Goal: Task Accomplishment & Management: Complete application form

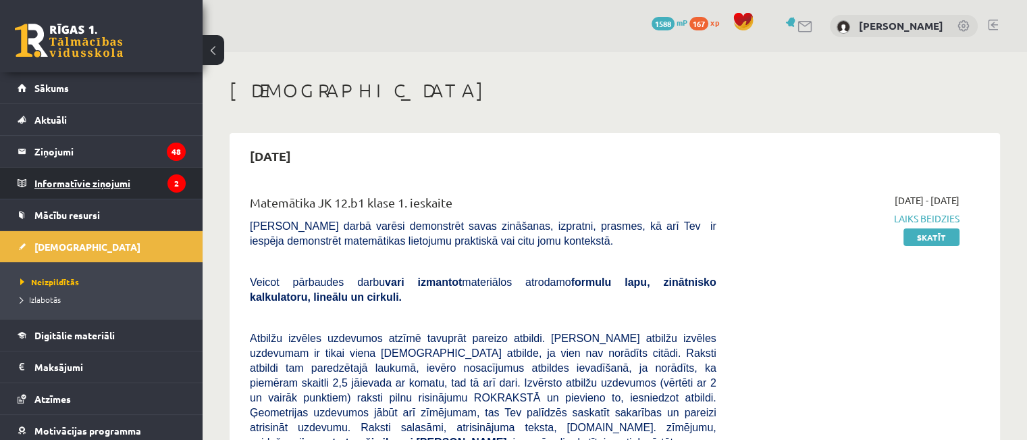
click at [120, 185] on legend "Informatīvie ziņojumi 2" at bounding box center [109, 182] width 151 height 31
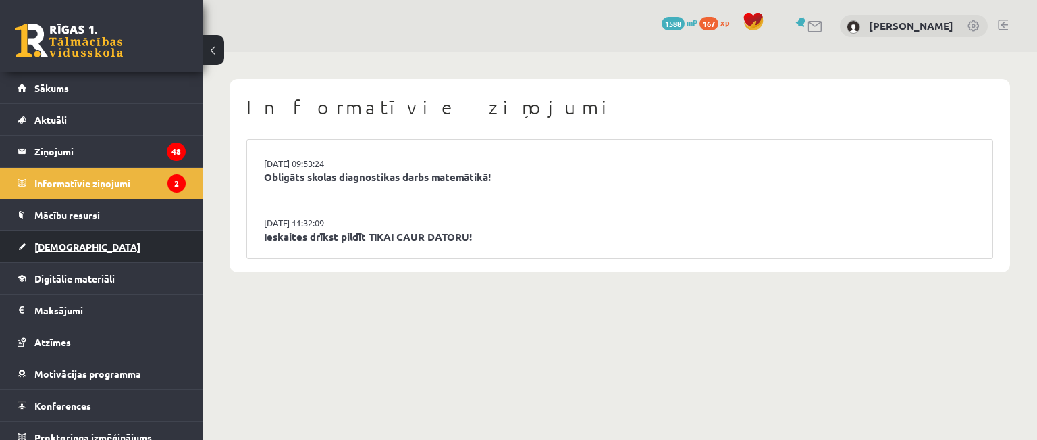
click at [62, 249] on span "[DEMOGRAPHIC_DATA]" at bounding box center [87, 246] width 106 height 12
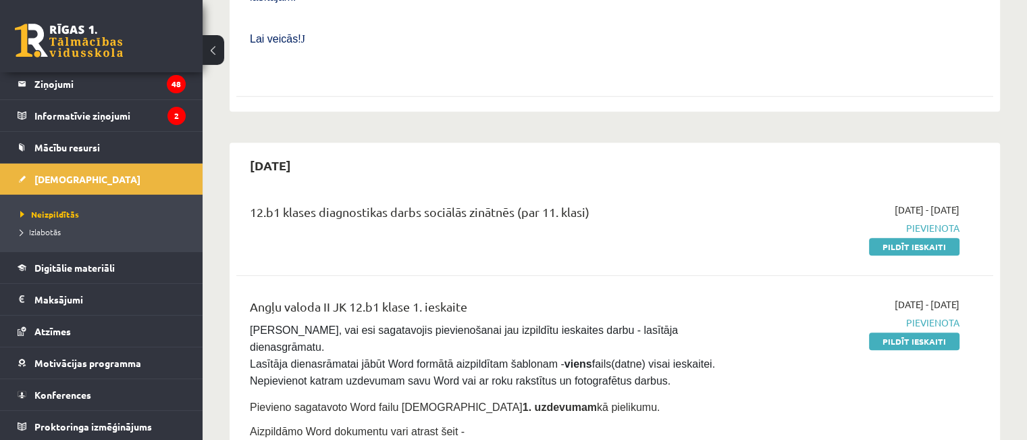
scroll to position [621, 0]
click at [907, 236] on link "Pildīt ieskaiti" at bounding box center [914, 245] width 90 height 18
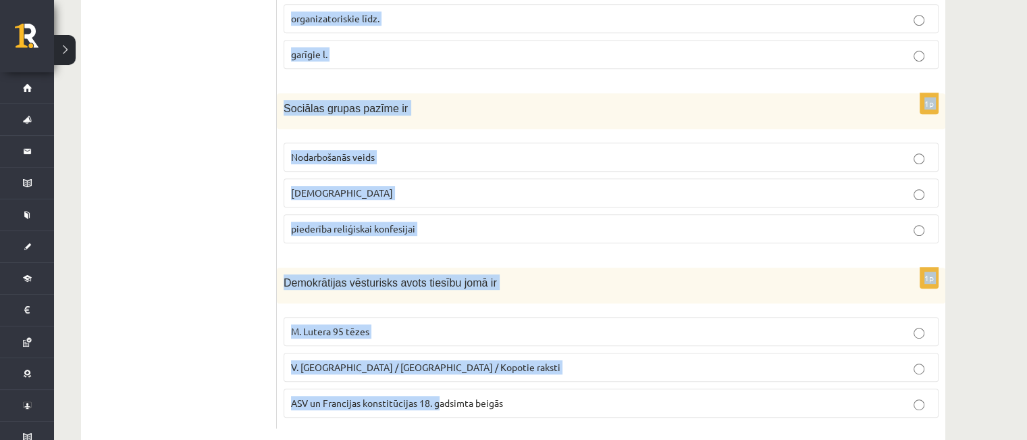
scroll to position [711, 0]
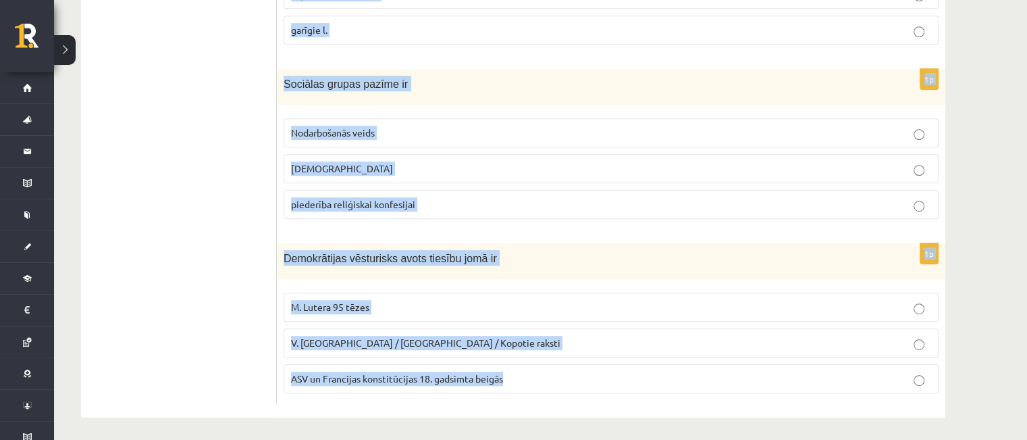
drag, startPoint x: 284, startPoint y: 163, endPoint x: 530, endPoint y: 420, distance: 356.3
copy form "Antīkā darba “Valsts” autors ir Sokrāts Platons Aristotelis 1p Ideoloģija ir Li…"
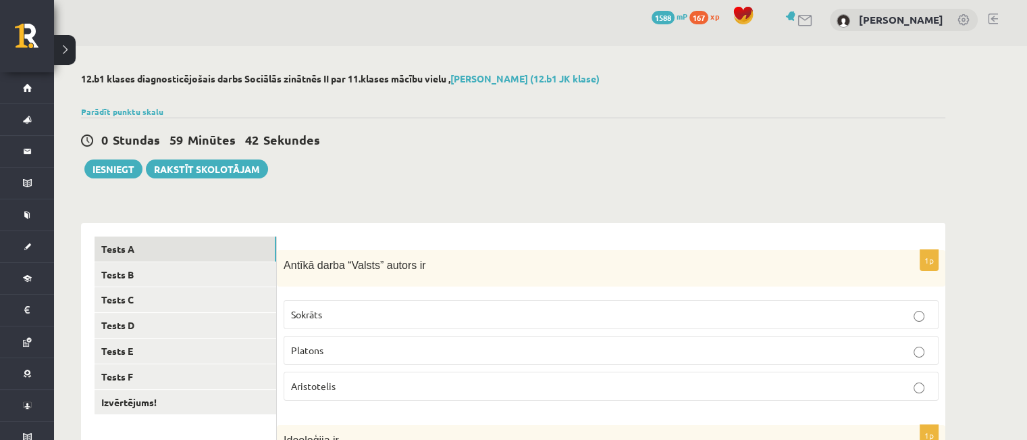
scroll to position [1, 0]
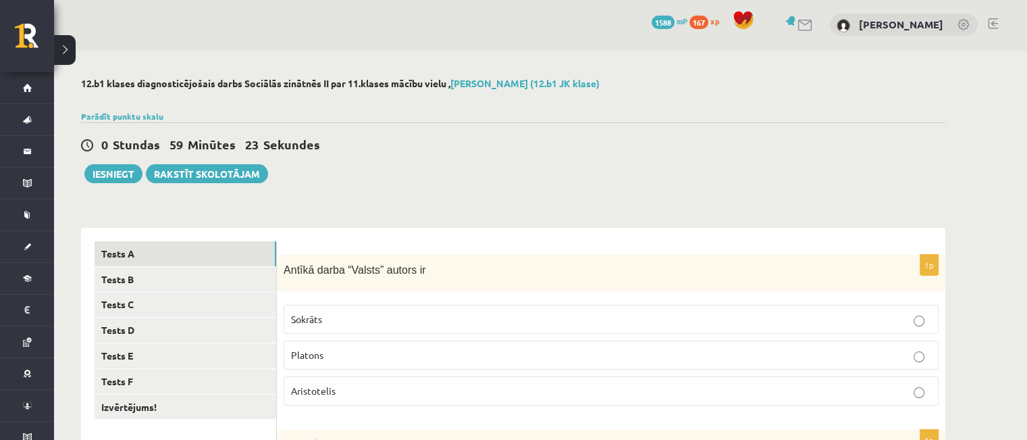
click at [473, 359] on p "Platons" at bounding box center [611, 355] width 640 height 14
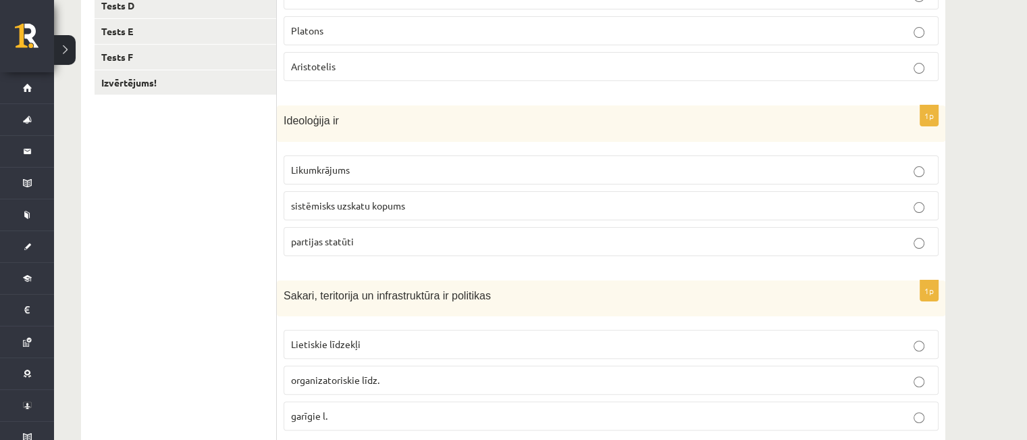
scroll to position [353, 0]
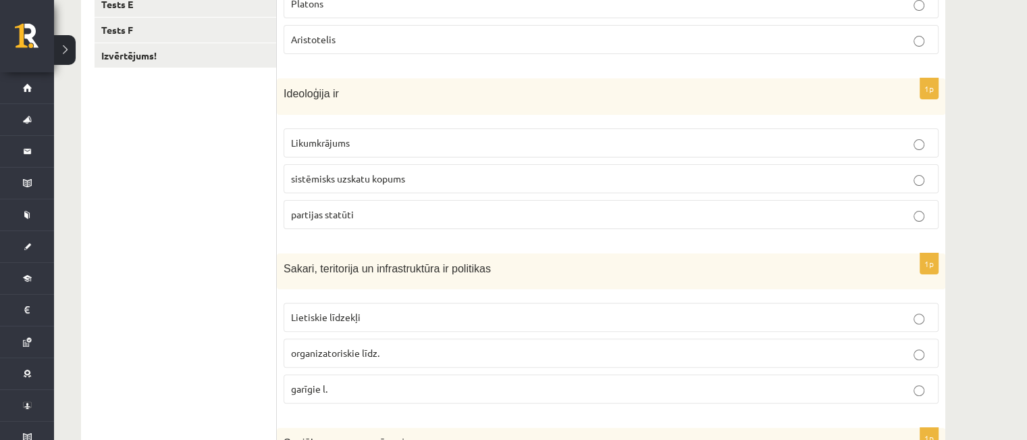
click at [316, 167] on label "sistēmisks uzskatu kopums" at bounding box center [611, 178] width 655 height 29
click at [212, 165] on ul "Tests A Tests B Tests C Tests D Tests E Tests F Izvērtējums!" at bounding box center [186, 326] width 182 height 873
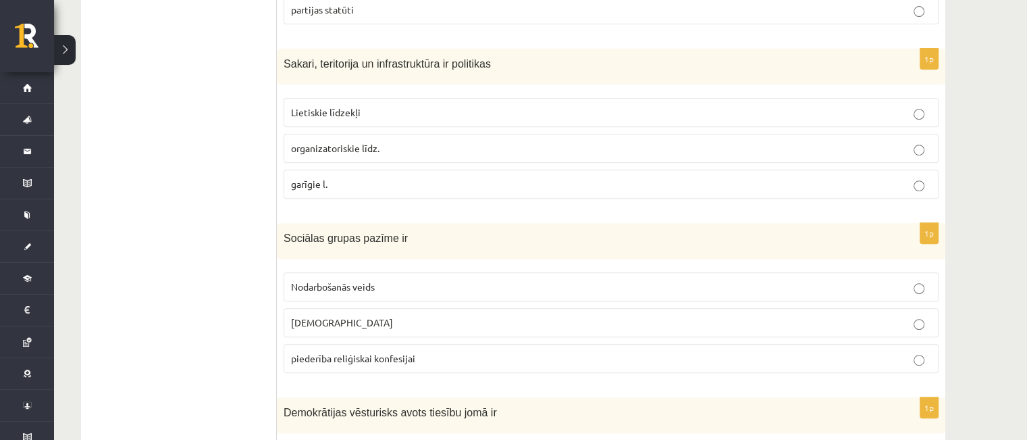
scroll to position [596, 0]
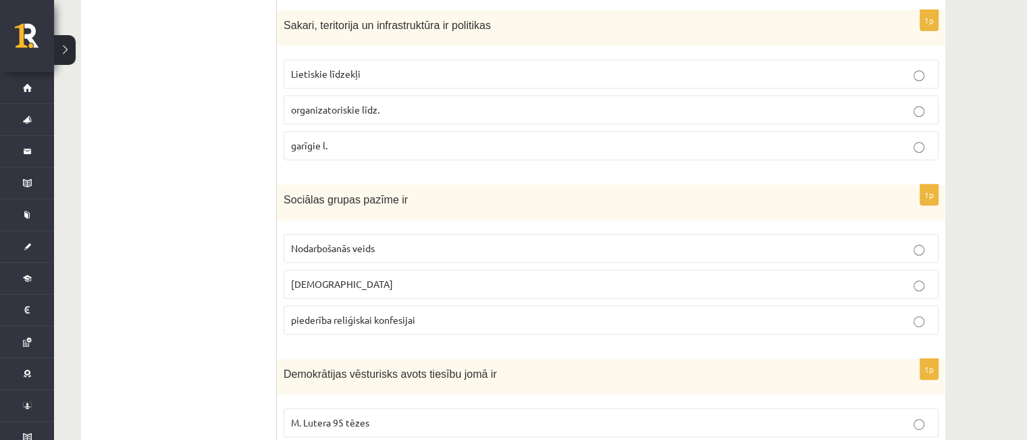
click at [305, 80] on label "Lietiskie līdzekļi" at bounding box center [611, 73] width 655 height 29
click at [199, 83] on ul "Tests A Tests B Tests C Tests D Tests E Tests F Izvērtējums!" at bounding box center [186, 83] width 182 height 873
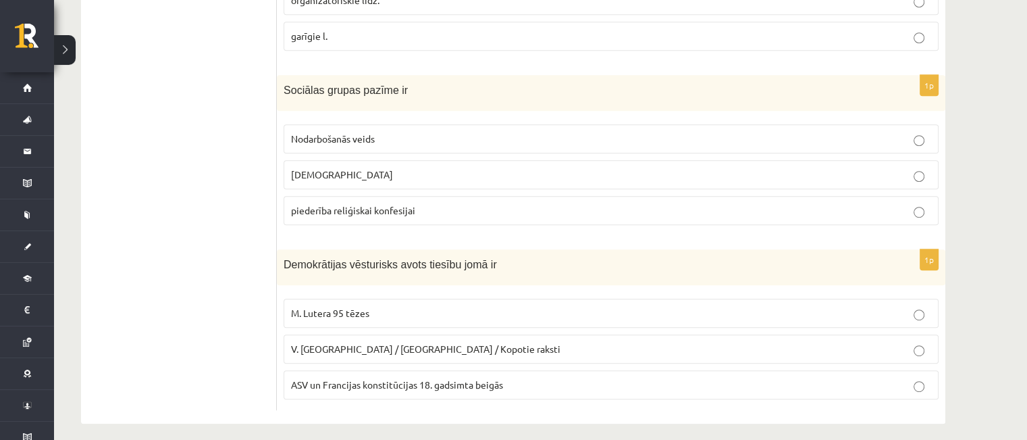
scroll to position [711, 0]
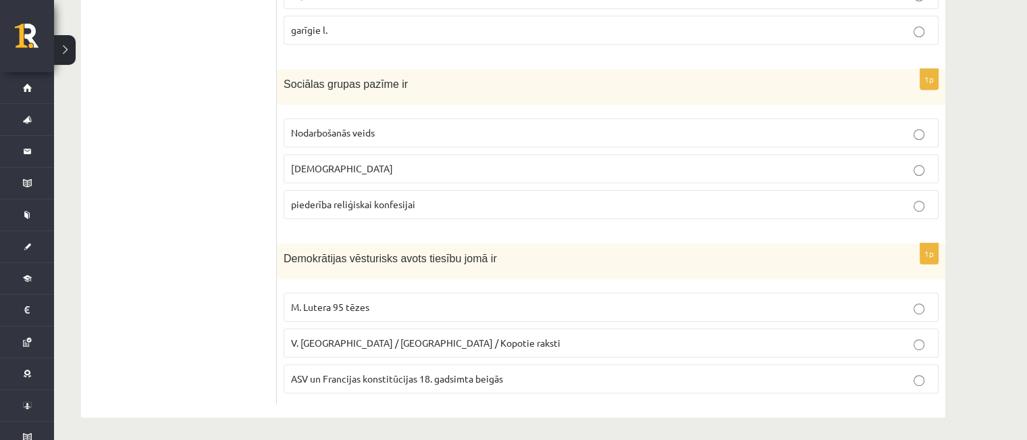
click at [346, 132] on span "Nodarbošanās veids" at bounding box center [333, 132] width 84 height 12
click at [311, 372] on span "ASV un Francijas konstitūcijas 18. gadsimta beigās" at bounding box center [397, 378] width 212 height 12
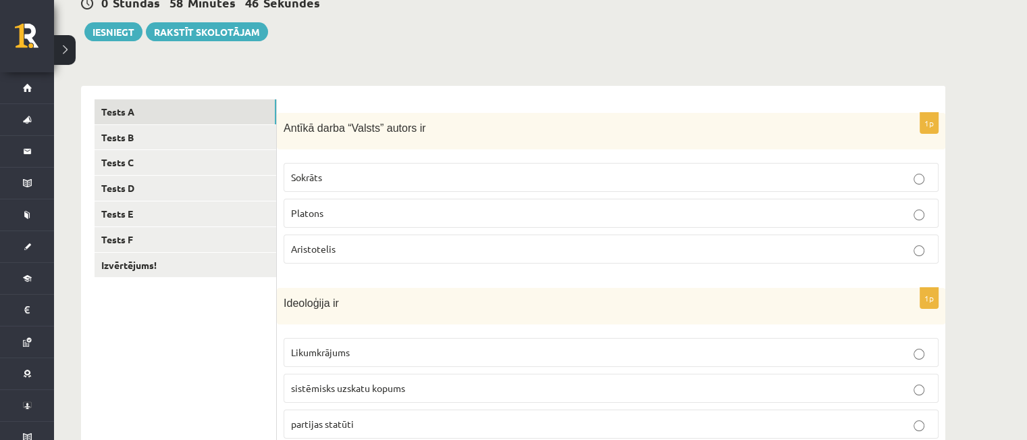
scroll to position [36, 0]
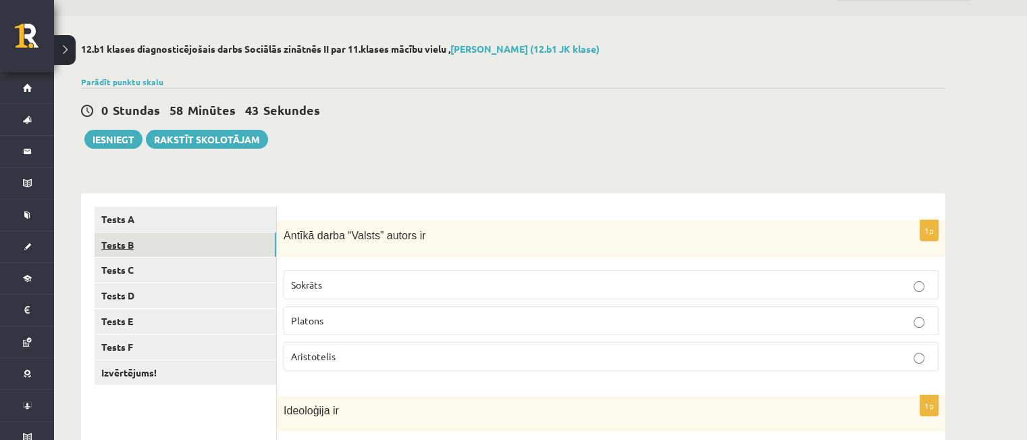
click at [130, 249] on link "Tests B" at bounding box center [186, 244] width 182 height 25
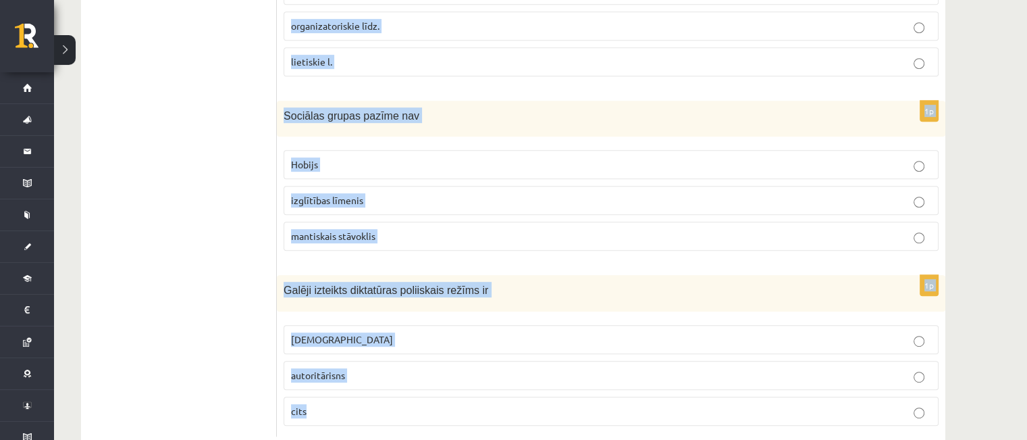
scroll to position [711, 0]
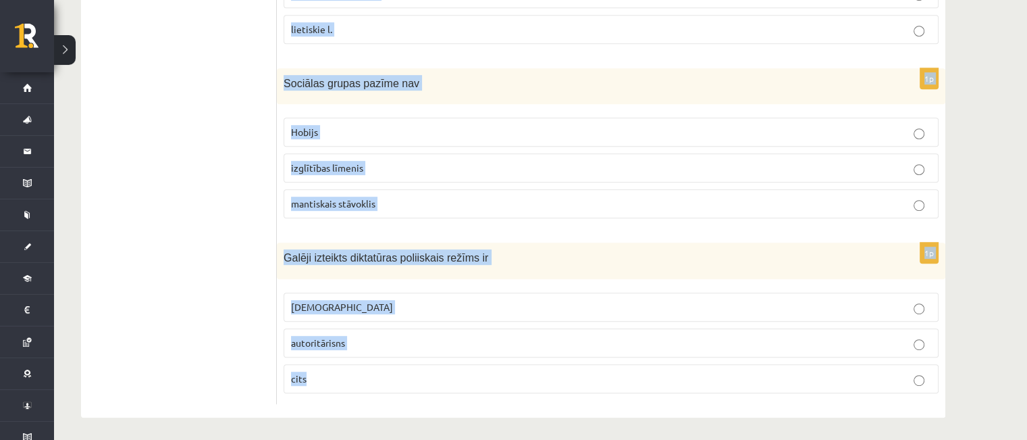
drag, startPoint x: 285, startPoint y: 179, endPoint x: 325, endPoint y: 392, distance: 216.5
copy form "Cilvēktiesību vēsturisks avots ir Angļu autora George Orwell darbi “Animal farm…"
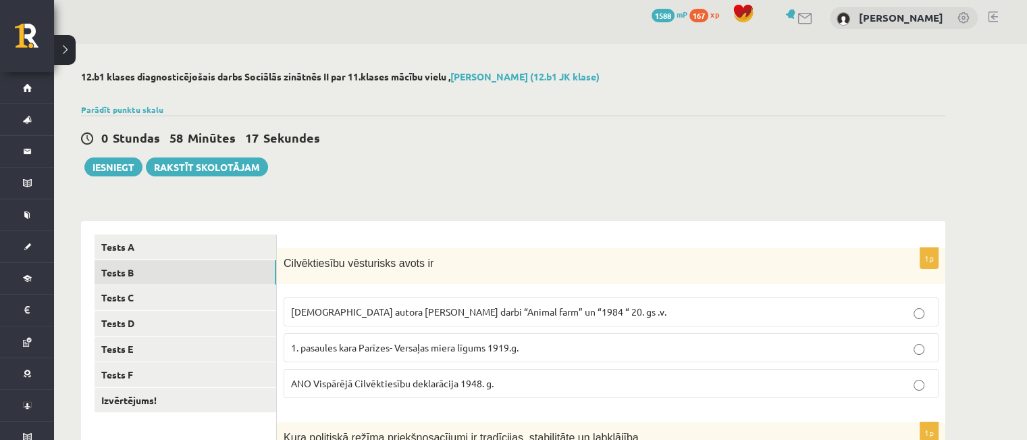
scroll to position [0, 0]
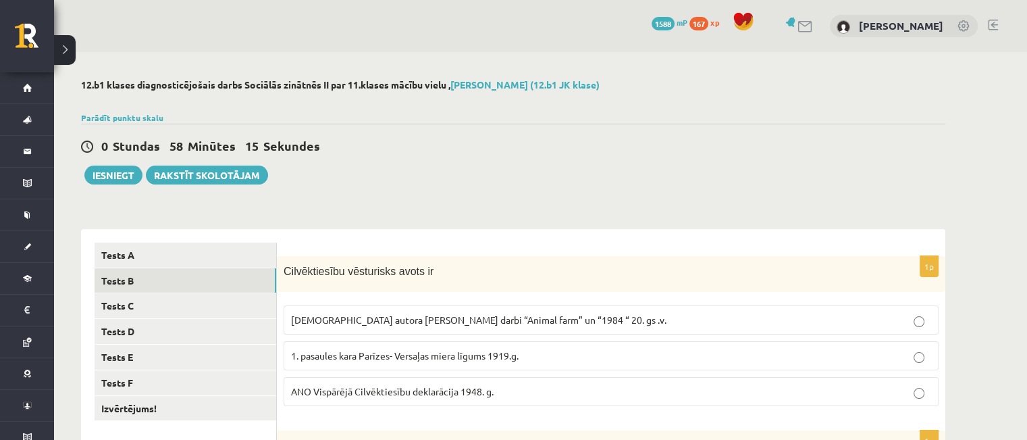
click at [382, 385] on span "ANO Vispārējā Cilvēktiesību deklarācija 1948. g." at bounding box center [392, 391] width 203 height 12
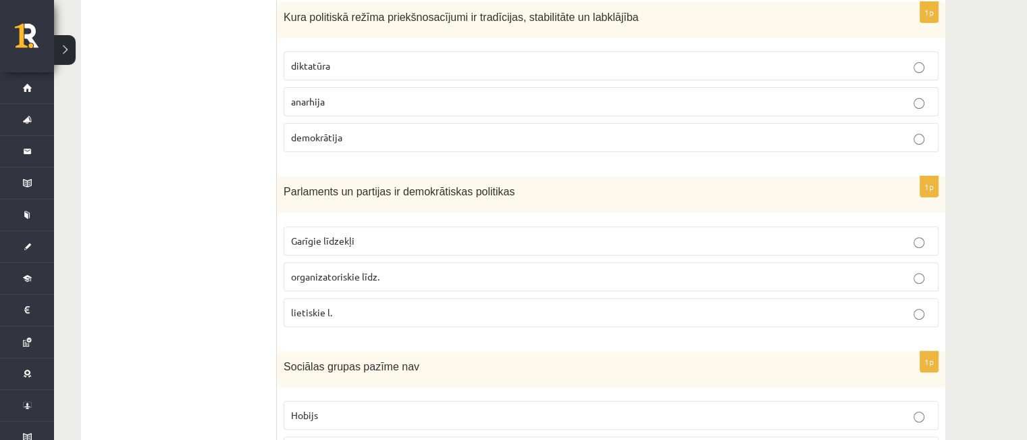
scroll to position [432, 0]
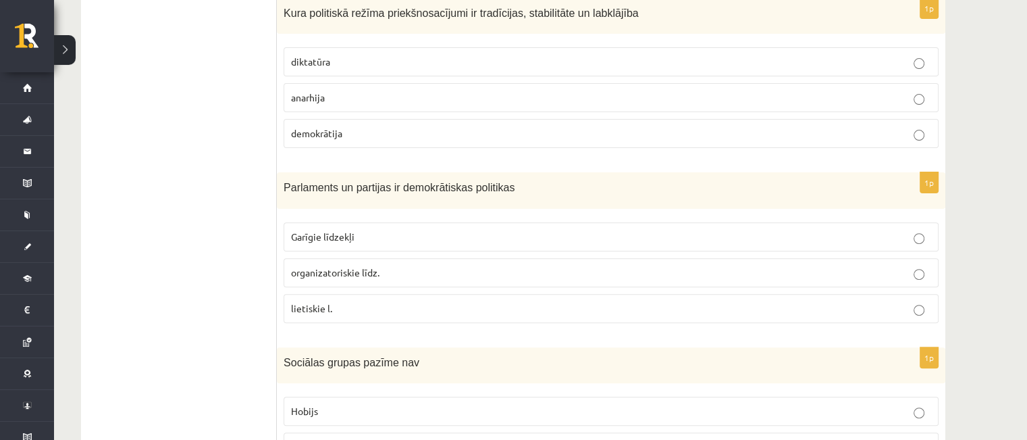
click at [311, 124] on label "demokrātija" at bounding box center [611, 133] width 655 height 29
click at [213, 158] on ul "Tests A Tests B Tests C Tests D Tests E Tests F Izvērtējums!" at bounding box center [186, 246] width 182 height 873
click at [327, 280] on label "organizatoriskie līdz." at bounding box center [611, 272] width 655 height 29
click at [224, 249] on ul "Tests A Tests B Tests C Tests D Tests E Tests F Izvērtējums!" at bounding box center [186, 246] width 182 height 873
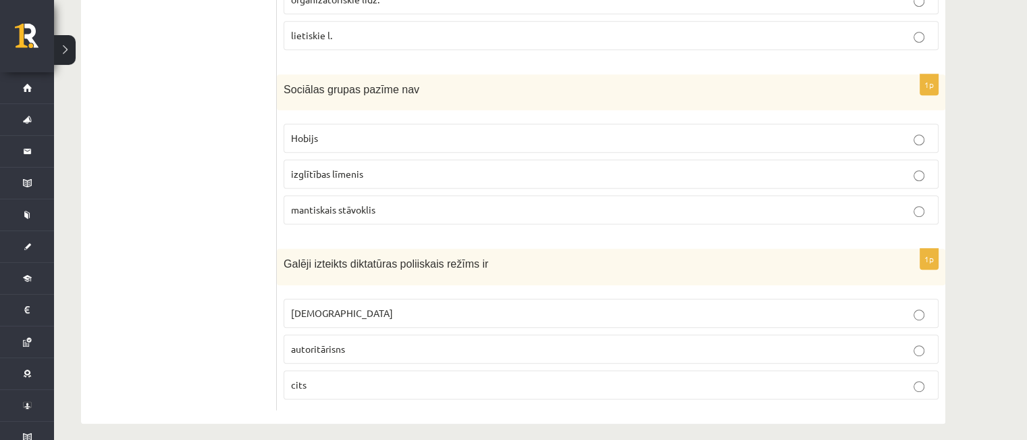
scroll to position [711, 0]
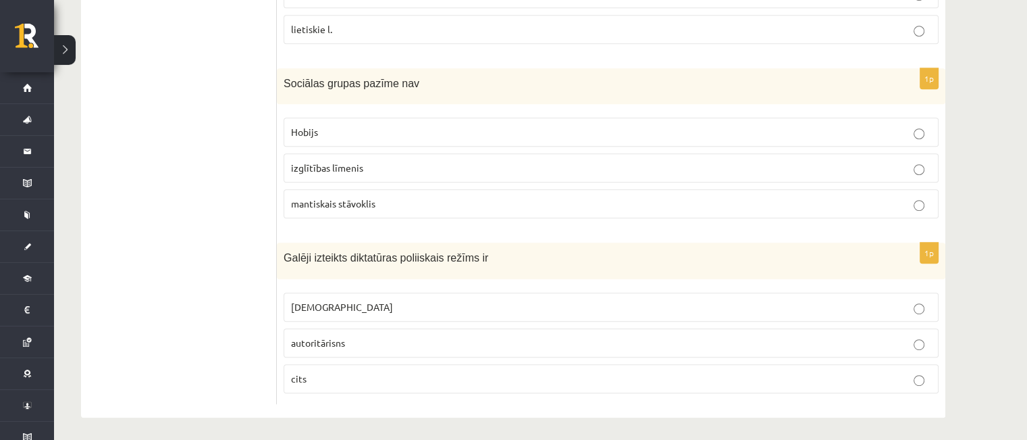
click at [324, 125] on p "Hobijs" at bounding box center [611, 132] width 640 height 14
click at [323, 301] on span "totalitārisms" at bounding box center [342, 307] width 102 height 12
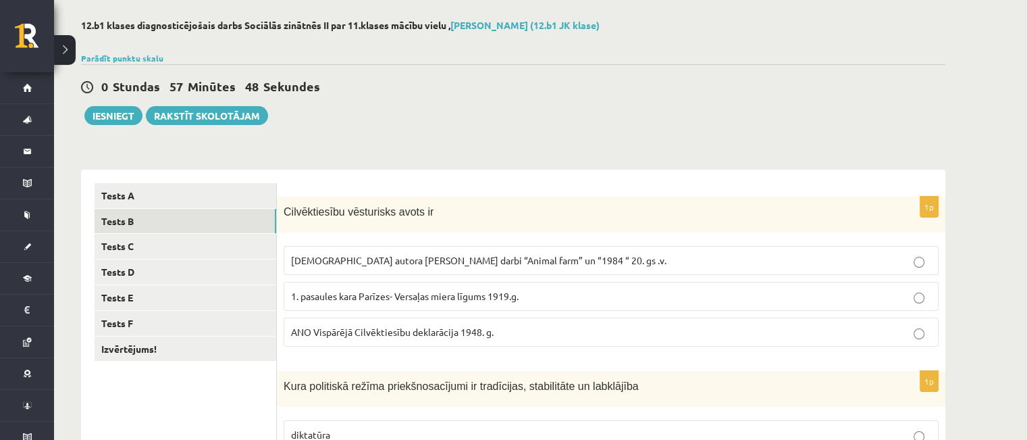
scroll to position [36, 0]
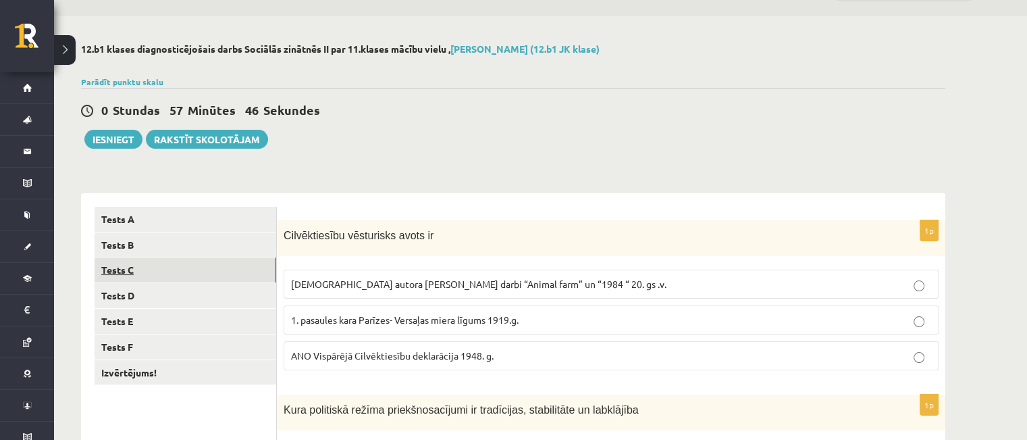
click at [145, 272] on link "Tests C" at bounding box center [186, 269] width 182 height 25
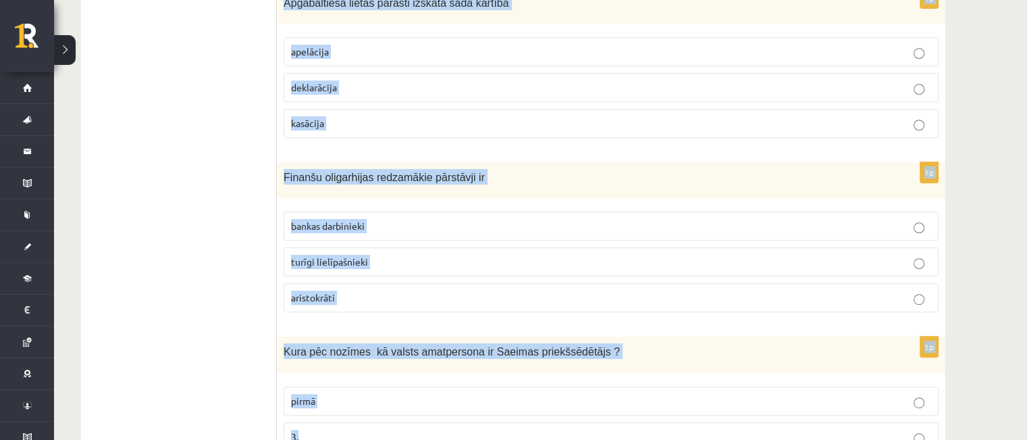
scroll to position [712, 0]
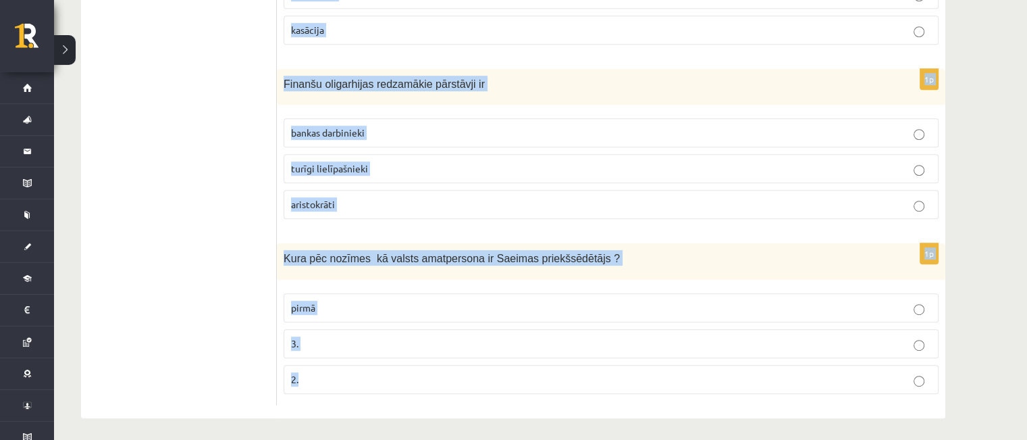
drag, startPoint x: 284, startPoint y: 234, endPoint x: 373, endPoint y: 380, distance: 170.6
copy form "Despots kā monarhs ieguvis varu tādā ceļā kā mantošana apvērsums vēlēšanas 1p M…"
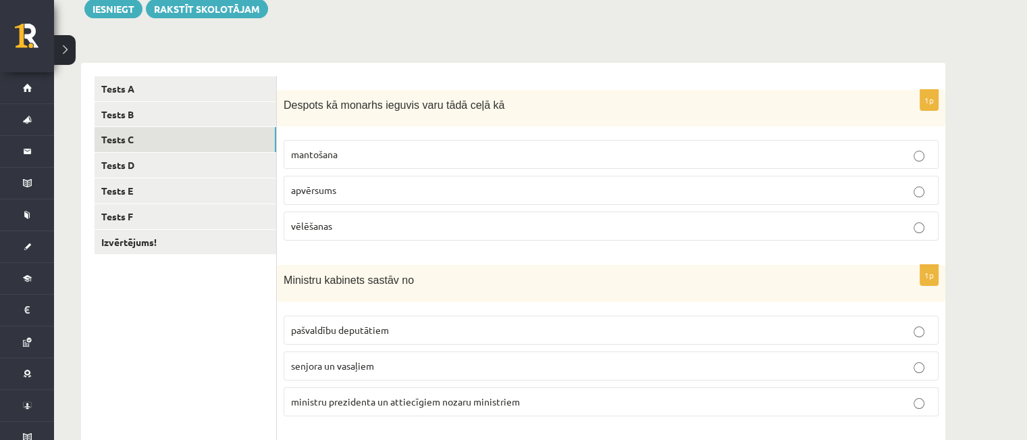
scroll to position [216, 0]
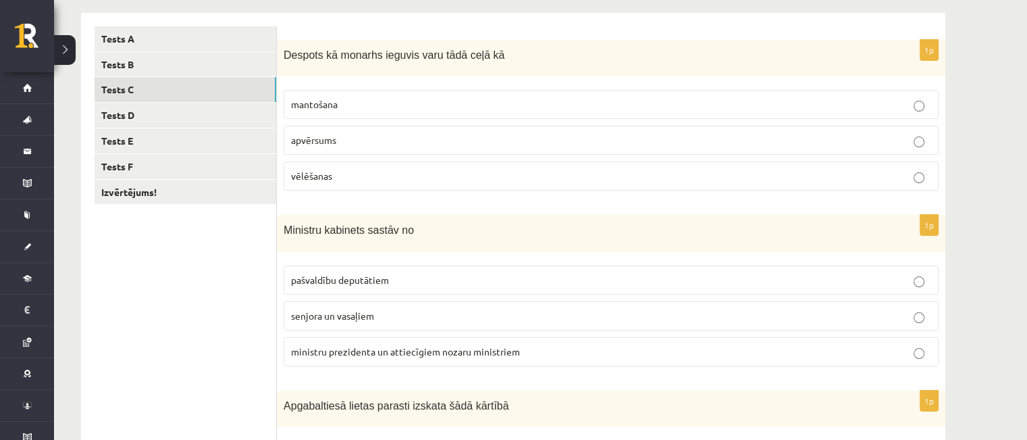
click at [319, 148] on label "apvērsums" at bounding box center [611, 140] width 655 height 29
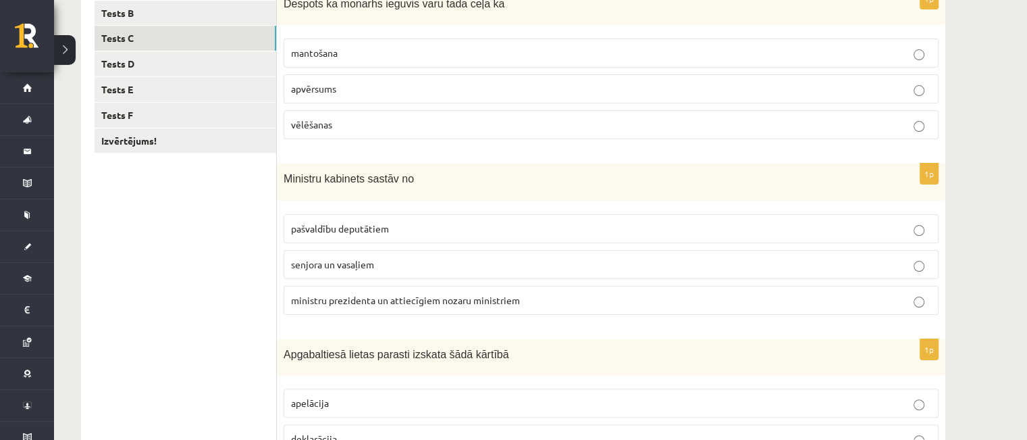
scroll to position [270, 0]
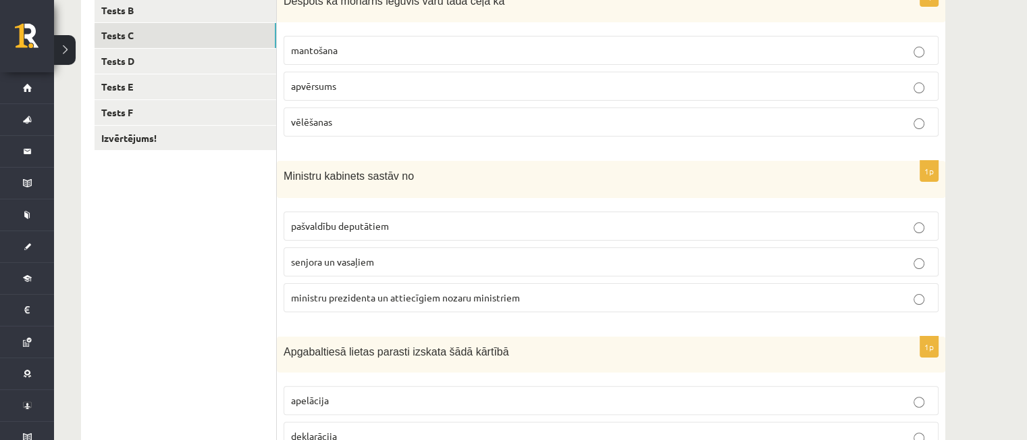
click at [314, 291] on span "ministru prezidenta un attiecīgiem nozaru ministriem" at bounding box center [405, 297] width 229 height 12
click at [246, 295] on ul "Tests A Tests B Tests C Tests D Tests E Tests F Izvērtējums!" at bounding box center [186, 409] width 182 height 874
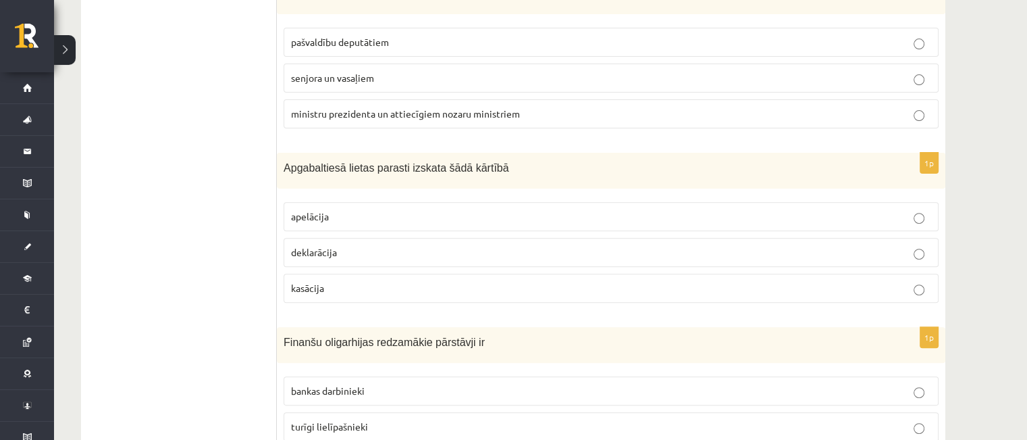
scroll to position [486, 0]
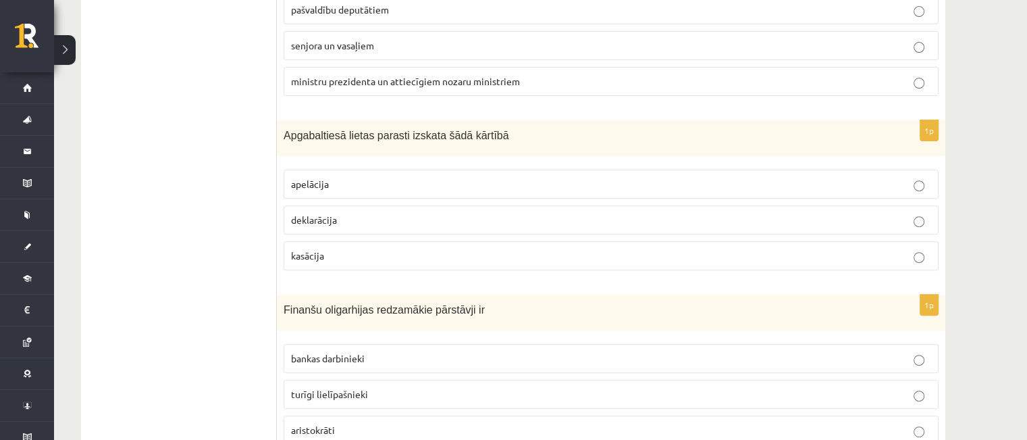
click at [307, 182] on span "apelācija" at bounding box center [310, 184] width 38 height 12
click at [209, 184] on ul "Tests A Tests B Tests C Tests D Tests E Tests F Izvērtējums!" at bounding box center [186, 193] width 182 height 874
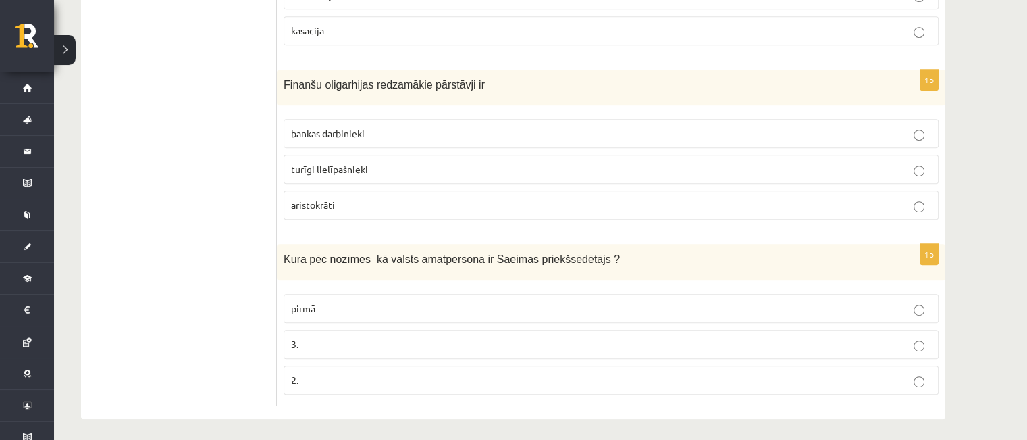
scroll to position [712, 0]
click at [311, 175] on label "turīgi lielīpašnieki" at bounding box center [611, 168] width 655 height 29
click at [330, 376] on p "2." at bounding box center [611, 379] width 640 height 14
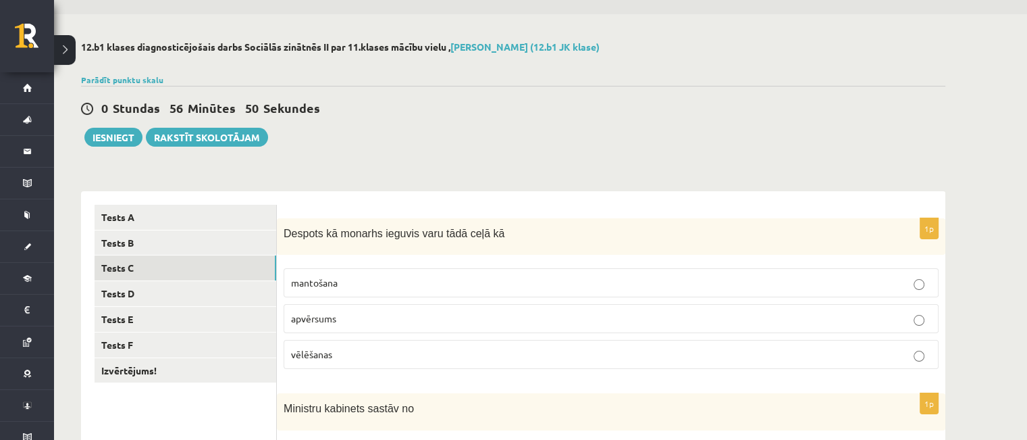
scroll to position [0, 0]
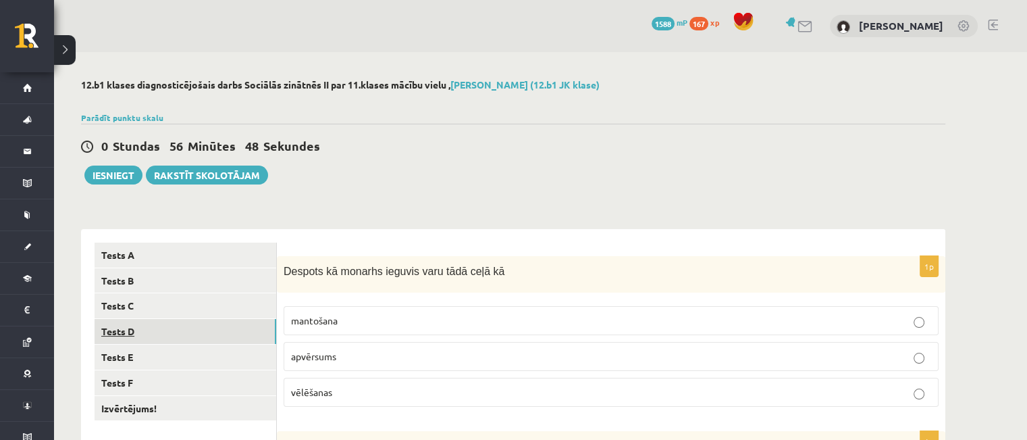
click at [151, 335] on link "Tests D" at bounding box center [186, 331] width 182 height 25
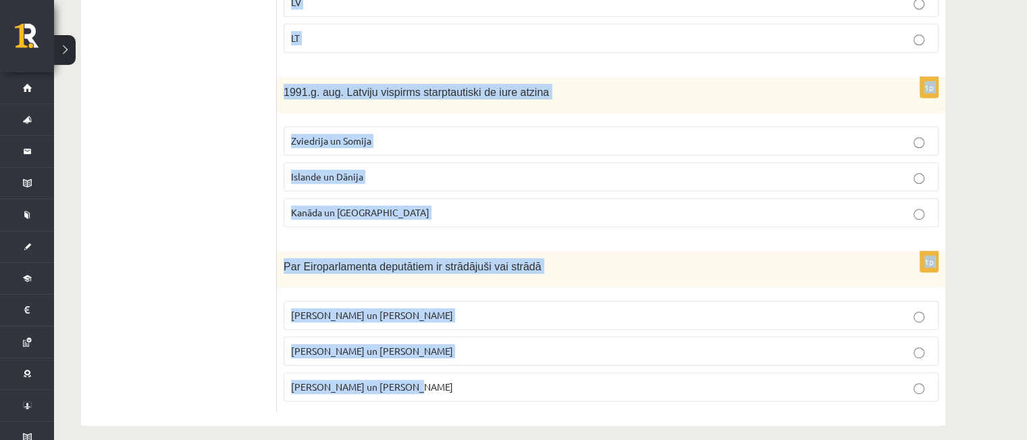
scroll to position [710, 0]
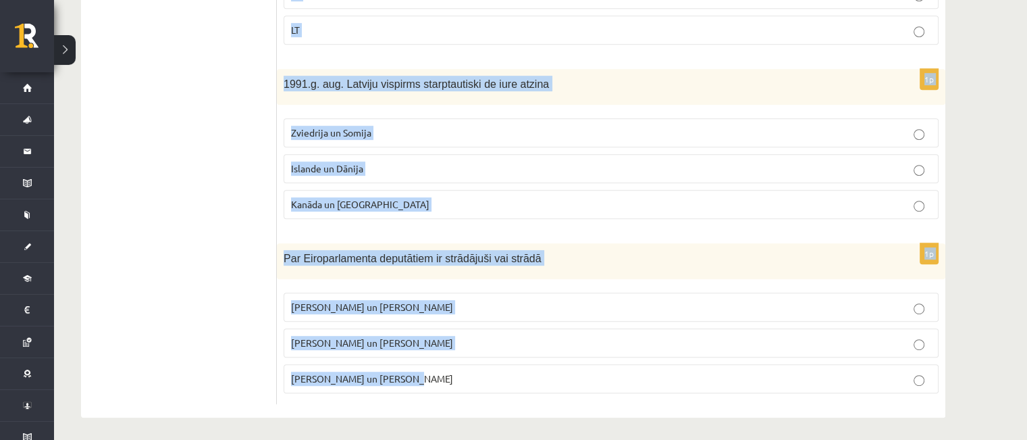
drag, startPoint x: 288, startPoint y: 141, endPoint x: 387, endPoint y: 407, distance: 283.4
copy form "1993. un 2018. g. Latvijā/ Rīgā un Aglonā viesojās Romas pāvesti Beļģijas un Nī…"
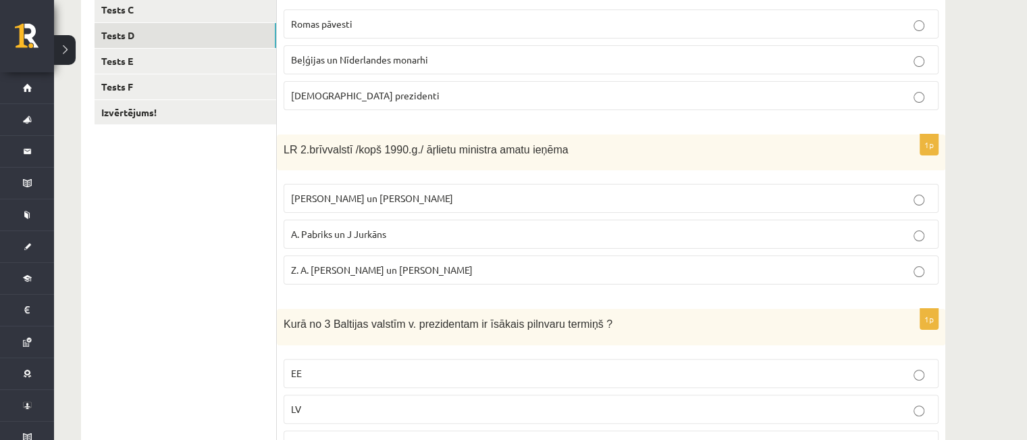
scroll to position [297, 0]
click at [328, 22] on span "Romas pāvesti" at bounding box center [321, 22] width 61 height 12
click at [244, 194] on ul "Tests A Tests B Tests C Tests D Tests E Tests F Izvērtējums!" at bounding box center [186, 381] width 182 height 872
click at [297, 240] on label "A. Pabriks un J Jurkāns" at bounding box center [611, 232] width 655 height 29
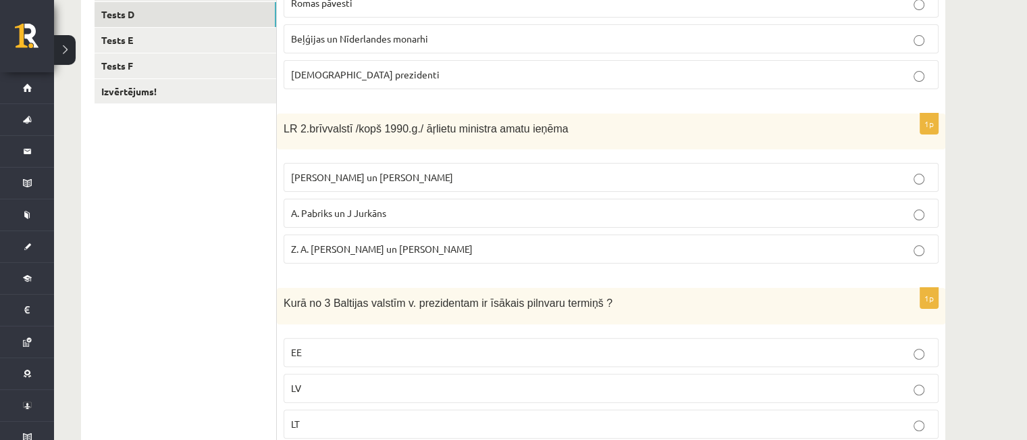
click at [220, 240] on ul "Tests A Tests B Tests C Tests D Tests E Tests F Izvērtējums!" at bounding box center [186, 362] width 182 height 872
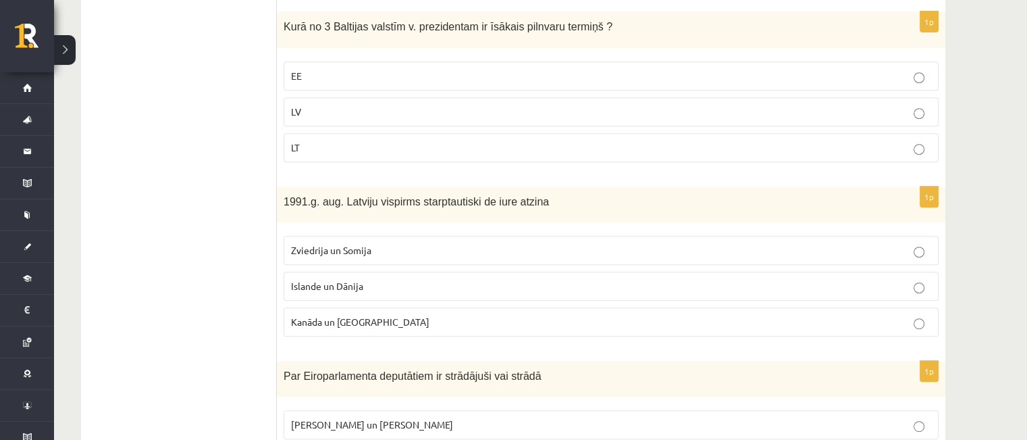
scroll to position [594, 0]
click at [301, 111] on p "LV" at bounding box center [611, 110] width 640 height 14
click at [316, 278] on span "Islande un Dānija" at bounding box center [327, 284] width 72 height 12
click at [155, 265] on ul "Tests A Tests B Tests C Tests D Tests E Tests F Izvērtējums!" at bounding box center [186, 84] width 182 height 872
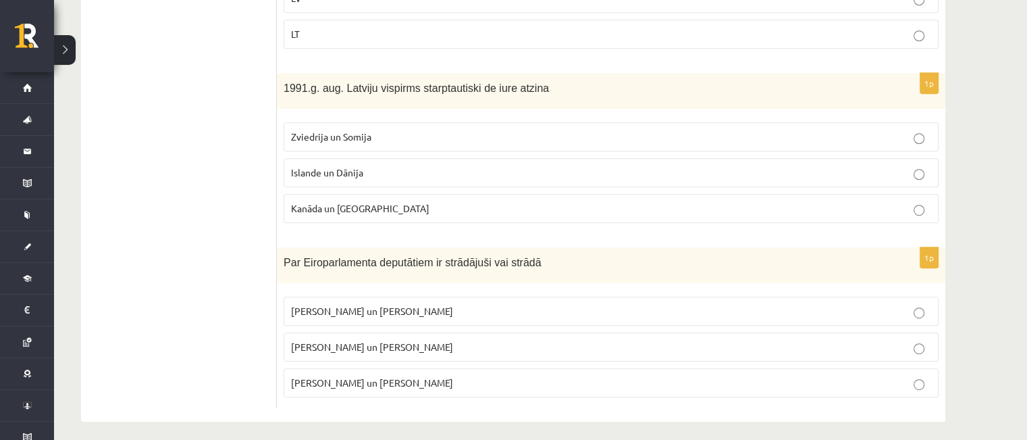
scroll to position [710, 0]
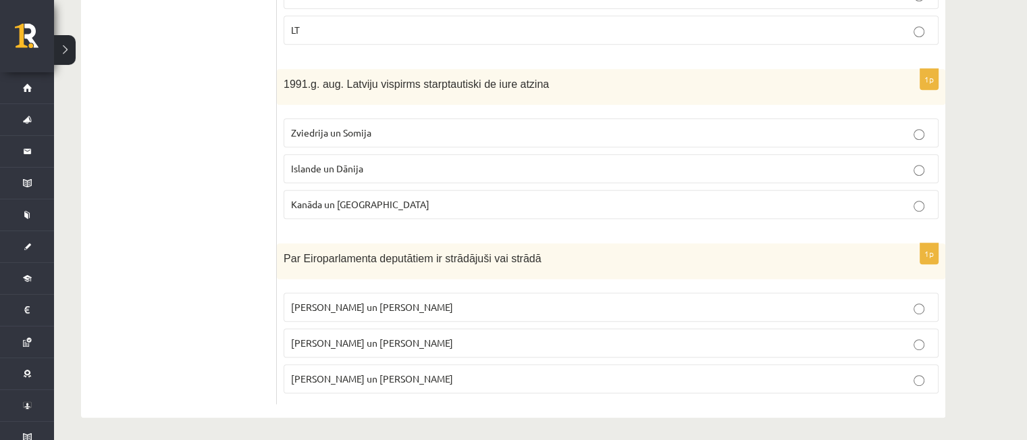
click at [316, 336] on span "I. Vaidere un N. Ušakovs" at bounding box center [372, 342] width 162 height 12
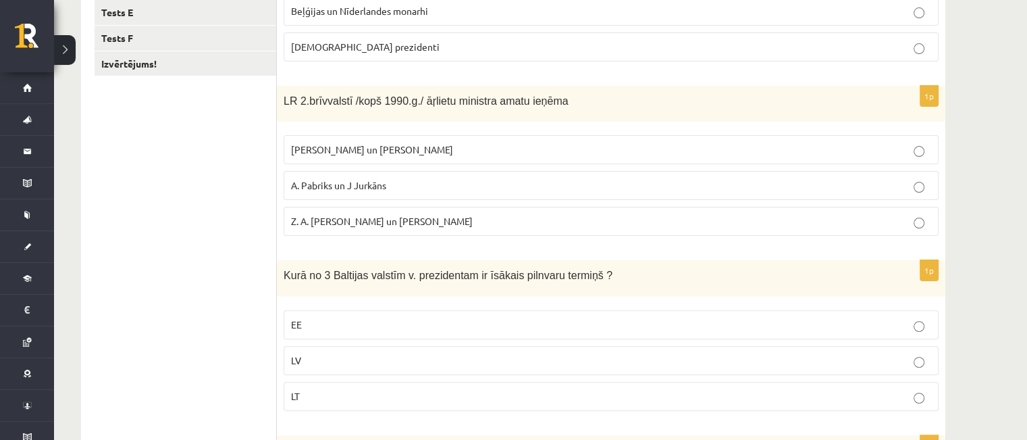
scroll to position [197, 0]
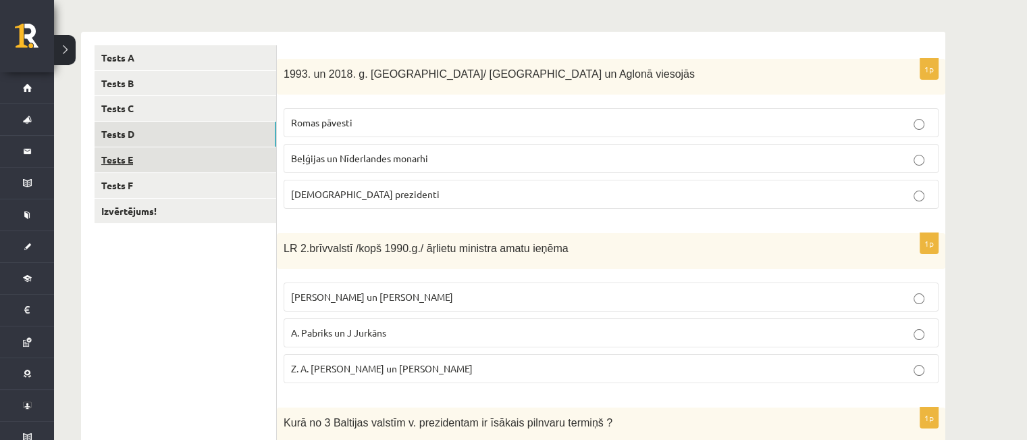
click at [189, 153] on link "Tests E" at bounding box center [186, 159] width 182 height 25
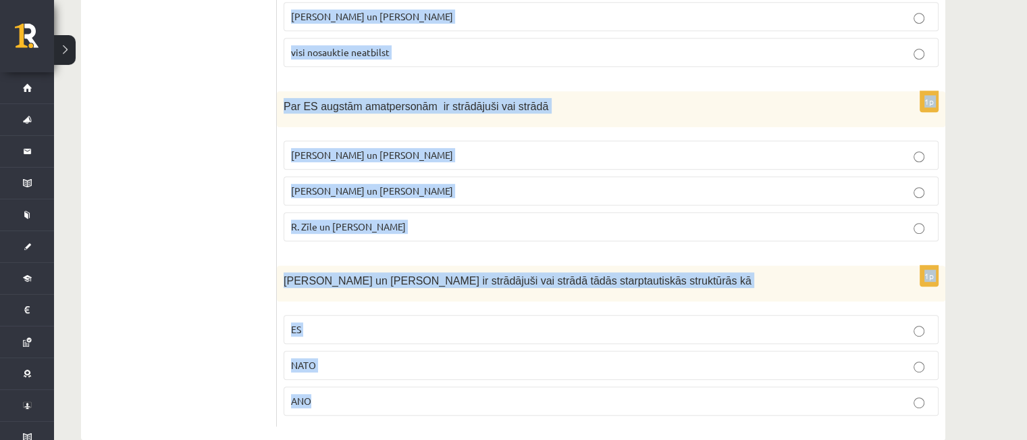
scroll to position [710, 0]
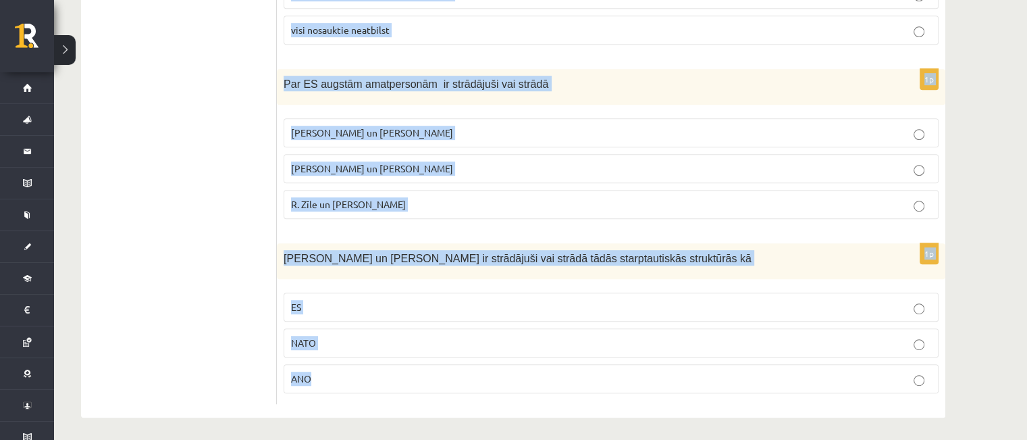
drag, startPoint x: 284, startPoint y: 71, endPoint x: 443, endPoint y: 425, distance: 388.1
copy form "Latviju 1921. g. starptautiski de iure atzina Tautu Savienības 3 valstis 4 v. 5…"
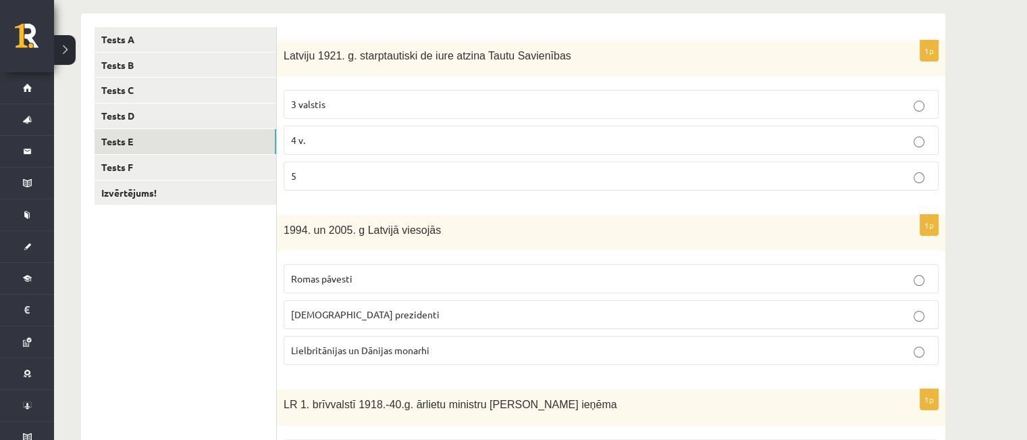
scroll to position [197, 0]
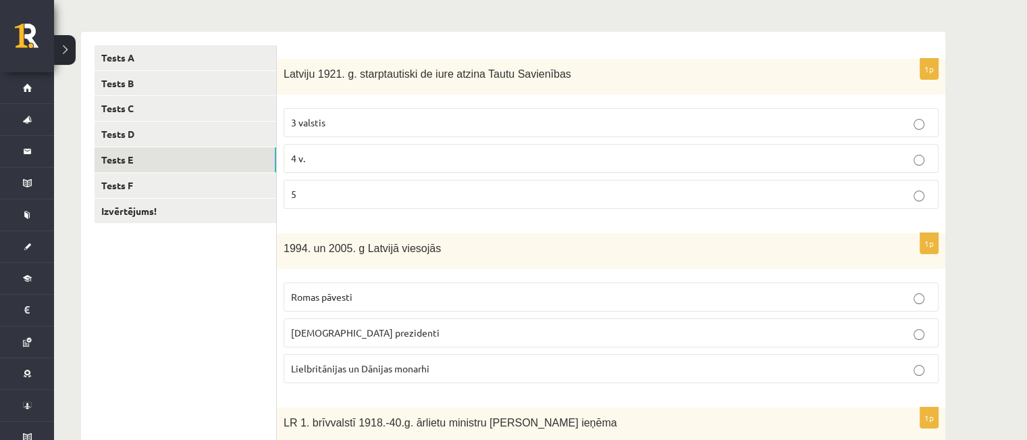
click at [300, 157] on span "4 v." at bounding box center [298, 158] width 14 height 12
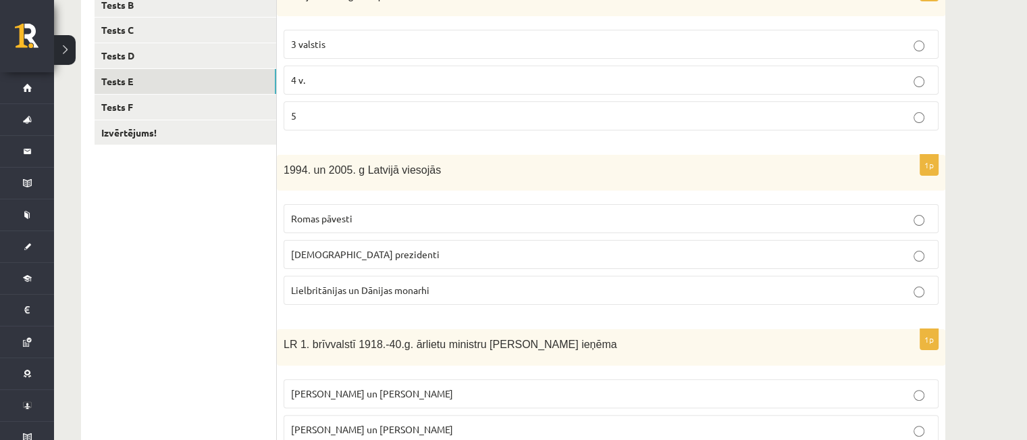
scroll to position [278, 0]
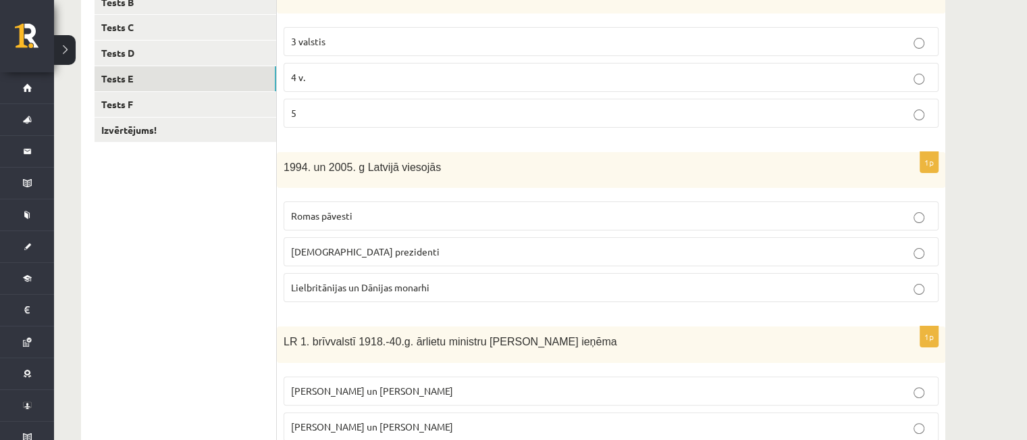
click at [296, 255] on span "ASV prezidenti" at bounding box center [365, 251] width 149 height 12
click at [213, 274] on ul "Tests A Tests B Tests C Tests D Tests E Tests F Izvērtējums!" at bounding box center [186, 400] width 182 height 872
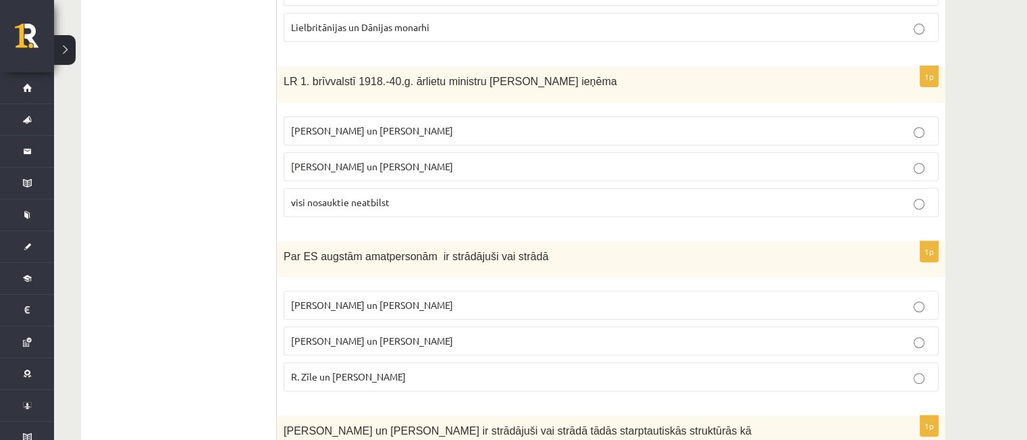
scroll to position [575, 0]
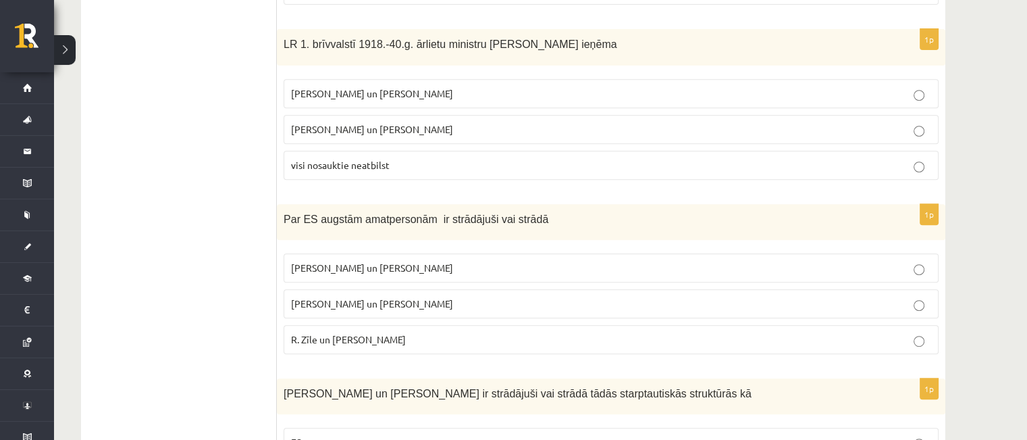
click at [178, 153] on ul "Tests A Tests B Tests C Tests D Tests E Tests F Izvērtējums!" at bounding box center [186, 103] width 182 height 872
click at [307, 92] on span "Z. Meierovics un V. Munters" at bounding box center [372, 93] width 162 height 12
click at [192, 170] on ul "Tests A Tests B Tests C Tests D Tests E Tests F Izvērtējums!" at bounding box center [186, 103] width 182 height 872
click at [328, 333] on span "R. Zīle un V.Dombrovskis" at bounding box center [348, 339] width 115 height 12
click at [151, 259] on ul "Tests A Tests B Tests C Tests D Tests E Tests F Izvērtējums!" at bounding box center [186, 103] width 182 height 872
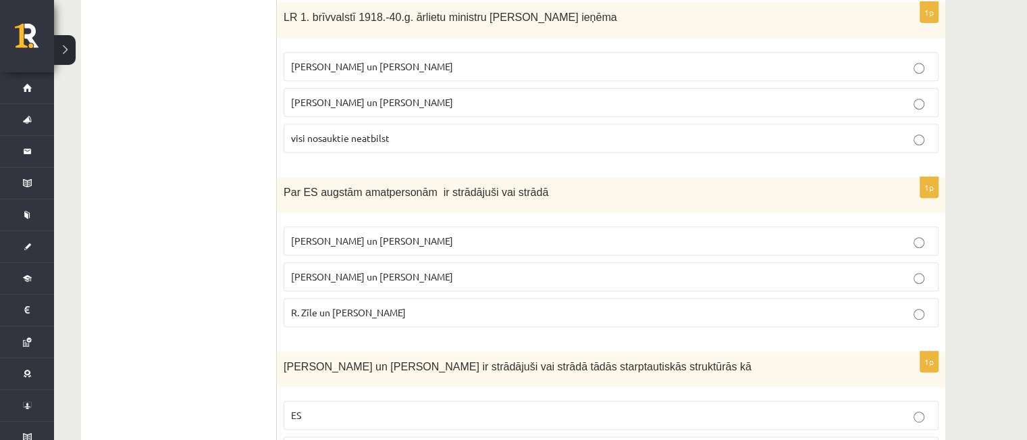
scroll to position [710, 0]
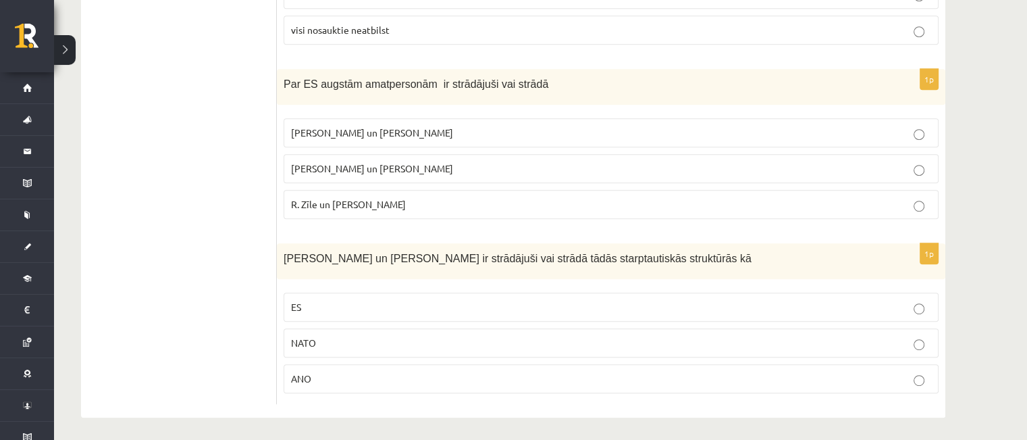
click at [328, 295] on label "ES" at bounding box center [611, 306] width 655 height 29
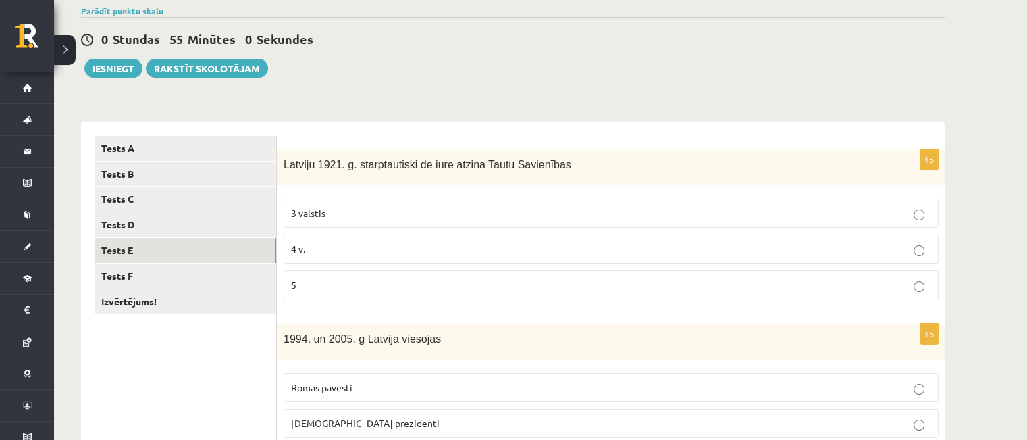
scroll to position [102, 0]
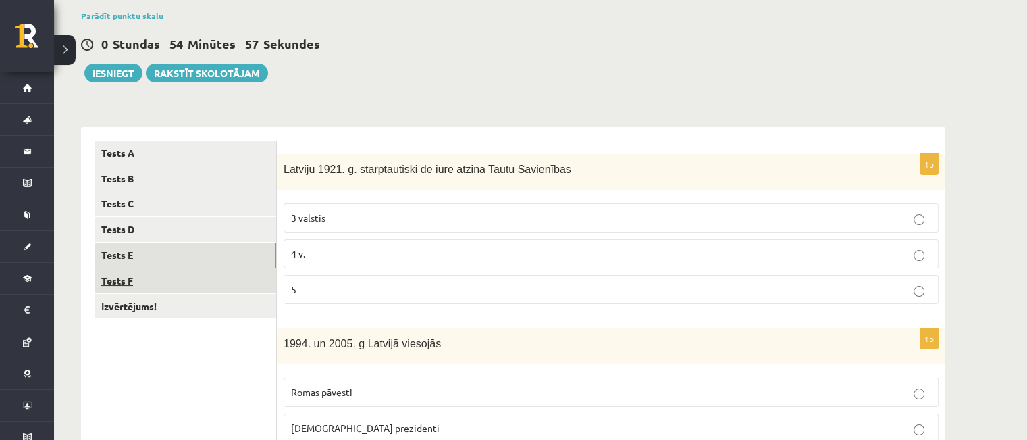
click at [192, 286] on link "Tests F" at bounding box center [186, 280] width 182 height 25
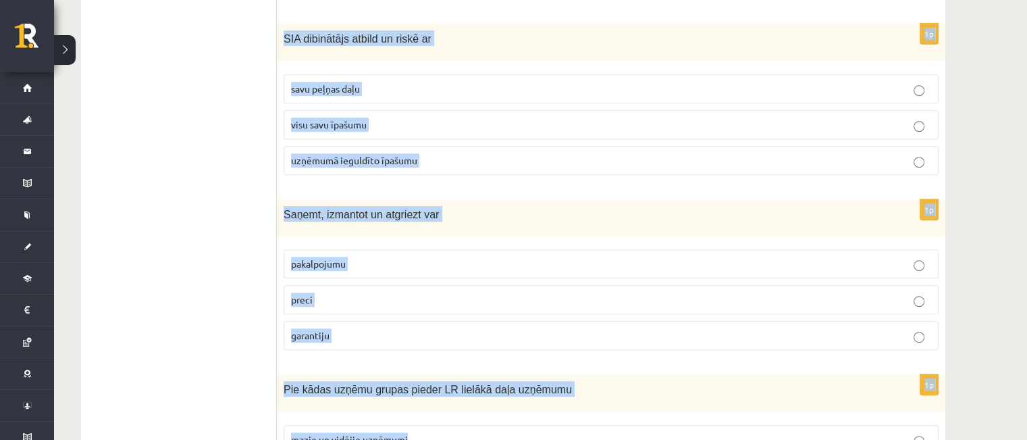
scroll to position [715, 0]
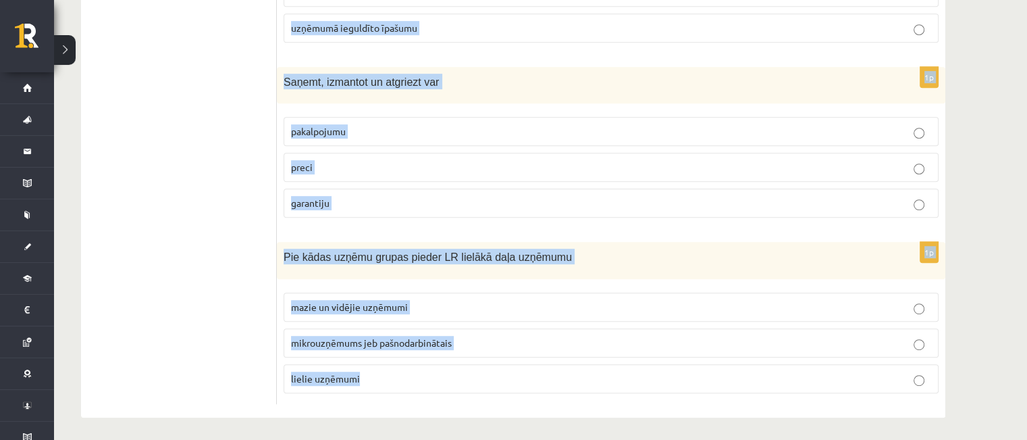
drag, startPoint x: 281, startPoint y: 164, endPoint x: 402, endPoint y: 391, distance: 257.4
copy form "Pie kapitālsabiedrībām pieder ģimenes uzņēmumi un individuālie komersanti A/S u…"
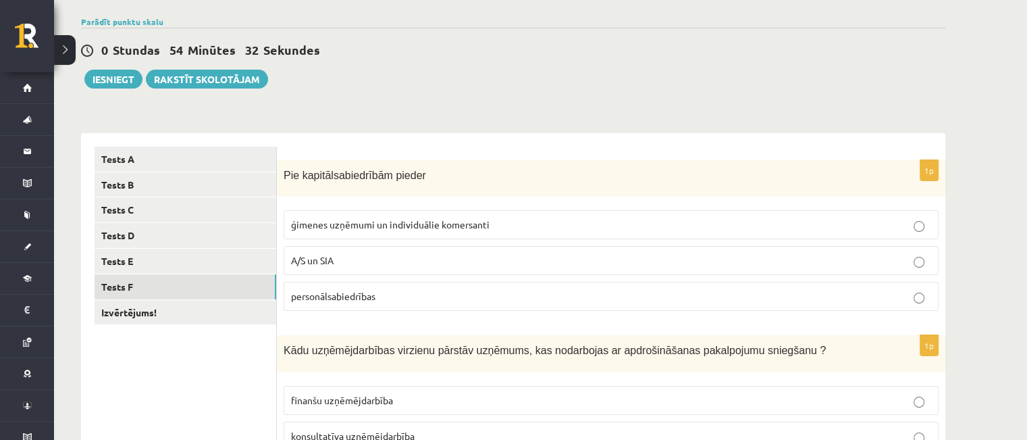
scroll to position [94, 0]
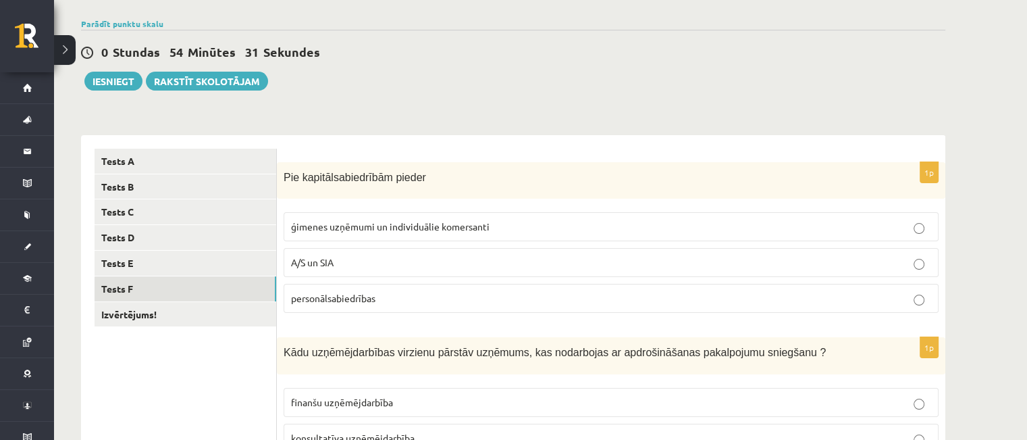
click at [317, 269] on label "A/S un SIA" at bounding box center [611, 262] width 655 height 29
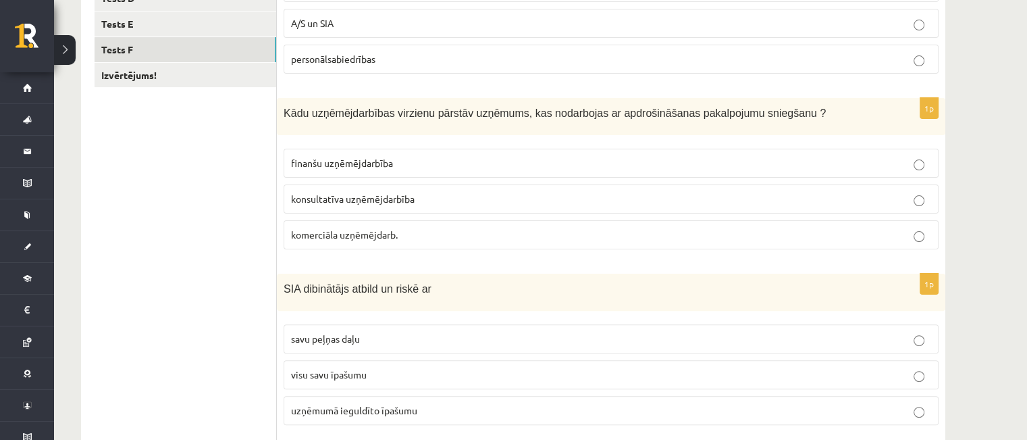
scroll to position [337, 0]
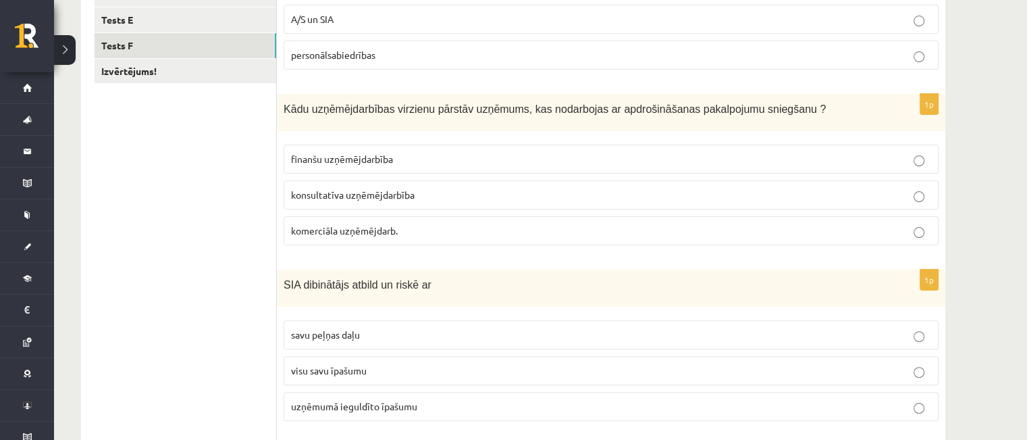
click at [305, 156] on span "finanšu uzņēmējdarbība" at bounding box center [342, 159] width 102 height 12
click at [210, 213] on ul "Tests A Tests B Tests C Tests D Tests E Tests F Izvērtējums!" at bounding box center [186, 343] width 182 height 877
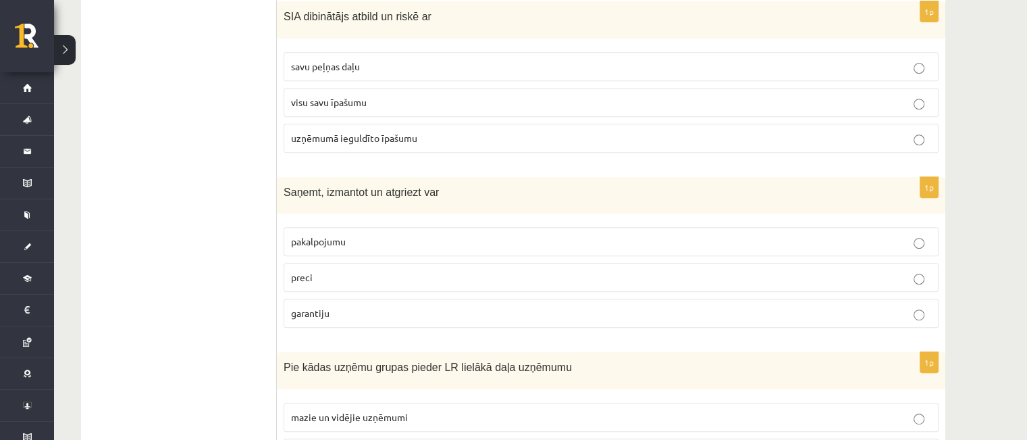
scroll to position [607, 0]
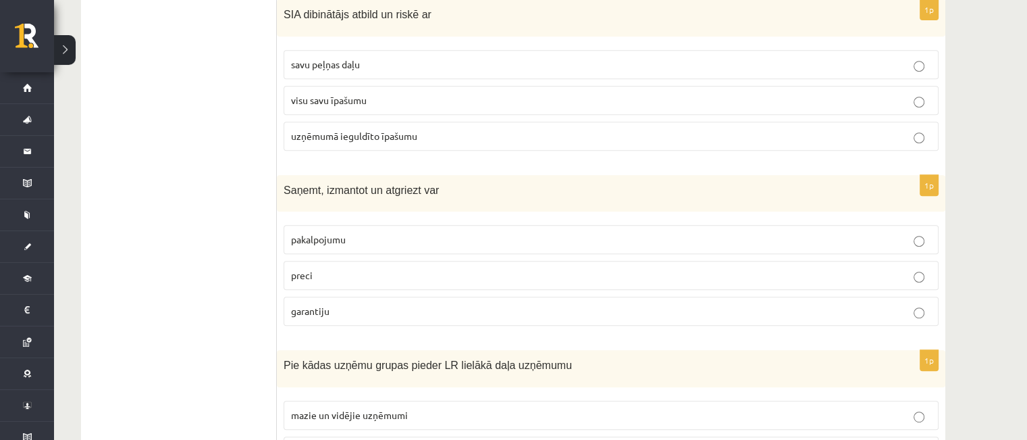
click at [328, 138] on p "uzņēmumā ieguldīto īpašumu" at bounding box center [611, 136] width 640 height 14
click at [230, 130] on ul "Tests A Tests B Tests C Tests D Tests E Tests F Izvērtējums!" at bounding box center [186, 73] width 182 height 877
click at [284, 273] on label "preci" at bounding box center [611, 275] width 655 height 29
click at [186, 243] on ul "Tests A Tests B Tests C Tests D Tests E Tests F Izvērtējums!" at bounding box center [186, 73] width 182 height 877
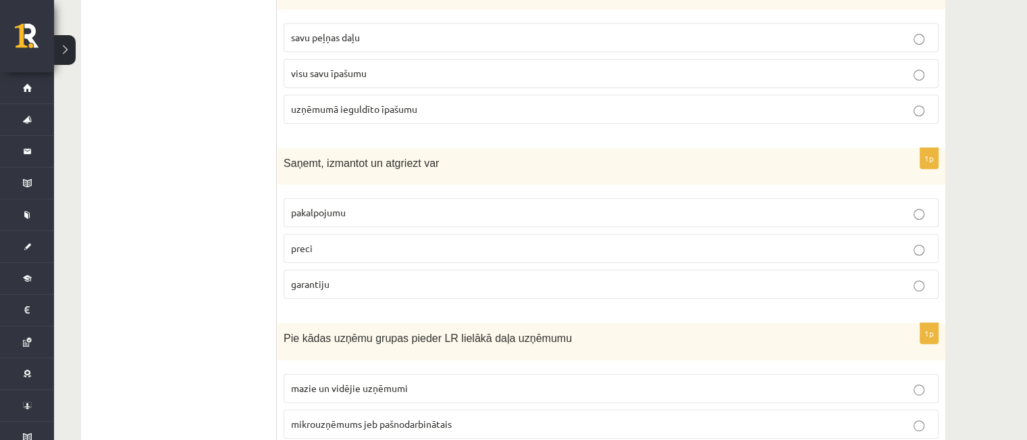
scroll to position [715, 0]
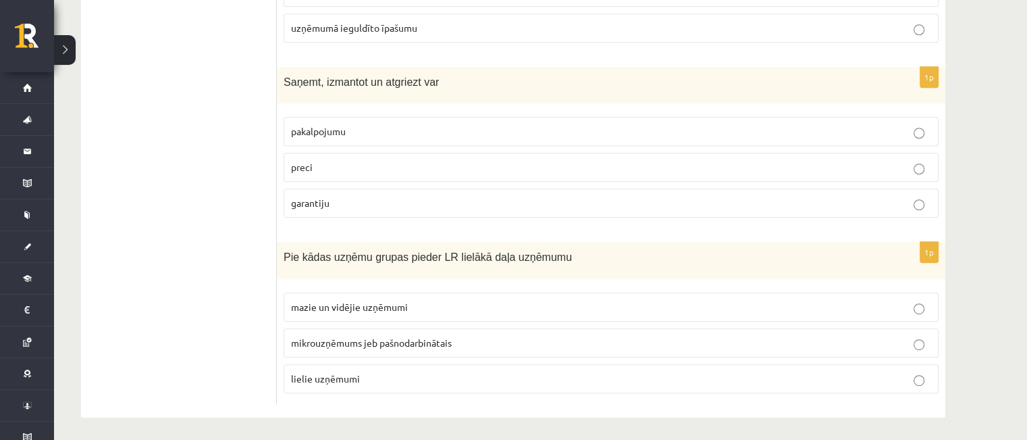
click at [308, 309] on p "mazie un vidējie uzņēmumi" at bounding box center [611, 307] width 640 height 14
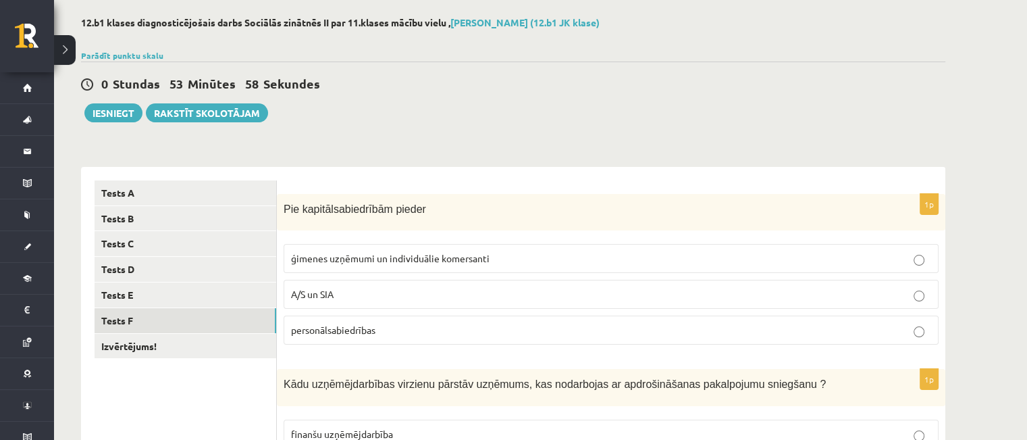
scroll to position [13, 0]
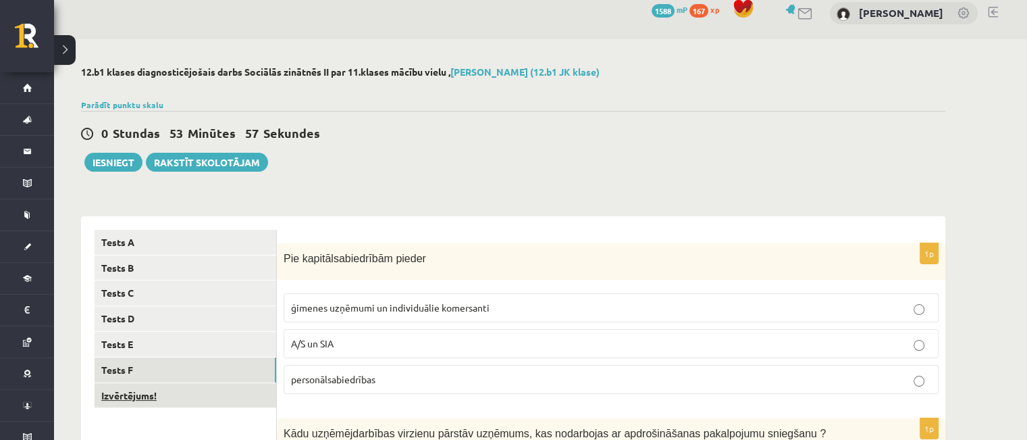
click at [142, 387] on link "Izvērtējums!" at bounding box center [186, 395] width 182 height 25
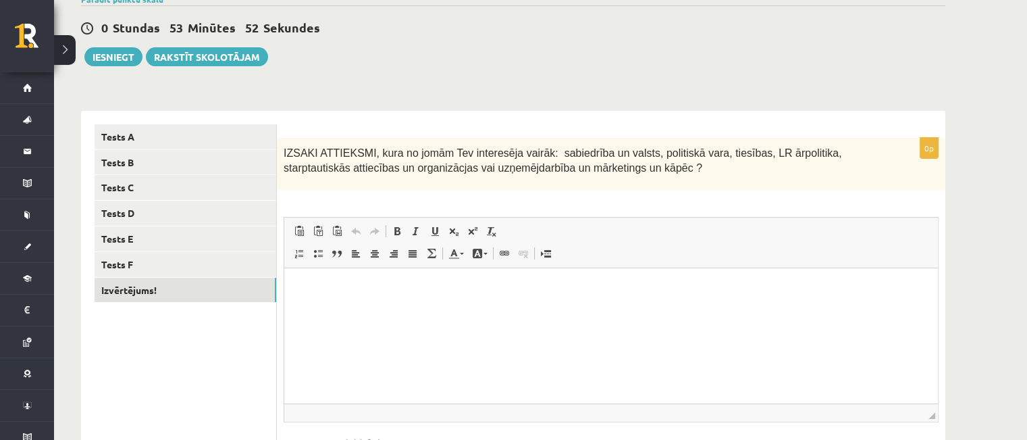
scroll to position [121, 0]
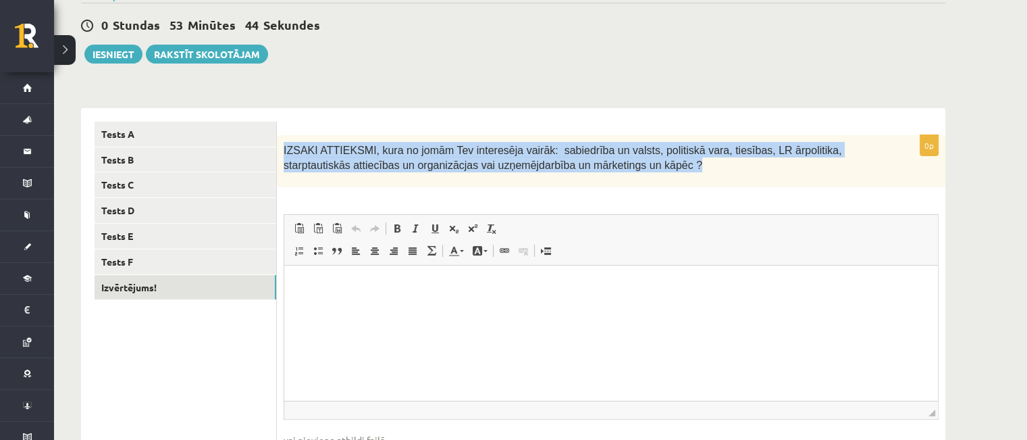
drag, startPoint x: 284, startPoint y: 142, endPoint x: 627, endPoint y: 168, distance: 344.0
click at [627, 168] on p "IZSAKI ATTIEKSMI, kura no jomām Tev interesēja vairāk: sabiedrība un valsts, po…" at bounding box center [578, 157] width 588 height 30
copy span "IZSAKI ATTIEKSMI, kura no jomām Tev interesēja vairāk: sabiedrība un valsts, po…"
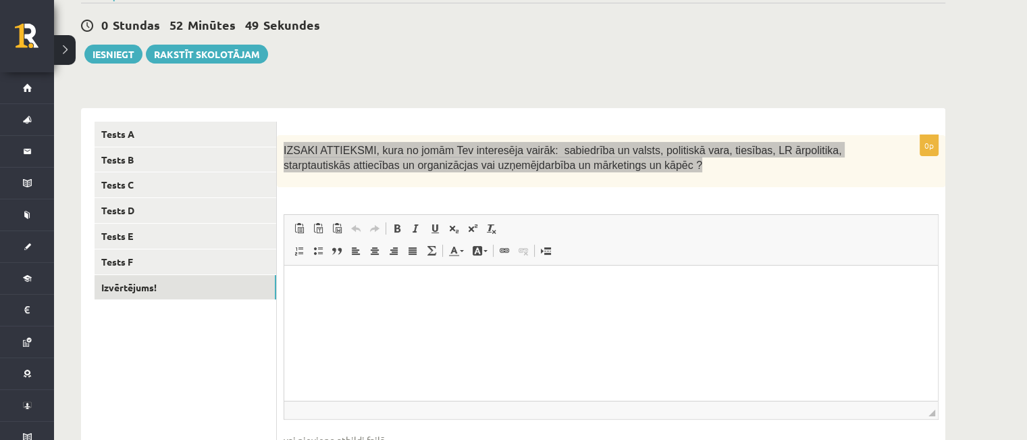
click at [328, 280] on p "Визуальный текстовый редактор, wiswyg-editor-user-answer-47433899526140" at bounding box center [611, 286] width 627 height 14
click at [342, 292] on span "Вставить" at bounding box center [336, 290] width 16 height 20
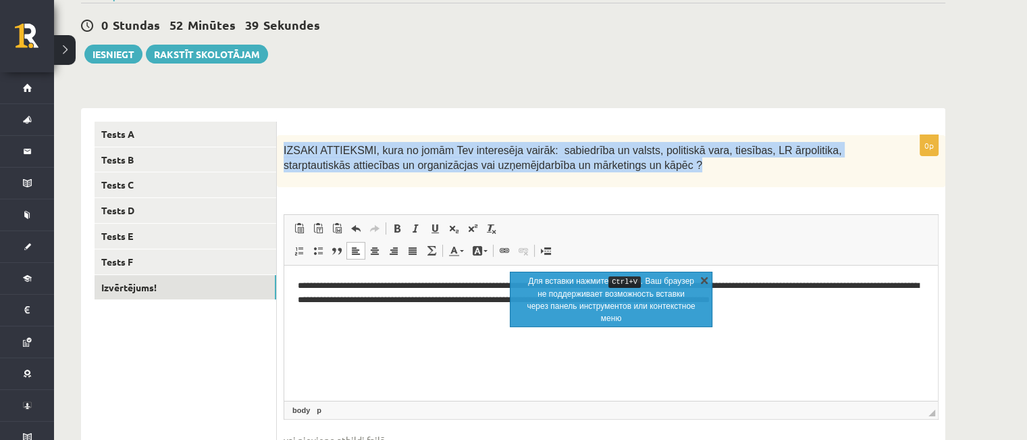
drag, startPoint x: 702, startPoint y: 281, endPoint x: 405, endPoint y: 16, distance: 398.0
click at [702, 281] on link "X" at bounding box center [705, 280] width 14 height 14
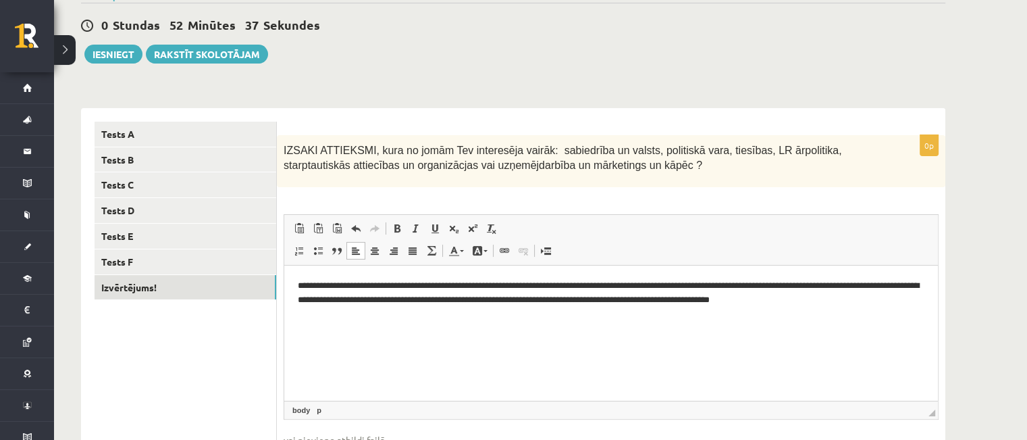
click at [370, 198] on div "0p IZSAKI ATTIEKSMI, kura no jomām Tev interesēja vairāk: sabiedrība un valsts,…" at bounding box center [611, 315] width 669 height 360
click at [301, 288] on p "**********" at bounding box center [611, 293] width 627 height 28
drag, startPoint x: 560, startPoint y: 282, endPoint x: 561, endPoint y: 294, distance: 11.6
click at [560, 283] on p "**********" at bounding box center [611, 293] width 627 height 28
click at [561, 289] on p "**********" at bounding box center [611, 293] width 627 height 28
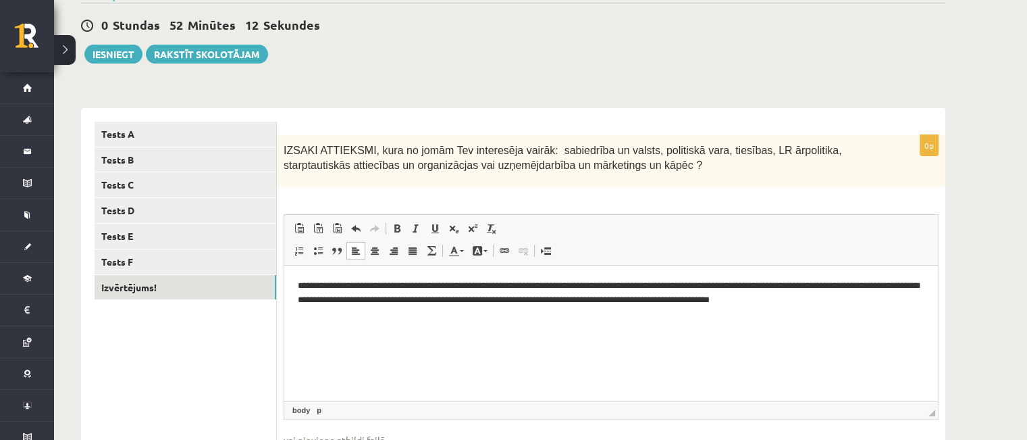
drag, startPoint x: 803, startPoint y: 286, endPoint x: 806, endPoint y: 292, distance: 7.3
click at [803, 286] on p "**********" at bounding box center [611, 293] width 627 height 28
click at [767, 284] on p "**********" at bounding box center [611, 293] width 627 height 28
click at [879, 284] on p "**********" at bounding box center [611, 293] width 627 height 28
click at [920, 284] on p "**********" at bounding box center [611, 293] width 627 height 28
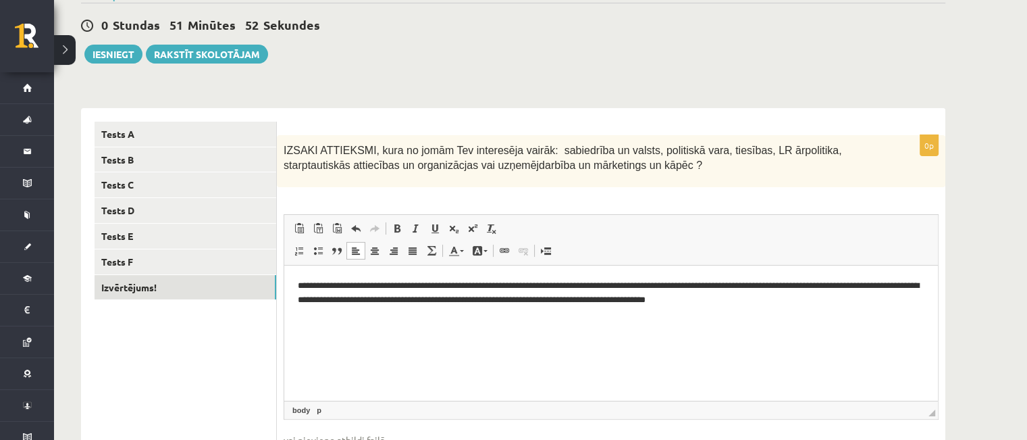
click at [457, 296] on p "**********" at bounding box center [611, 293] width 627 height 28
click at [587, 299] on p "**********" at bounding box center [611, 293] width 627 height 28
click at [628, 297] on p "**********" at bounding box center [611, 293] width 627 height 28
click at [779, 306] on p "**********" at bounding box center [611, 293] width 627 height 28
click at [110, 47] on button "Iesniegt" at bounding box center [113, 54] width 58 height 19
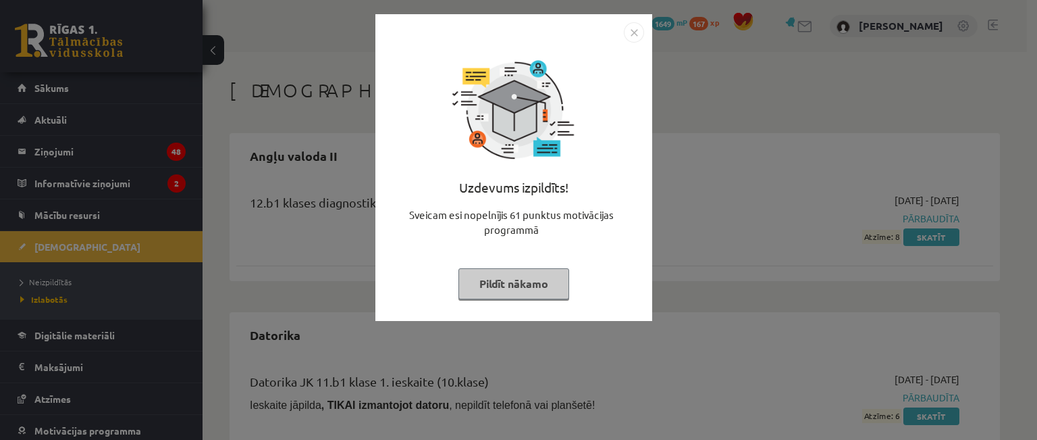
click at [632, 29] on img "Close" at bounding box center [634, 32] width 20 height 20
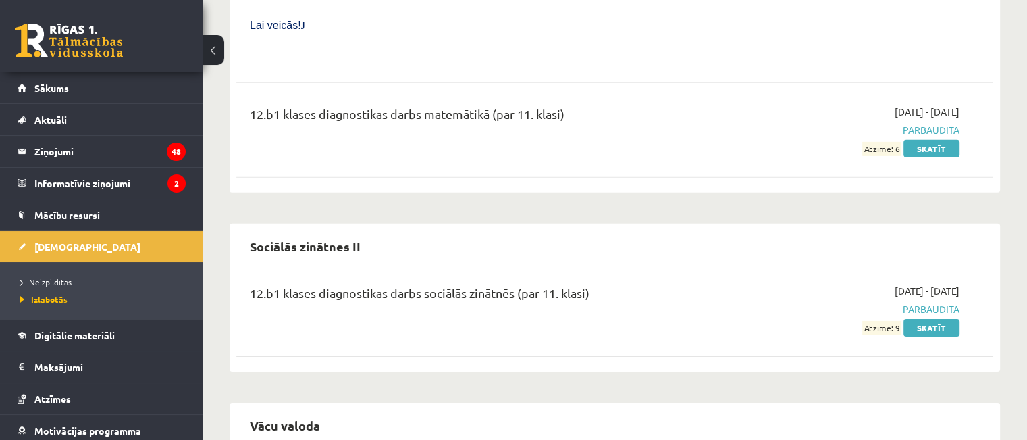
scroll to position [4241, 0]
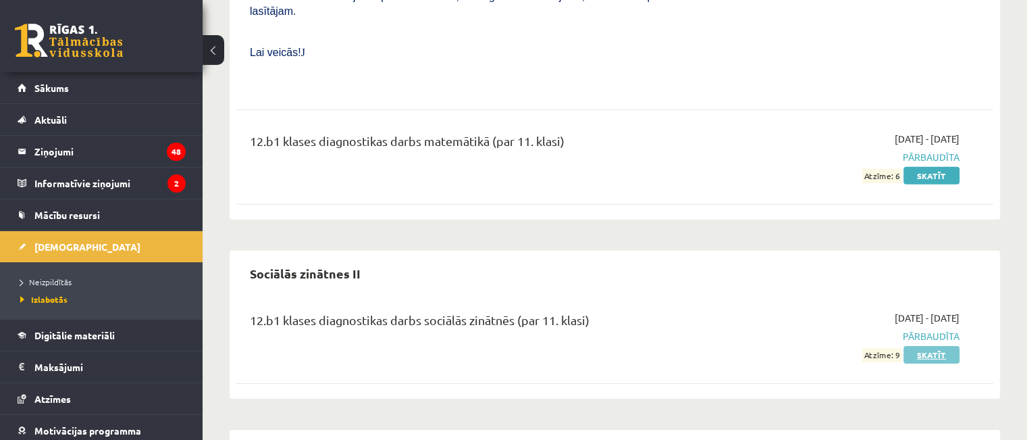
click at [934, 346] on link "Skatīt" at bounding box center [932, 355] width 56 height 18
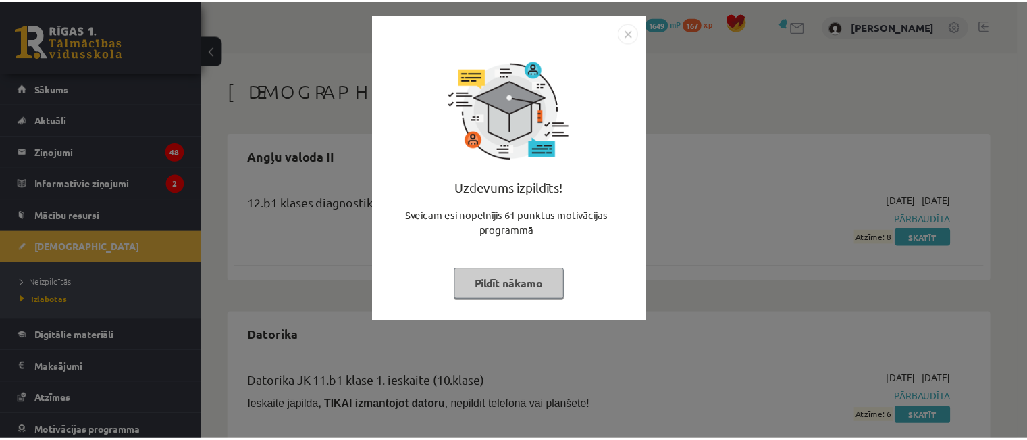
scroll to position [4241, 0]
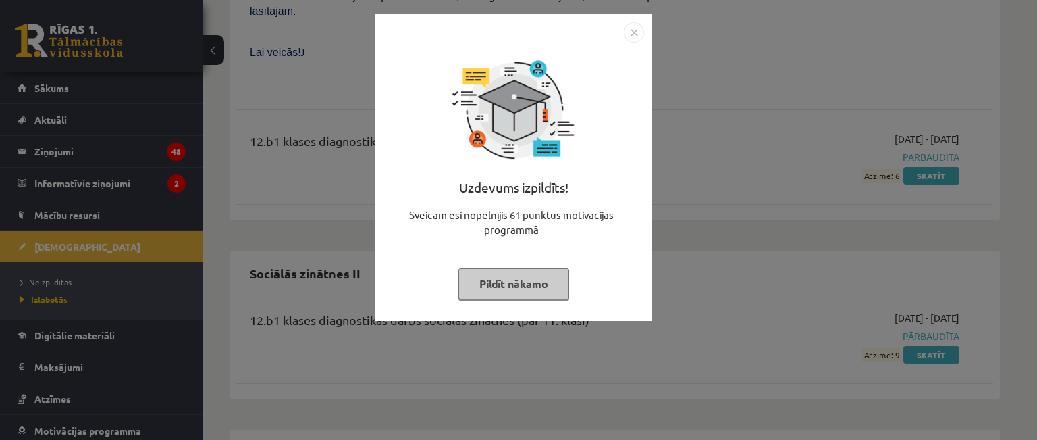
click at [632, 34] on img "Close" at bounding box center [634, 32] width 20 height 20
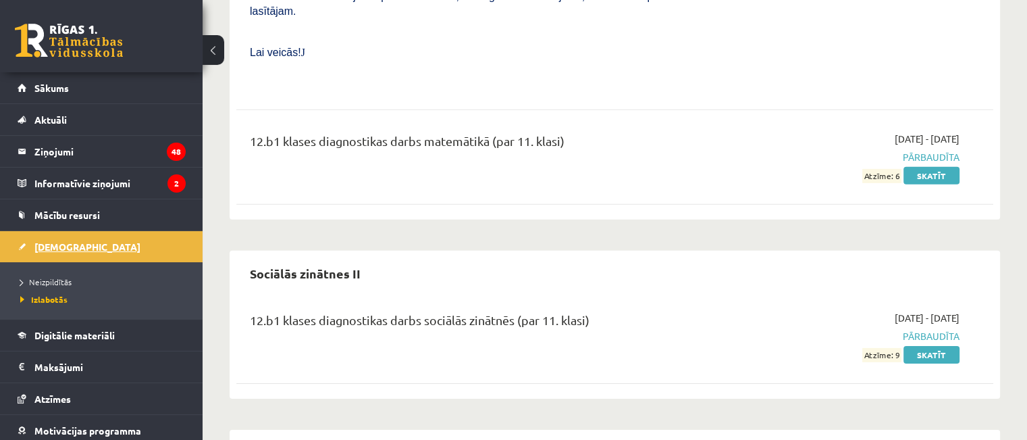
click at [51, 243] on span "[DEMOGRAPHIC_DATA]" at bounding box center [87, 246] width 106 height 12
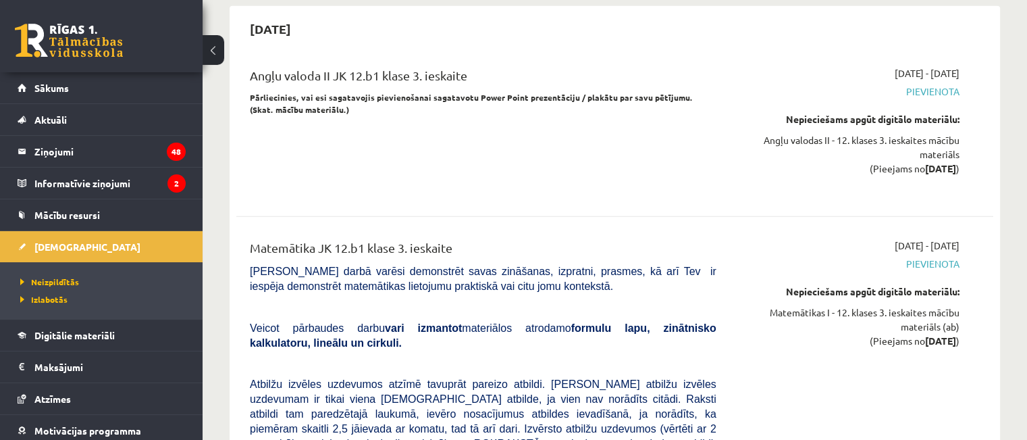
click at [359, 66] on div "Angļu valoda II JK 12.b1 klase 3. ieskaite Pārliecinies, vai esi sagatavojis pi…" at bounding box center [483, 130] width 487 height 128
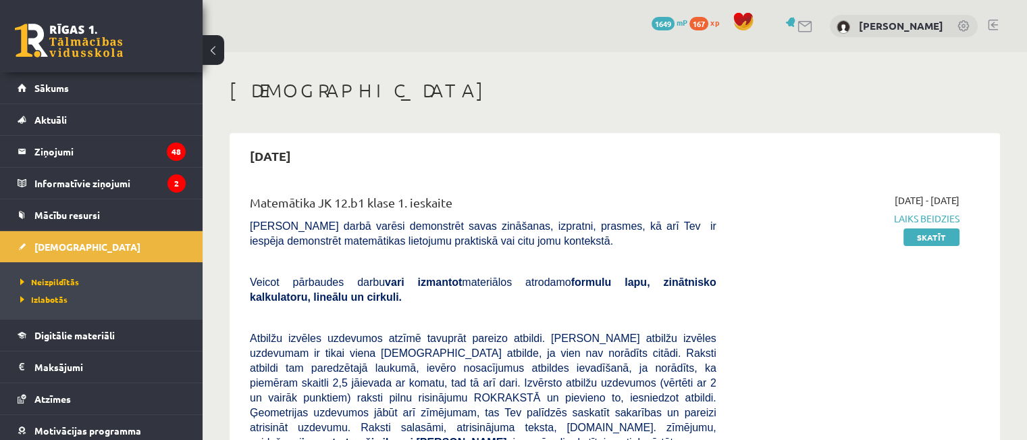
click at [380, 91] on h1 "[DEMOGRAPHIC_DATA]" at bounding box center [615, 90] width 771 height 23
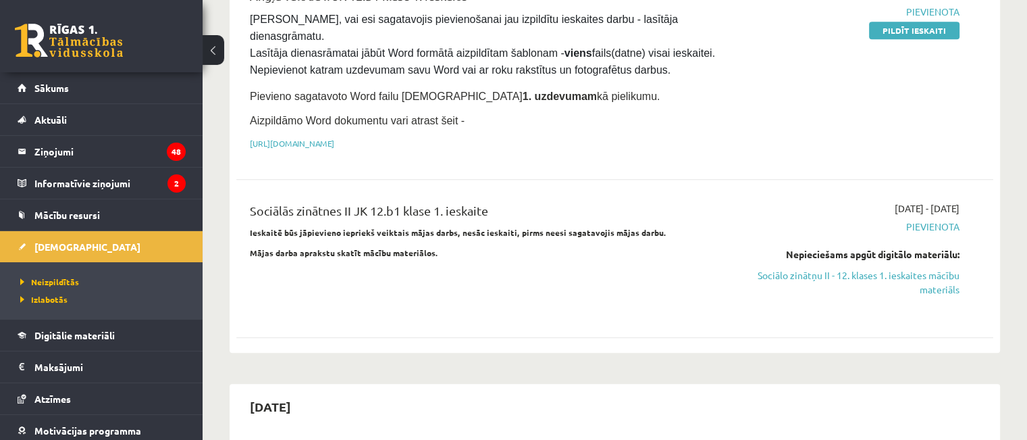
scroll to position [837, 0]
click at [804, 267] on link "Sociālo zinātņu II - 12. klases 1. ieskaites mācību materiāls" at bounding box center [848, 281] width 223 height 28
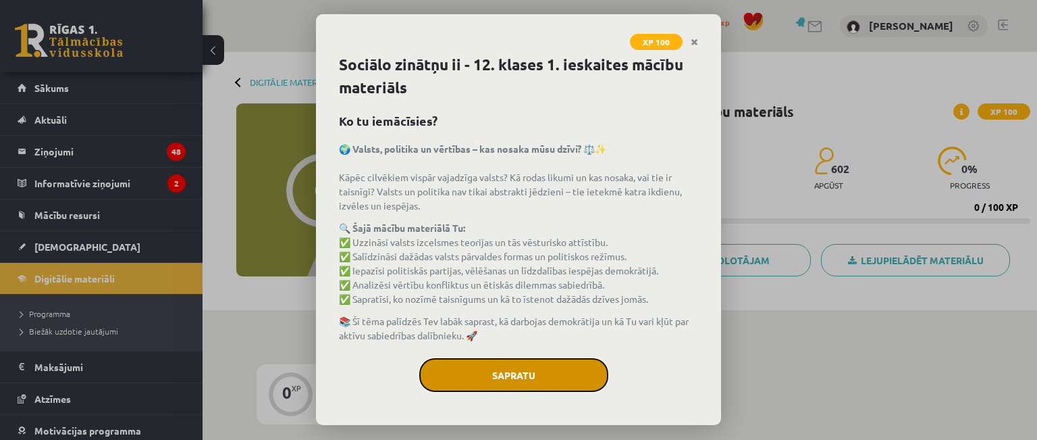
click at [488, 377] on button "Sapratu" at bounding box center [513, 375] width 189 height 34
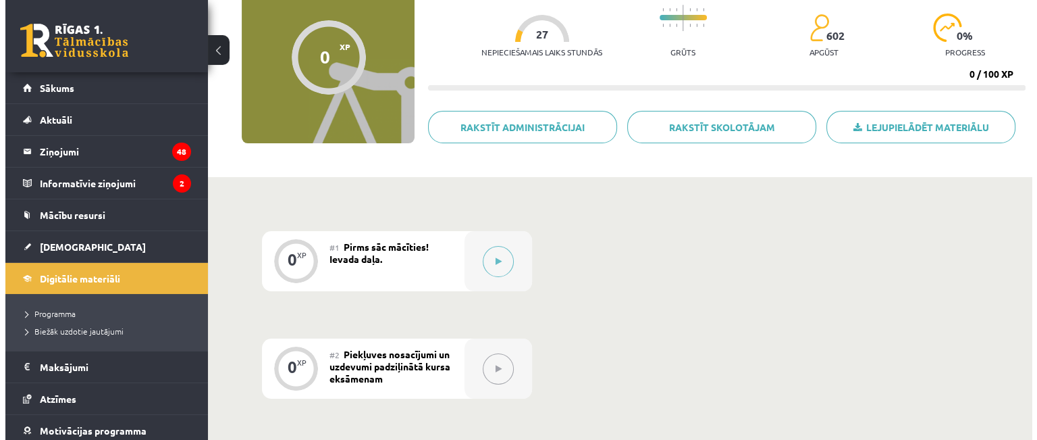
scroll to position [135, 0]
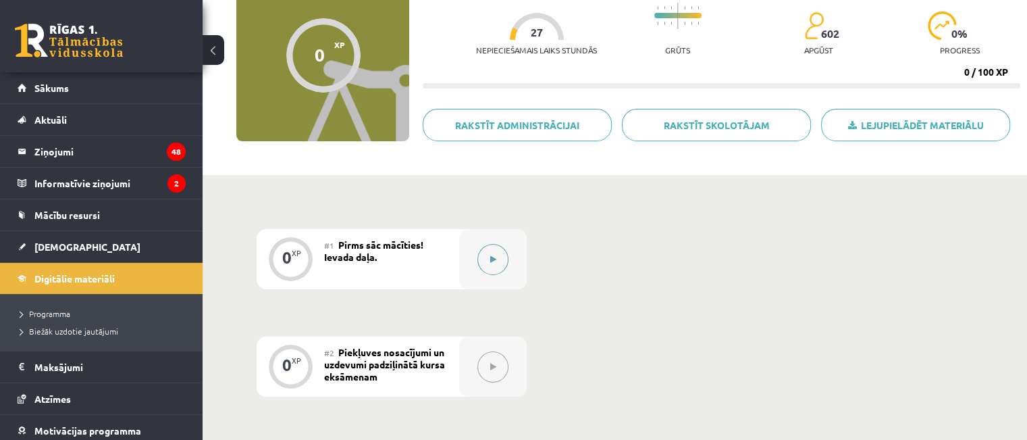
click at [490, 256] on icon at bounding box center [493, 259] width 6 height 8
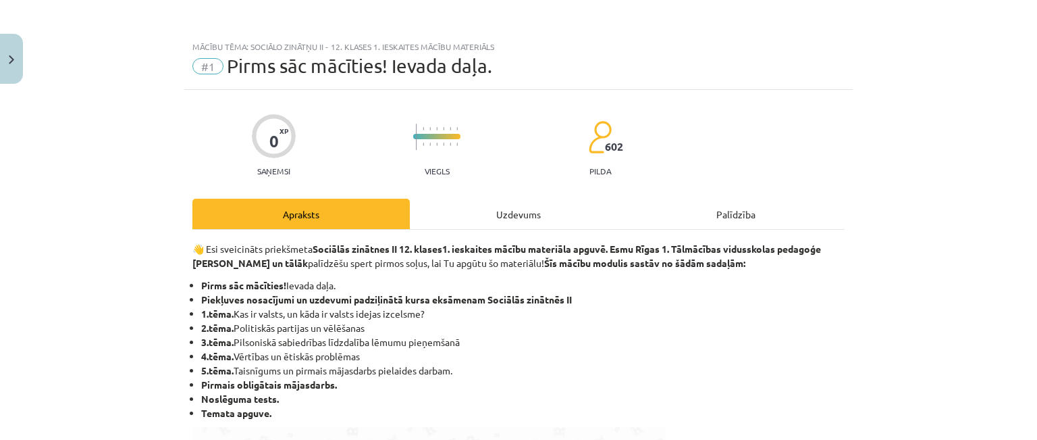
click at [592, 298] on li "Piekļuves nosacījumi un uzdevumi padziļinātā kursa eksāmenam Sociālās zinātnēs …" at bounding box center [523, 299] width 644 height 14
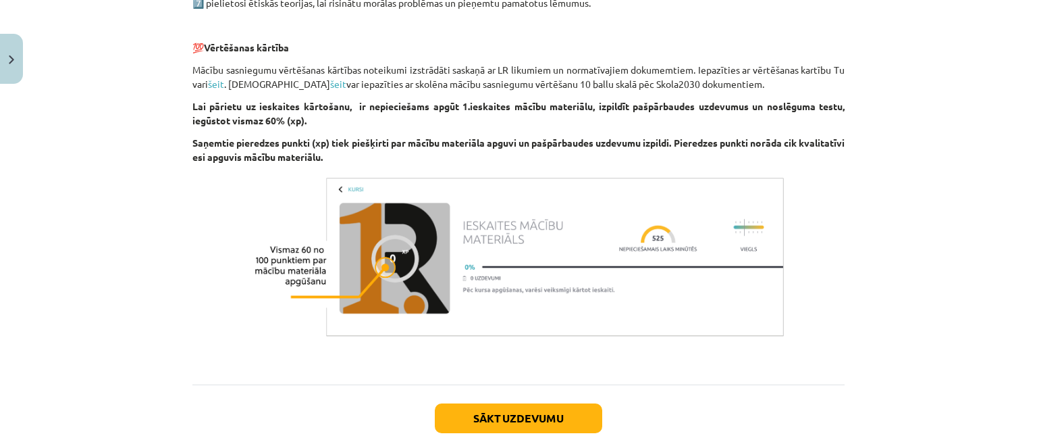
scroll to position [850, 0]
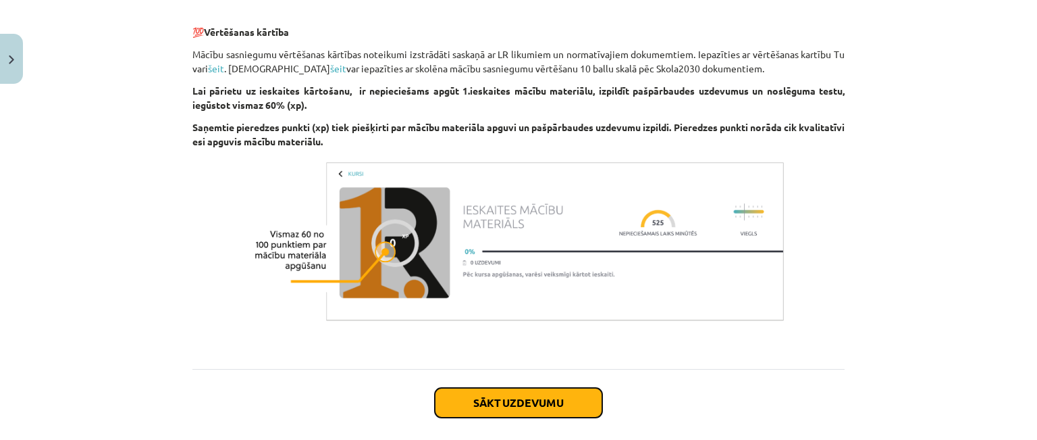
click at [590, 394] on button "Sākt uzdevumu" at bounding box center [518, 403] width 167 height 30
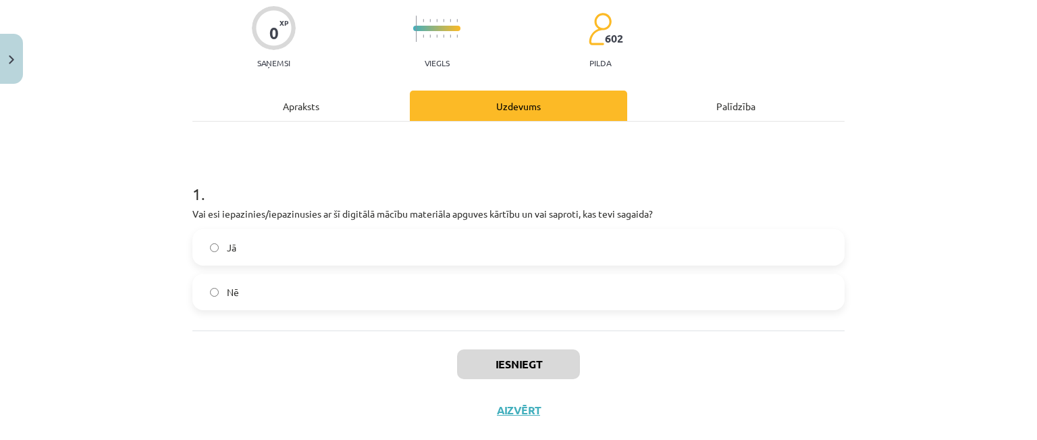
scroll to position [110, 0]
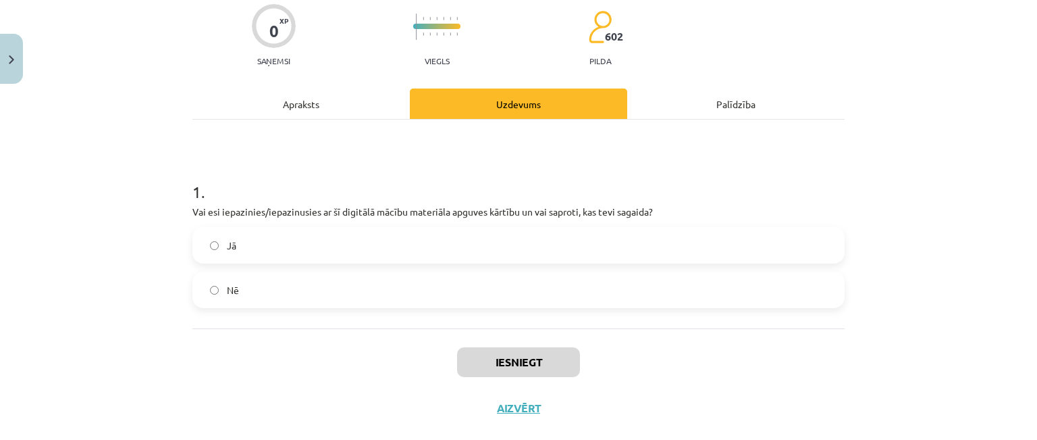
click at [273, 264] on div "Jā Nē" at bounding box center [518, 267] width 652 height 81
click at [276, 255] on label "Jā" at bounding box center [519, 245] width 650 height 34
click at [483, 364] on button "Iesniegt" at bounding box center [518, 362] width 123 height 30
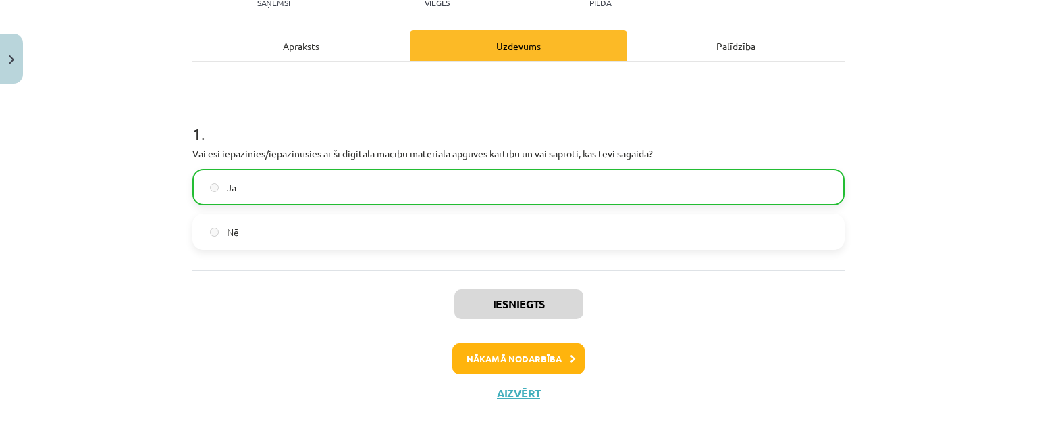
scroll to position [177, 0]
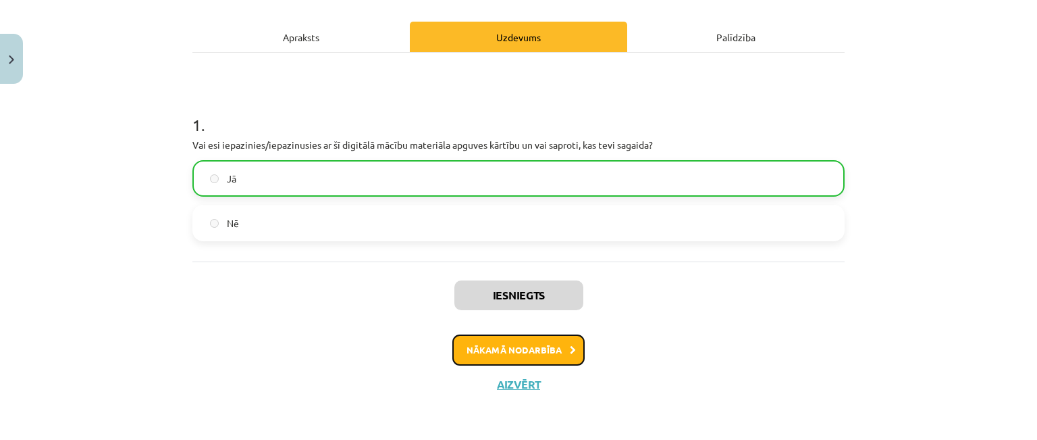
click at [502, 361] on button "Nākamā nodarbība" at bounding box center [518, 349] width 132 height 31
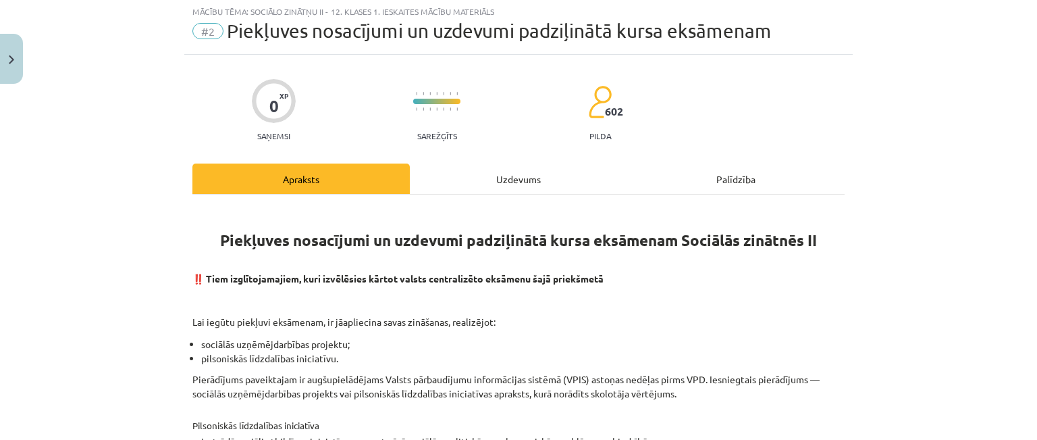
scroll to position [34, 0]
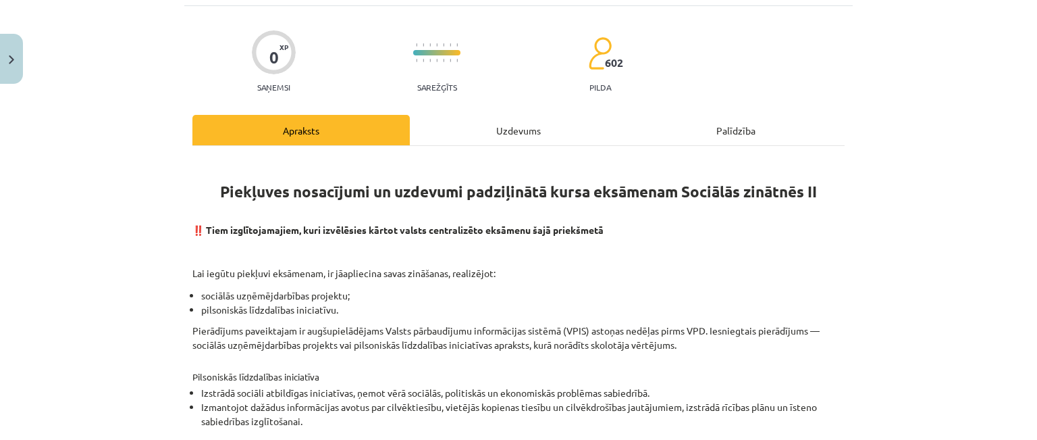
click at [500, 409] on div "Piekļuves nosacījumi un uzdevumi padziļinātā kursa eksāmenam Sociālās zinātnēs …" at bounding box center [518, 443] width 652 height 571
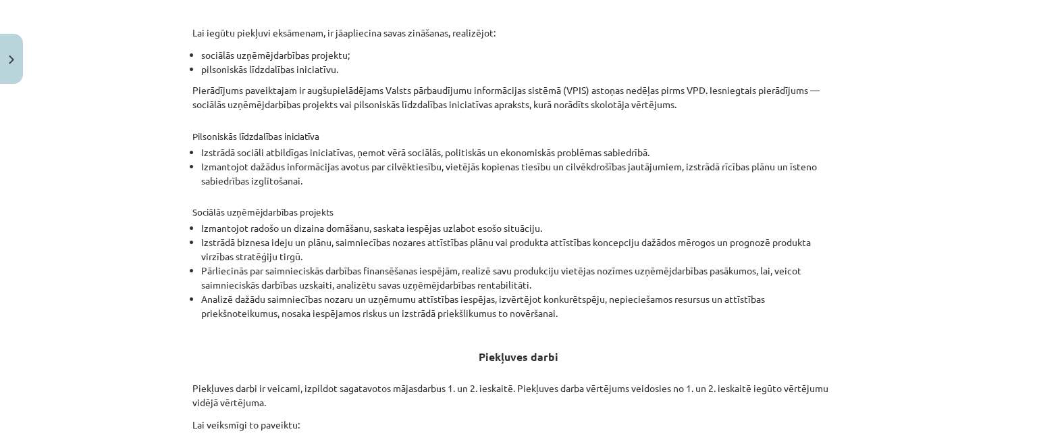
scroll to position [528, 0]
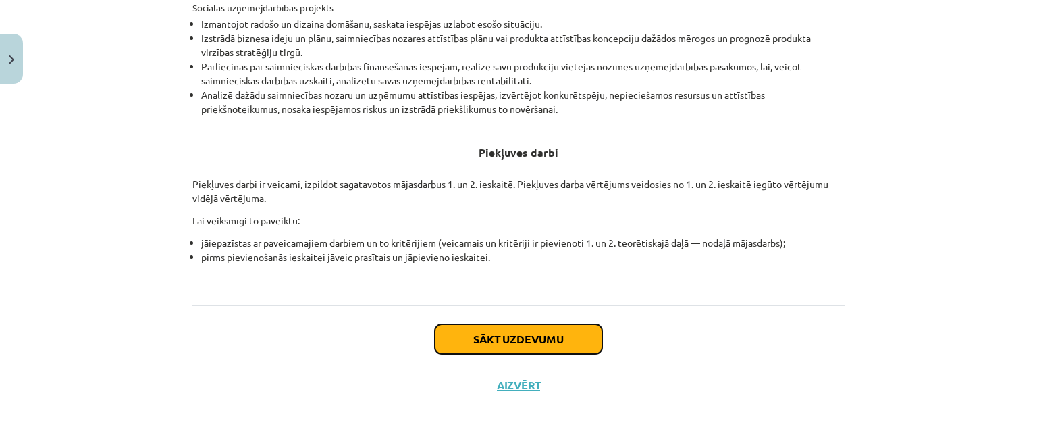
click at [481, 333] on button "Sākt uzdevumu" at bounding box center [518, 339] width 167 height 30
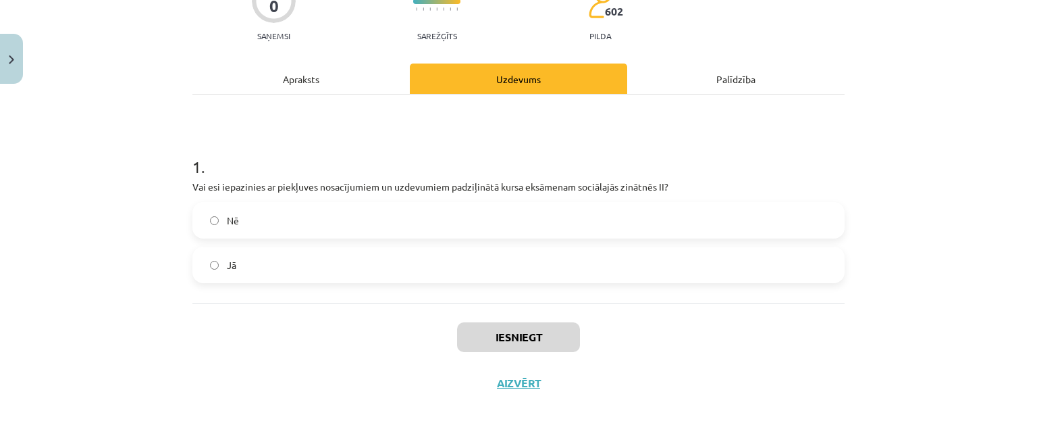
scroll to position [34, 0]
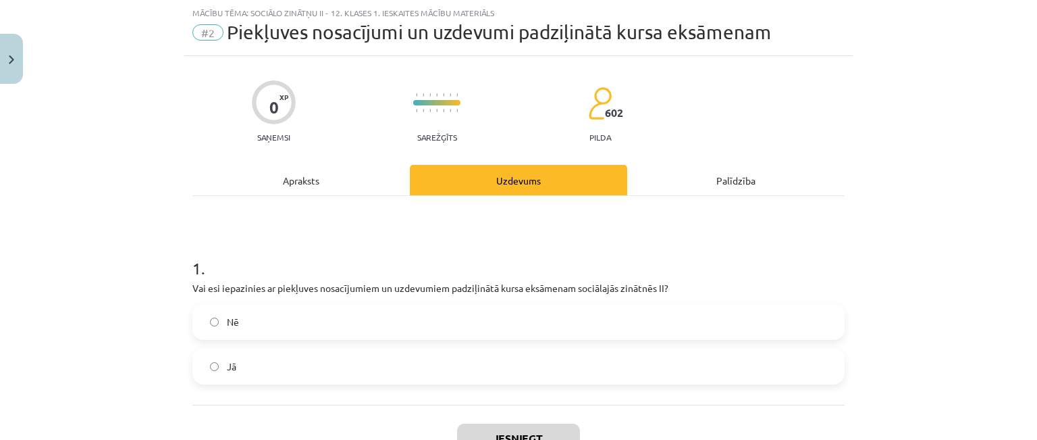
click at [294, 332] on label "Nē" at bounding box center [519, 322] width 650 height 34
click at [224, 374] on label "Jā" at bounding box center [519, 366] width 650 height 34
drag, startPoint x: 3, startPoint y: 310, endPoint x: 43, endPoint y: 321, distance: 41.3
click at [18, 315] on div "Mācību tēma: Sociālo zinātņu ii - 12. klases 1. ieskaites mācību materiāls #2 P…" at bounding box center [518, 220] width 1037 height 440
click at [481, 431] on button "Iesniegt" at bounding box center [518, 438] width 123 height 30
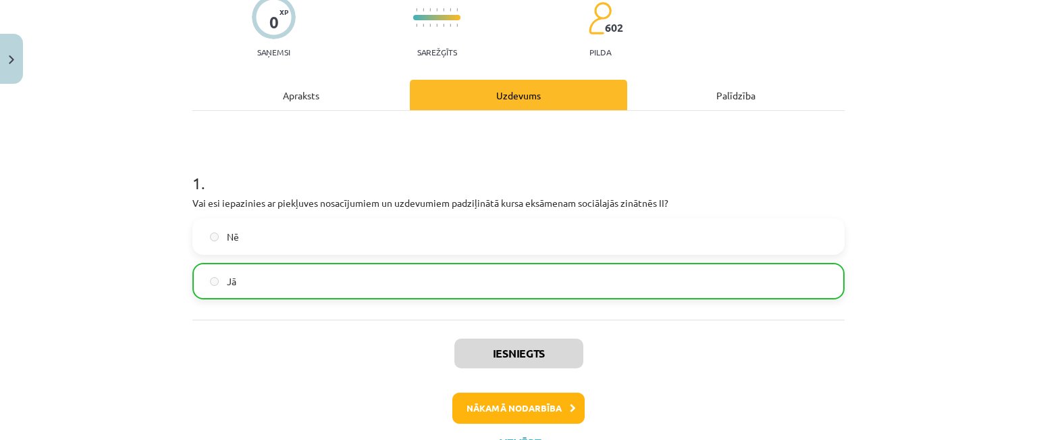
scroll to position [177, 0]
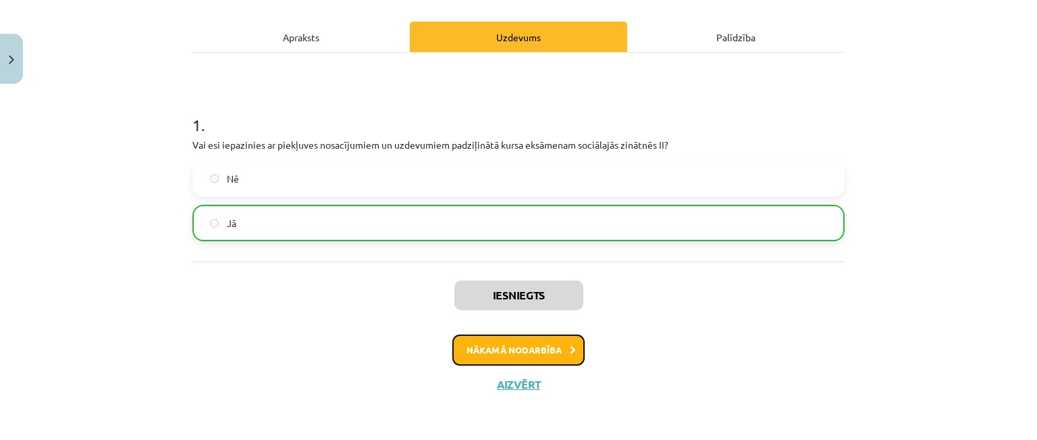
click at [521, 345] on button "Nākamā nodarbība" at bounding box center [518, 349] width 132 height 31
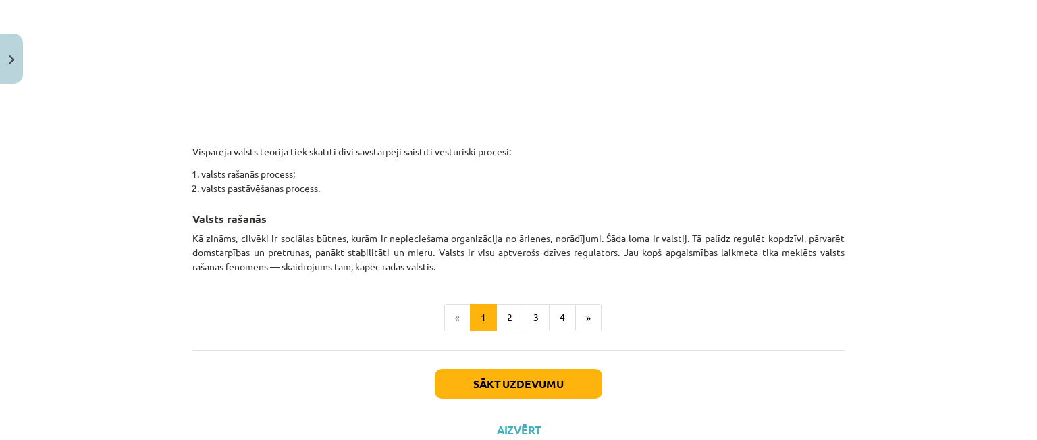
scroll to position [811, 0]
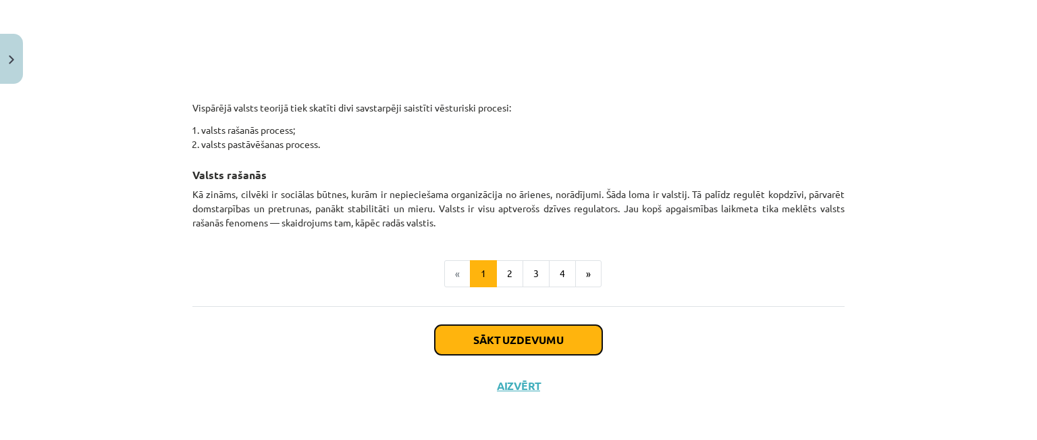
click at [489, 346] on button "Sākt uzdevumu" at bounding box center [518, 340] width 167 height 30
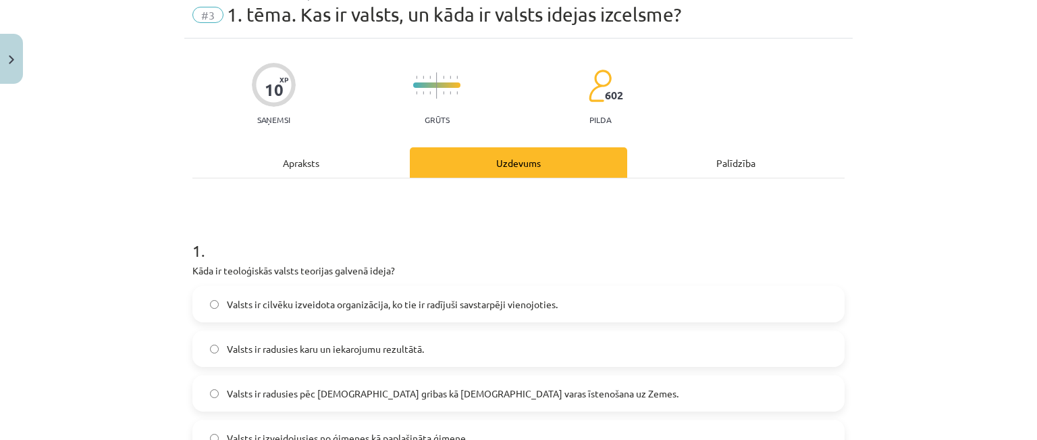
scroll to position [34, 0]
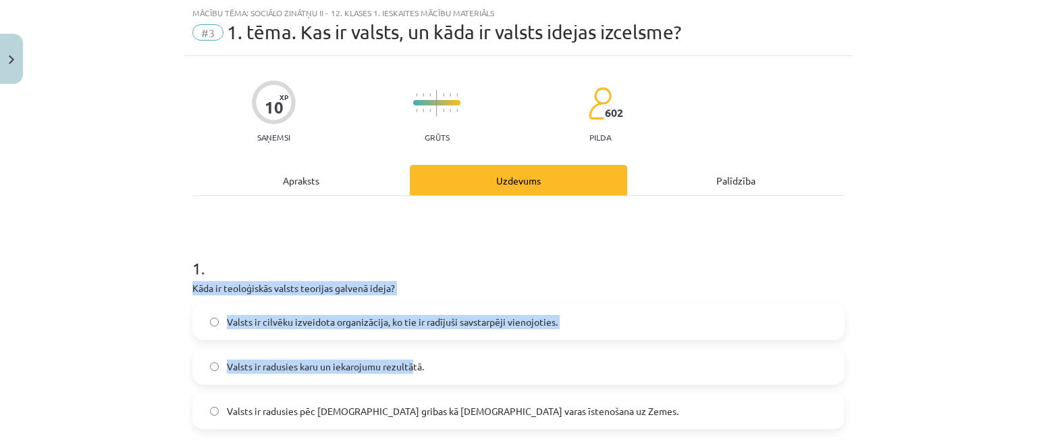
drag, startPoint x: 188, startPoint y: 284, endPoint x: 408, endPoint y: 371, distance: 236.8
click at [408, 371] on div "1 . Kāda ir teoloģiskās valsts teorijas galvenā ideja? Valsts ir cilvēku izveid…" at bounding box center [518, 354] width 652 height 238
click at [408, 371] on span "Valsts ir radusies karu un iekarojumu rezultātā." at bounding box center [325, 366] width 197 height 14
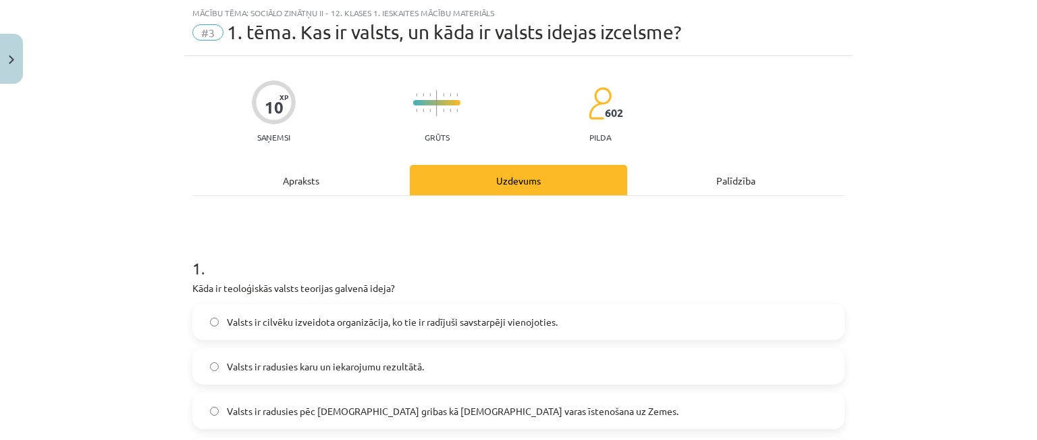
click at [227, 405] on span "Valsts ir radusies pēc Dieva gribas kā dievišķās varas īstenošana uz Zemes." at bounding box center [453, 411] width 452 height 14
click at [134, 353] on div "Mācību tēma: Sociālo zinātņu ii - 12. klases 1. ieskaites mācību materiāls #3 1…" at bounding box center [518, 220] width 1037 height 440
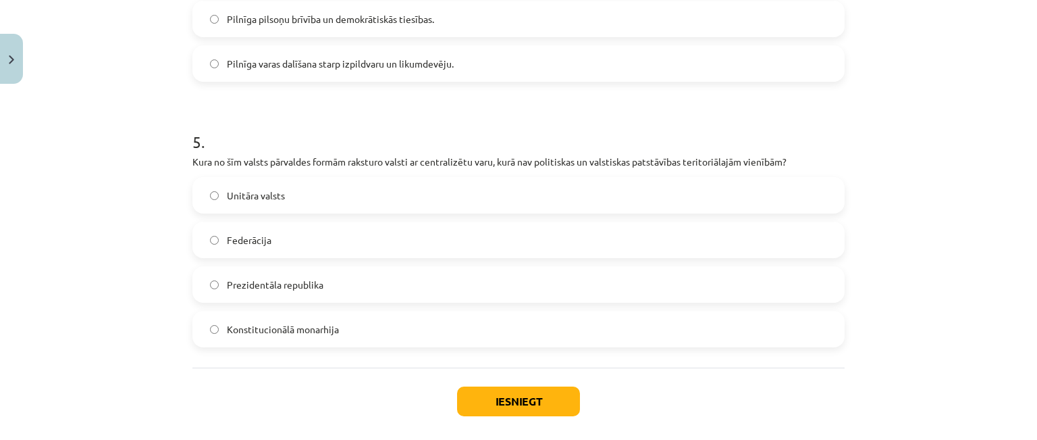
scroll to position [1285, 0]
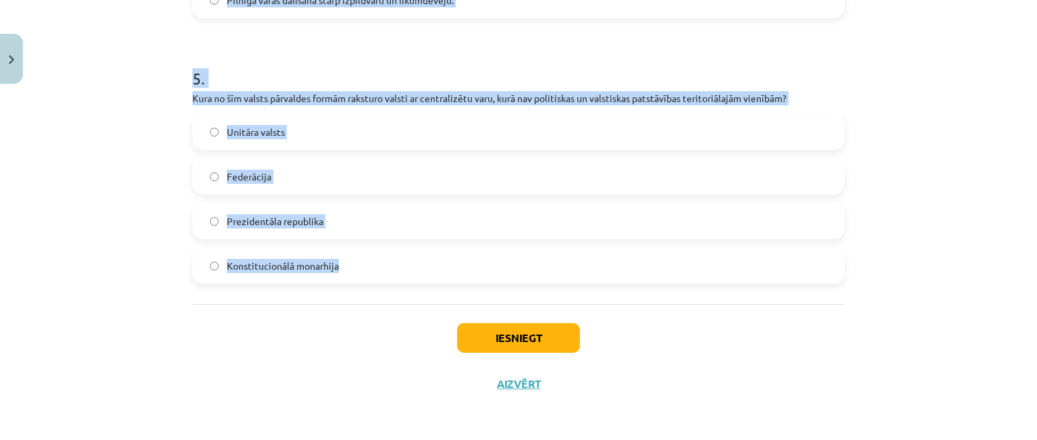
drag, startPoint x: 186, startPoint y: 281, endPoint x: 343, endPoint y: 280, distance: 157.3
copy form "Kāda ir teoloģiskās valsts teorijas galvenā ideja? Valsts ir cilvēku izveidota …"
click at [148, 203] on div "Mācību tēma: Sociālo zinātņu ii - 12. klases 1. ieskaites mācību materiāls #3 1…" at bounding box center [518, 220] width 1037 height 440
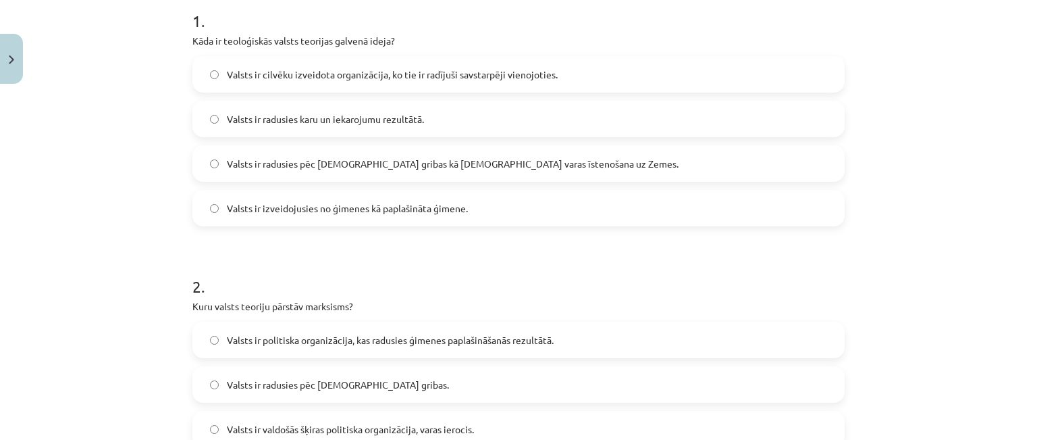
scroll to position [267, 0]
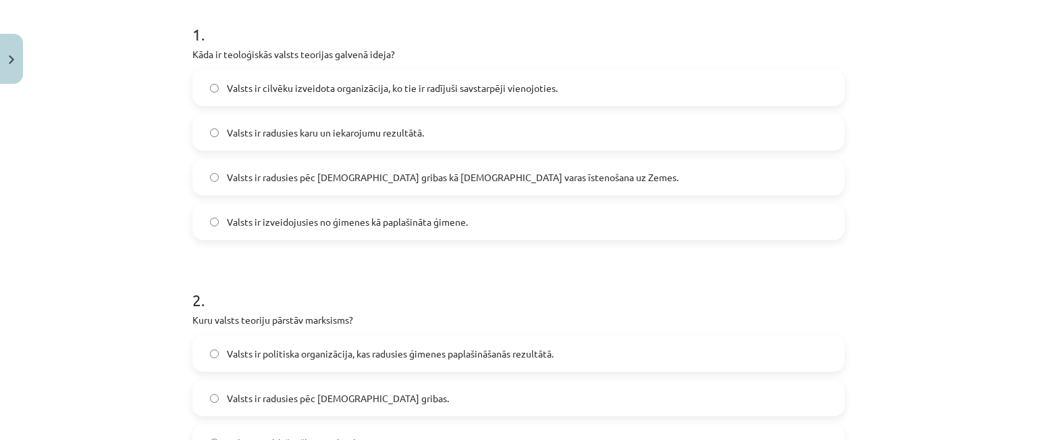
click at [115, 219] on div "Mācību tēma: Sociālo zinātņu ii - 12. klases 1. ieskaites mācību materiāls #3 1…" at bounding box center [518, 220] width 1037 height 440
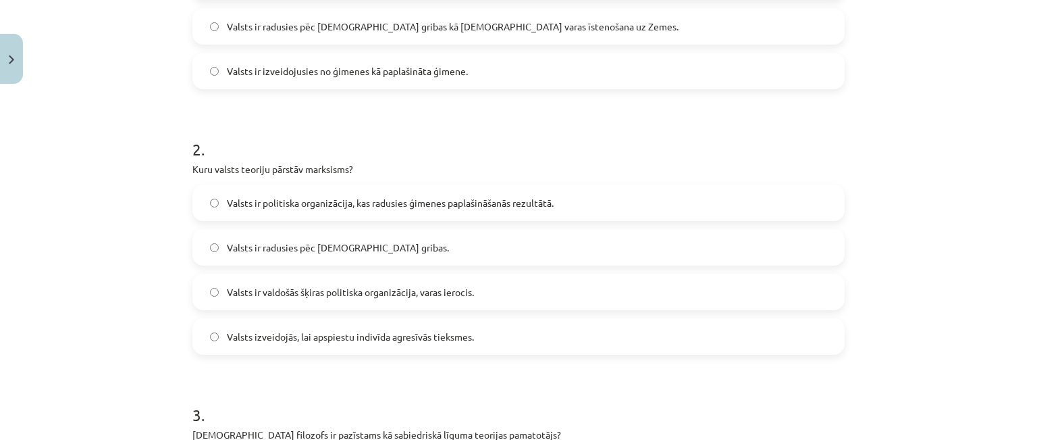
scroll to position [421, 0]
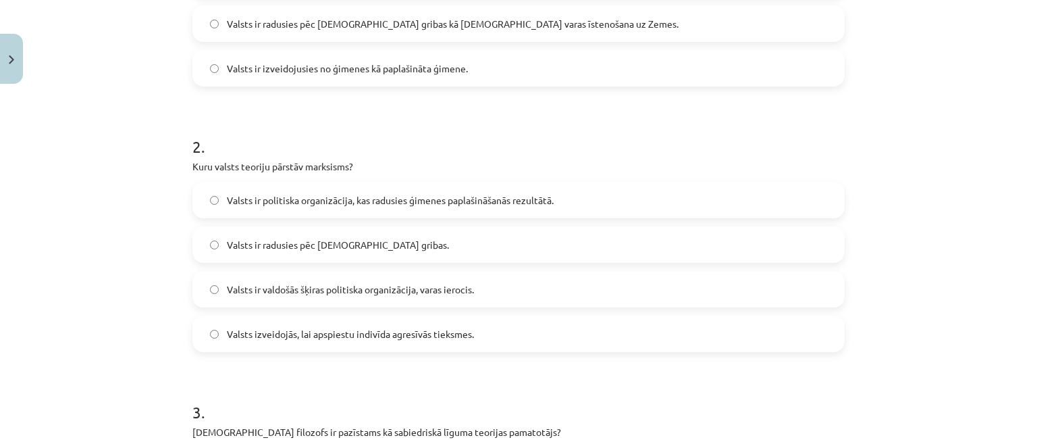
click at [244, 286] on span "Valsts ir valdošās šķiras politiska organizācija, varas ierocis." at bounding box center [350, 289] width 247 height 14
click at [161, 244] on div "Mācību tēma: Sociālo zinātņu ii - 12. klases 1. ieskaites mācību materiāls #3 1…" at bounding box center [518, 220] width 1037 height 440
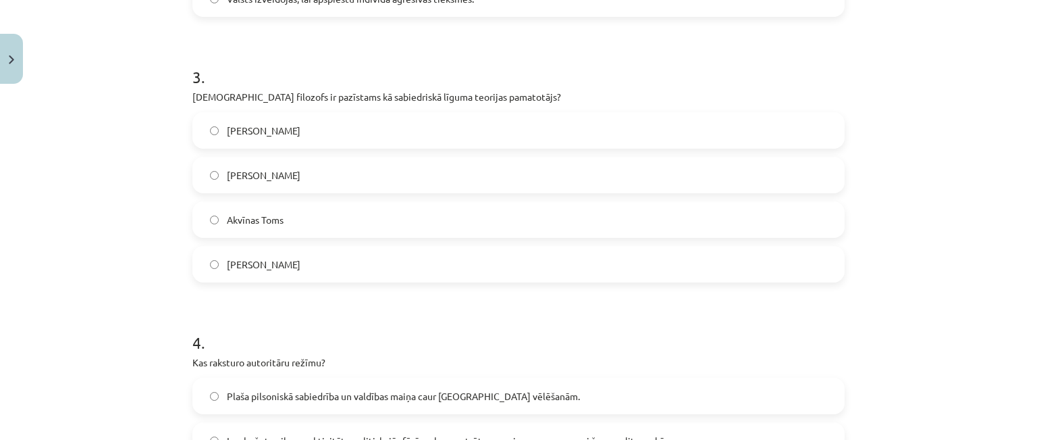
scroll to position [759, 0]
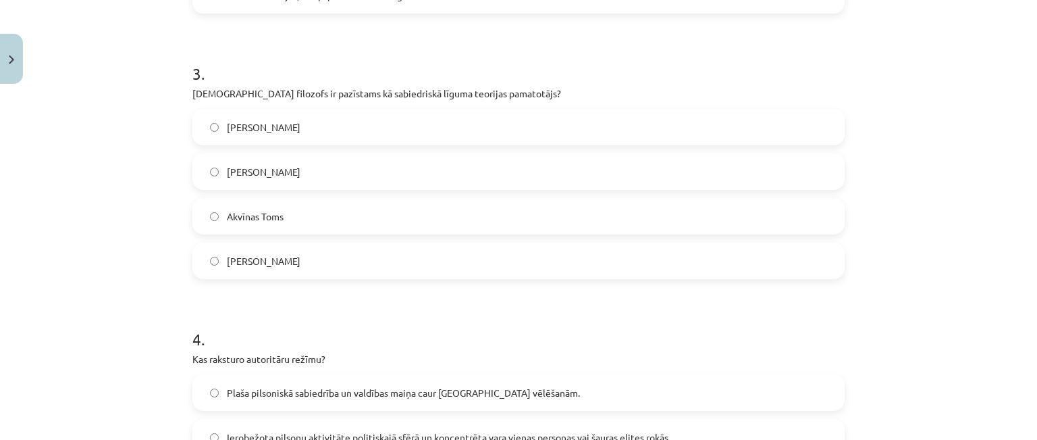
click at [213, 132] on label "Tomass Hobss" at bounding box center [519, 127] width 650 height 34
click at [124, 142] on div "Mācību tēma: Sociālo zinātņu ii - 12. klases 1. ieskaites mācību materiāls #3 1…" at bounding box center [518, 220] width 1037 height 440
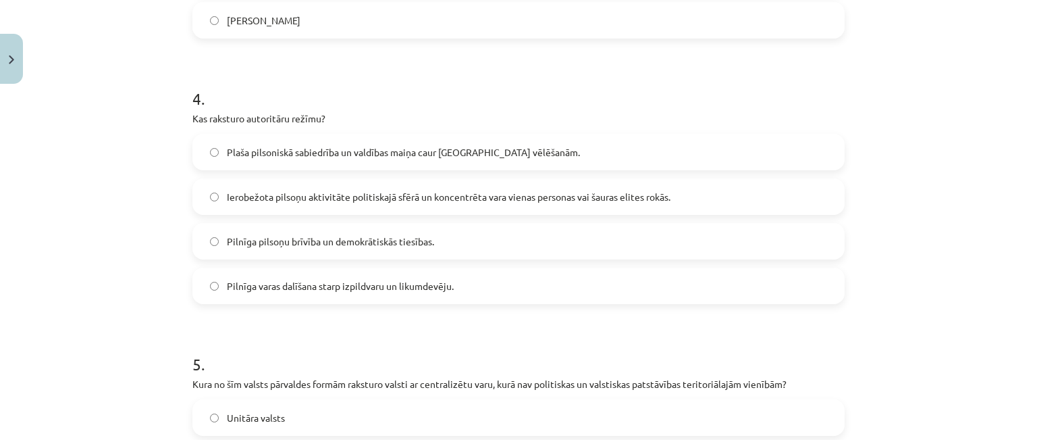
click at [124, 142] on div "Mācību tēma: Sociālo zinātņu ii - 12. klases 1. ieskaites mācību materiāls #3 1…" at bounding box center [518, 220] width 1037 height 440
click at [227, 192] on span "Ierobežota pilsoņu aktivitāte politiskajā sfērā un koncentrēta vara vienas pers…" at bounding box center [449, 196] width 444 height 14
click at [143, 151] on div "Mācību tēma: Sociālo zinātņu ii - 12. klases 1. ieskaites mācību materiāls #3 1…" at bounding box center [518, 220] width 1037 height 440
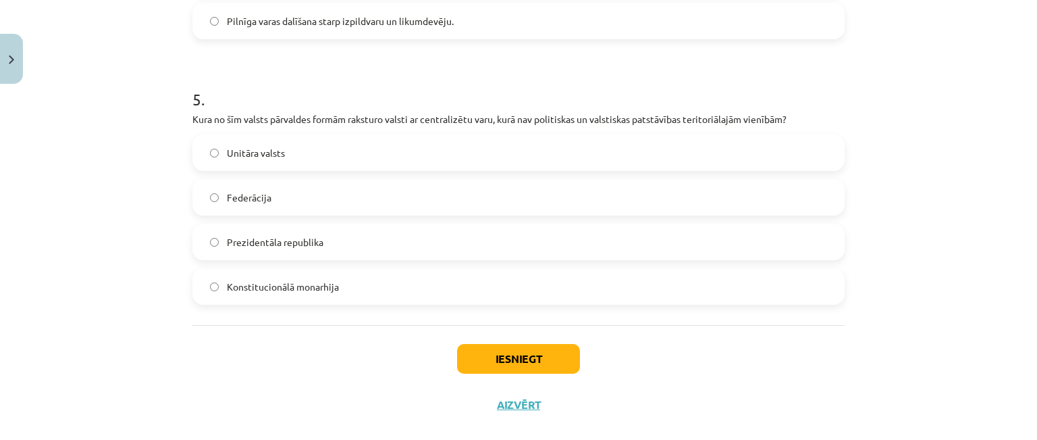
click at [143, 151] on div "Mācību tēma: Sociālo zinātņu ii - 12. klases 1. ieskaites mācību materiāls #3 1…" at bounding box center [518, 220] width 1037 height 440
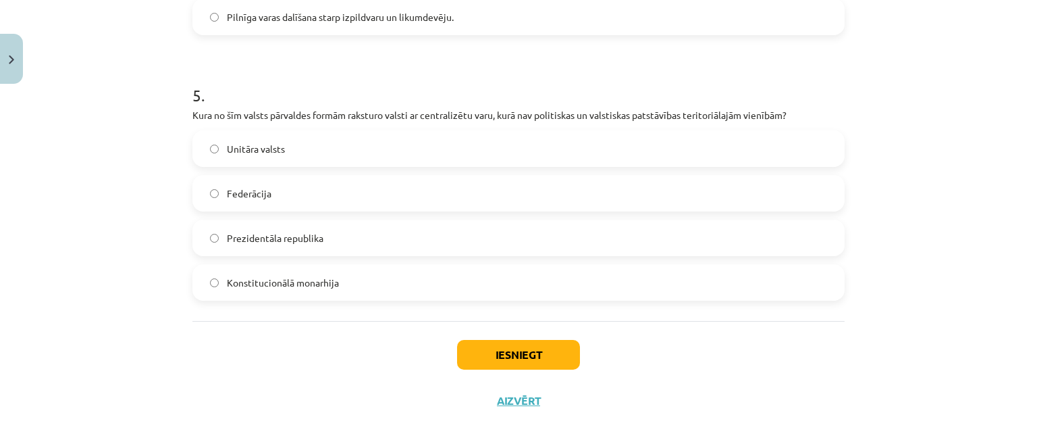
click at [143, 151] on div "Mācību tēma: Sociālo zinātņu ii - 12. klases 1. ieskaites mācību materiāls #3 1…" at bounding box center [518, 220] width 1037 height 440
click at [220, 157] on label "Unitāra valsts" at bounding box center [519, 147] width 650 height 34
click at [473, 361] on button "Iesniegt" at bounding box center [518, 353] width 123 height 30
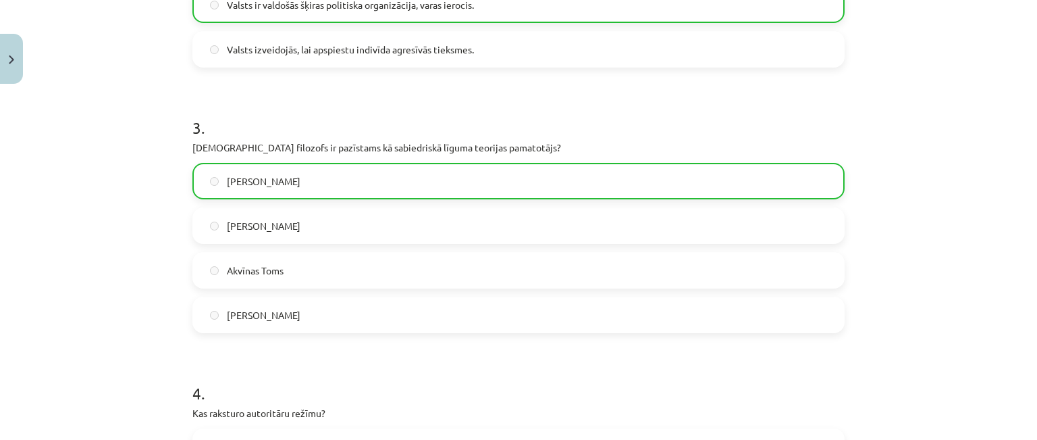
scroll to position [1328, 0]
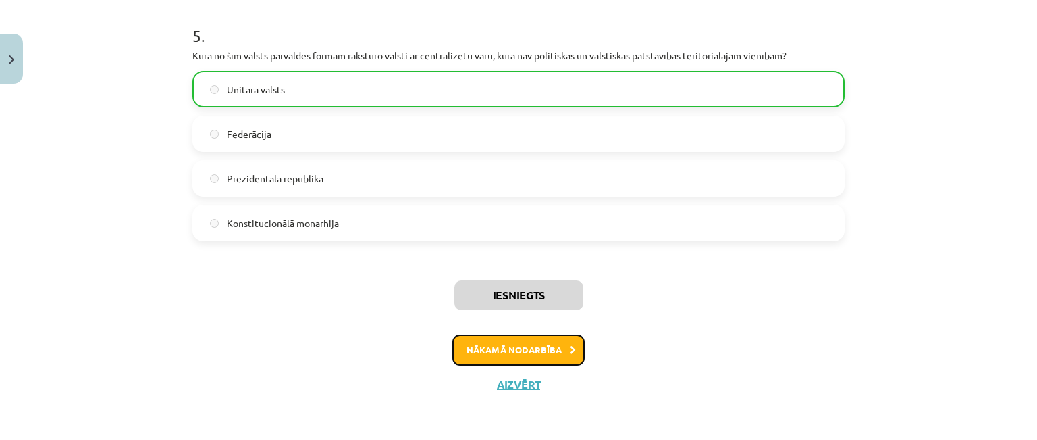
click at [551, 349] on button "Nākamā nodarbība" at bounding box center [518, 349] width 132 height 31
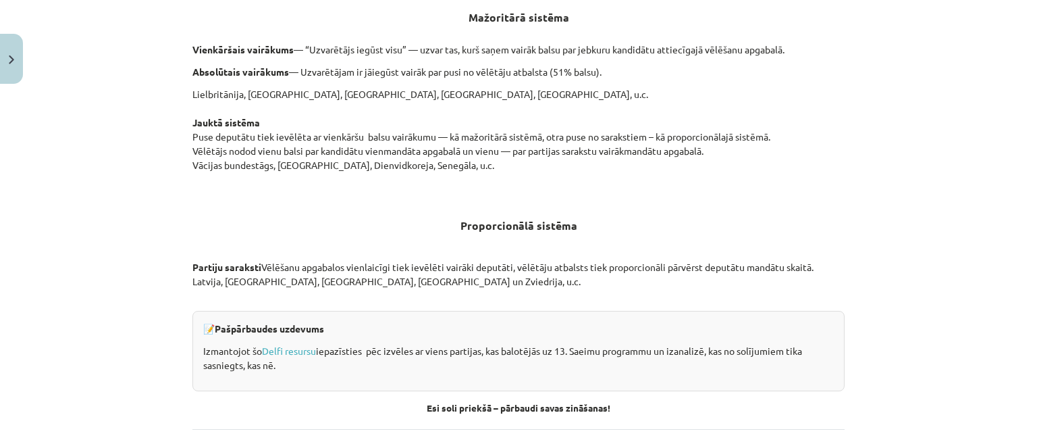
scroll to position [1449, 0]
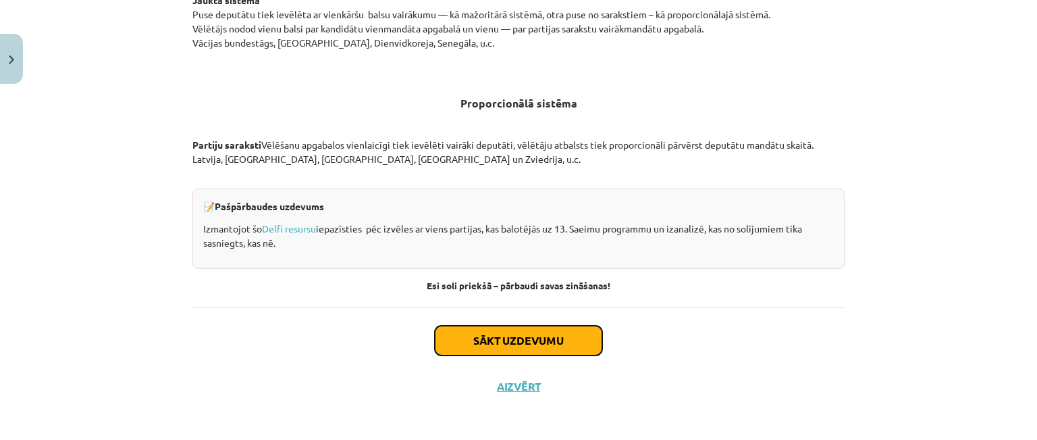
click at [507, 328] on button "Sākt uzdevumu" at bounding box center [518, 340] width 167 height 30
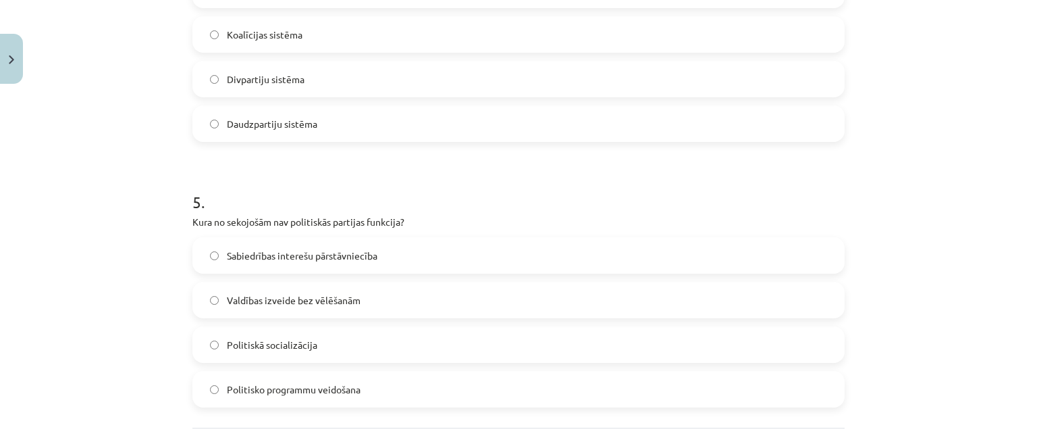
scroll to position [1240, 0]
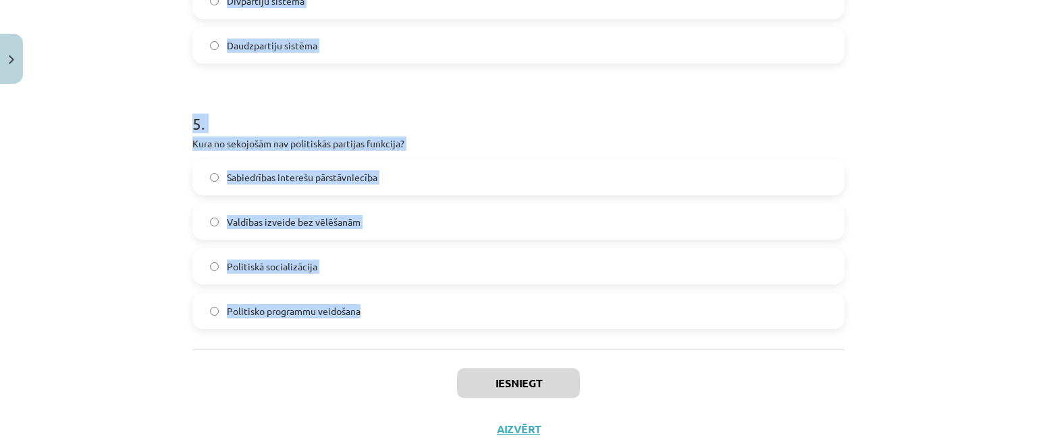
drag, startPoint x: 189, startPoint y: 108, endPoint x: 354, endPoint y: 309, distance: 260.1
copy form "Kura no šīm valstīm izmanto proporcionālo vēlēšanu sistēmu? Latvija ASV Kanāda …"
click at [158, 175] on div "Mācību tēma: Sociālo zinātņu ii - 12. klases 1. ieskaites mācību materiāls #4 2…" at bounding box center [518, 220] width 1037 height 440
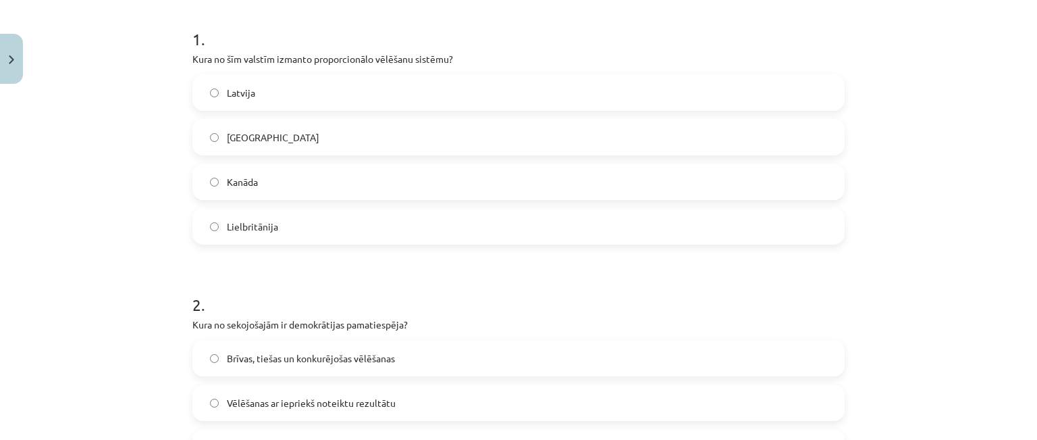
scroll to position [218, 0]
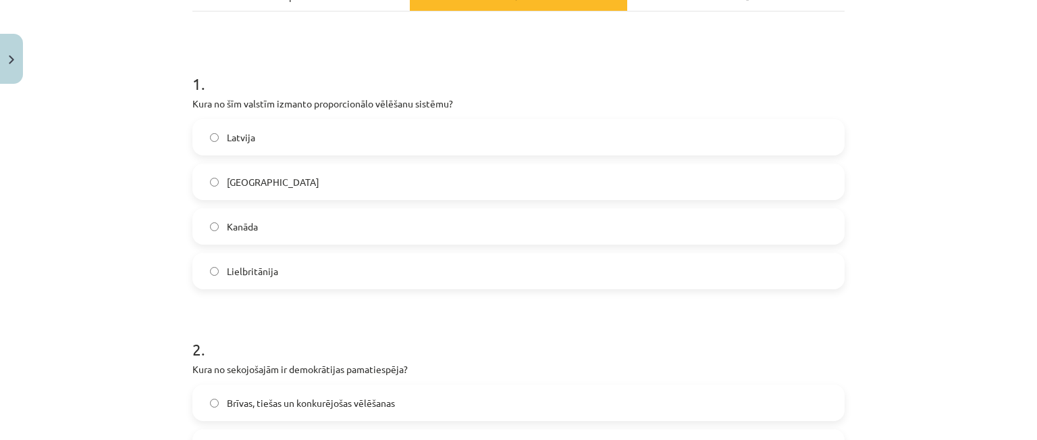
click at [572, 135] on label "Latvija" at bounding box center [519, 137] width 650 height 34
drag, startPoint x: 987, startPoint y: 225, endPoint x: 983, endPoint y: 216, distance: 9.4
click at [983, 216] on div "Mācību tēma: Sociālo zinātņu ii - 12. klases 1. ieskaites mācību materiāls #4 2…" at bounding box center [518, 220] width 1037 height 440
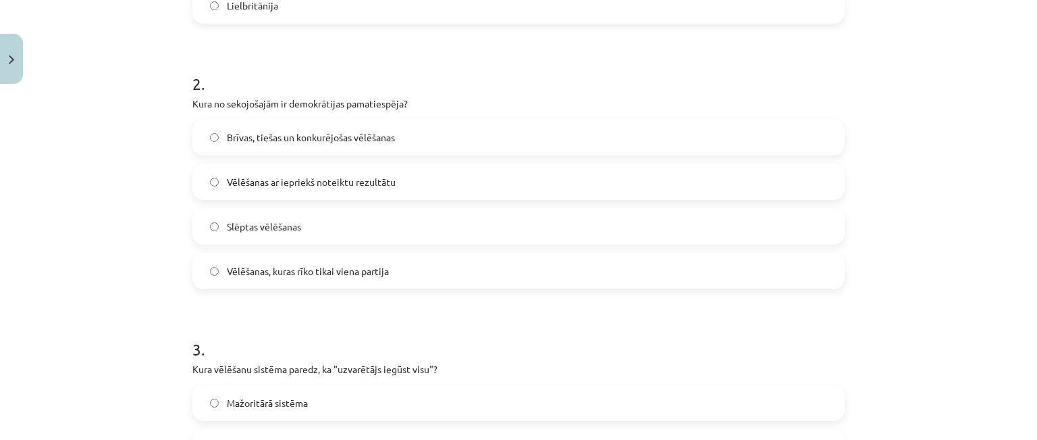
scroll to position [504, 0]
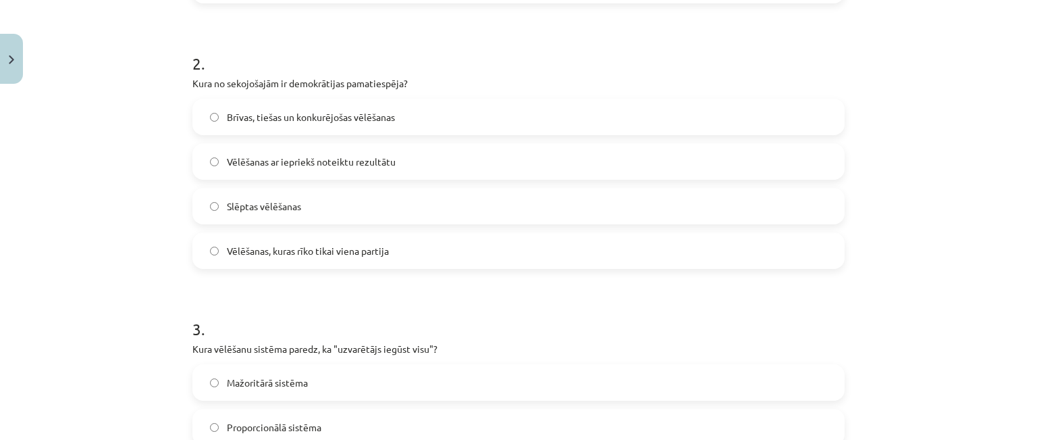
click at [587, 118] on label "Brīvas, tiešas un konkurējošas vēlēšanas" at bounding box center [519, 117] width 650 height 34
click at [918, 197] on div "Mācību tēma: Sociālo zinātņu ii - 12. klases 1. ieskaites mācību materiāls #4 2…" at bounding box center [518, 220] width 1037 height 440
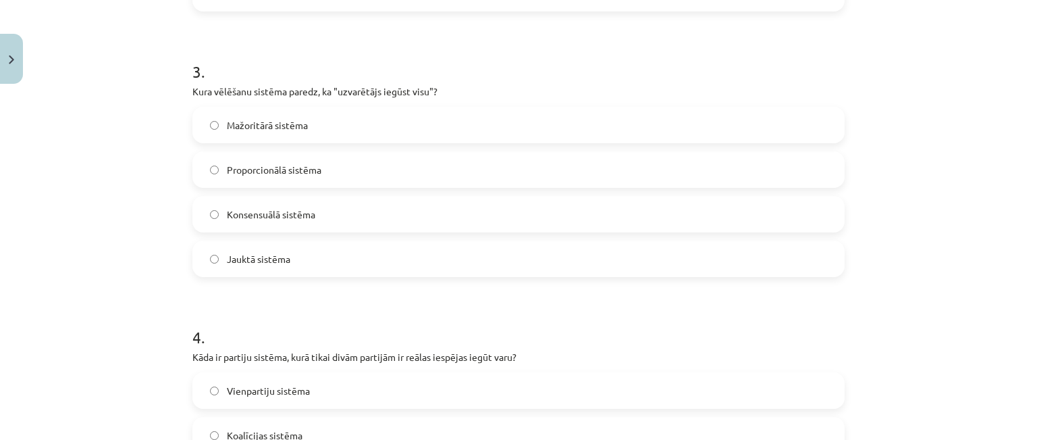
scroll to position [763, 0]
click at [227, 124] on span "Mažoritārā sistēma" at bounding box center [267, 123] width 81 height 14
click at [119, 132] on div "Mācību tēma: Sociālo zinātņu ii - 12. klases 1. ieskaites mācību materiāls #4 2…" at bounding box center [518, 220] width 1037 height 440
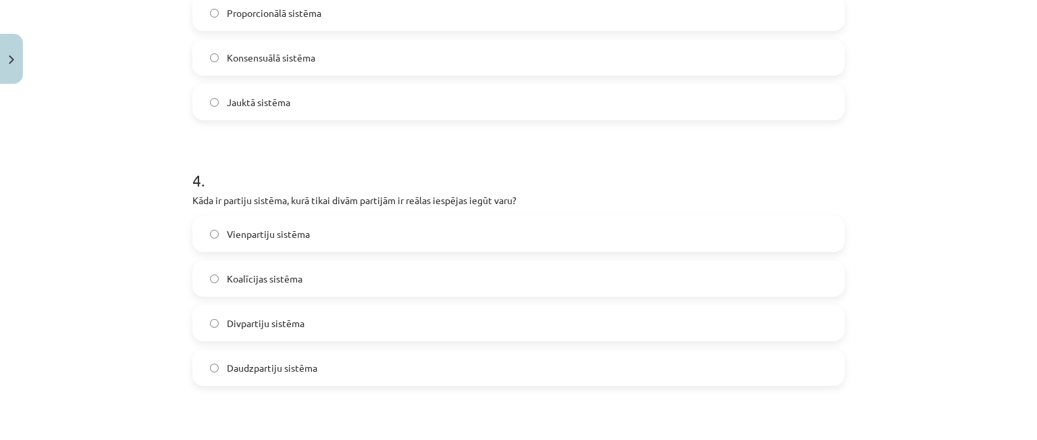
scroll to position [918, 0]
click at [249, 320] on span "Divpartiju sistēma" at bounding box center [266, 322] width 78 height 14
click at [176, 302] on div "Mācību tēma: Sociālo zinātņu ii - 12. klases 1. ieskaites mācību materiāls #4 2…" at bounding box center [518, 220] width 1037 height 440
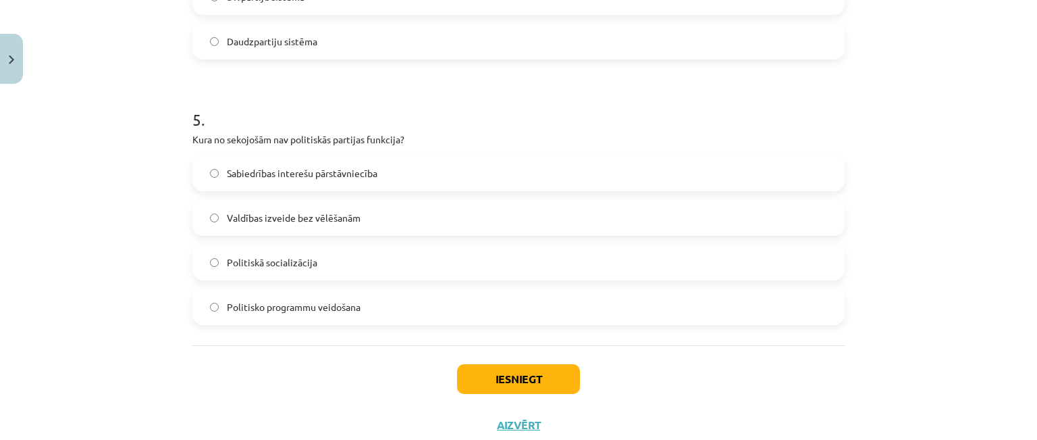
scroll to position [1245, 0]
click at [215, 207] on label "Valdības izveide bez vēlēšanām" at bounding box center [519, 217] width 650 height 34
click at [524, 383] on button "Iesniegt" at bounding box center [518, 378] width 123 height 30
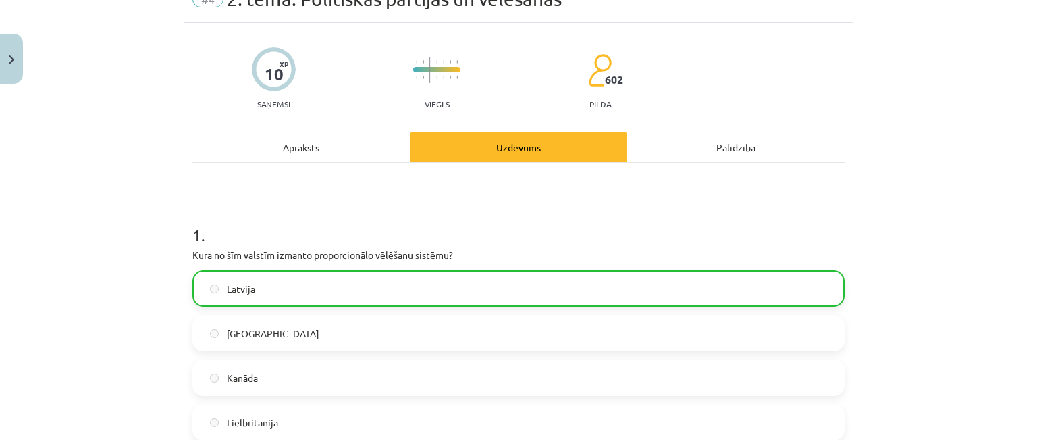
scroll to position [1328, 0]
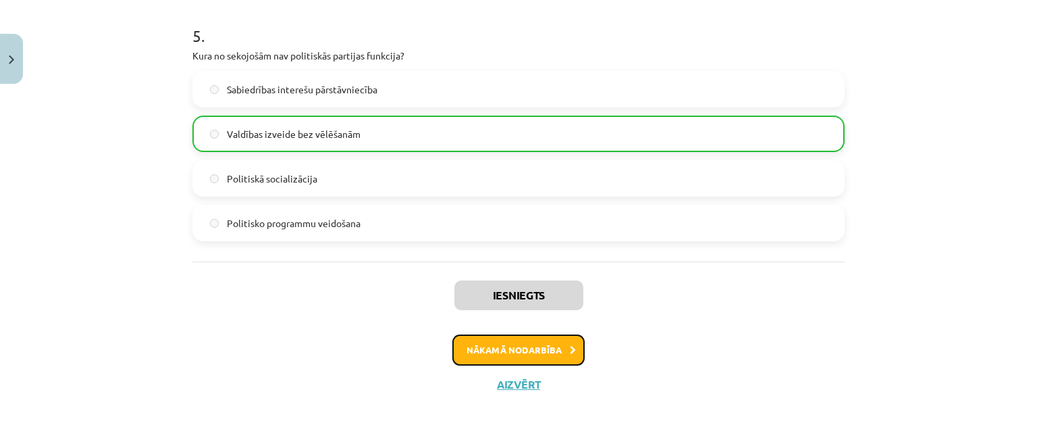
click at [525, 355] on button "Nākamā nodarbība" at bounding box center [518, 349] width 132 height 31
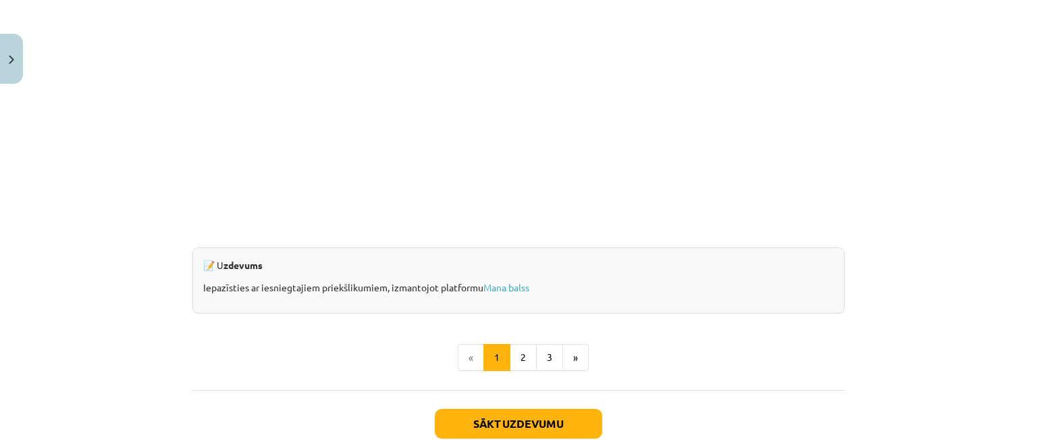
scroll to position [1349, 0]
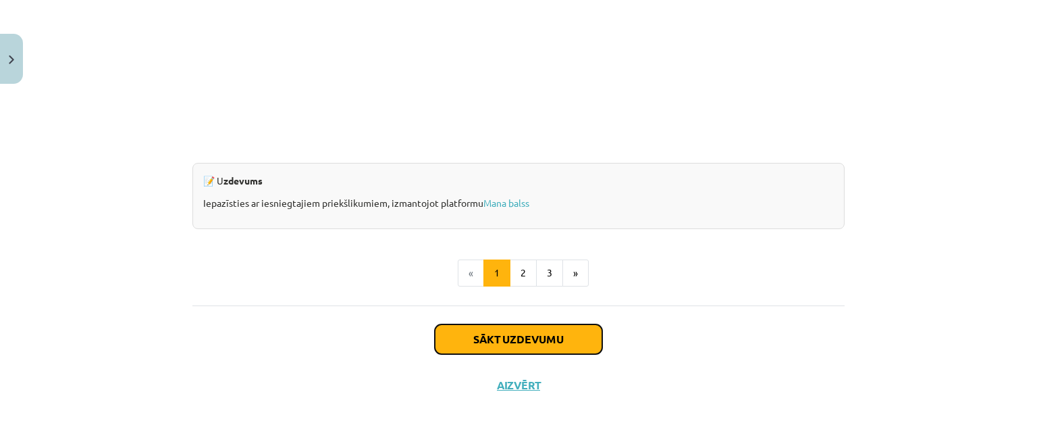
click at [564, 334] on button "Sākt uzdevumu" at bounding box center [518, 339] width 167 height 30
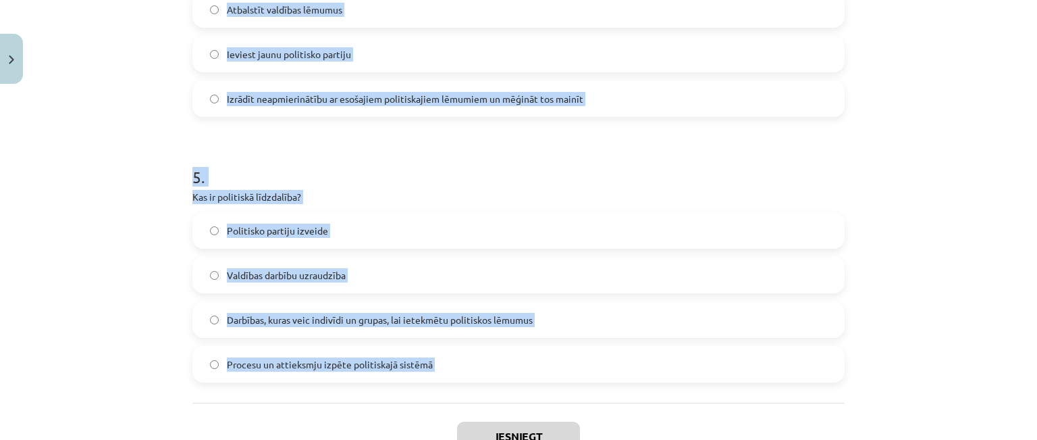
scroll to position [1285, 0]
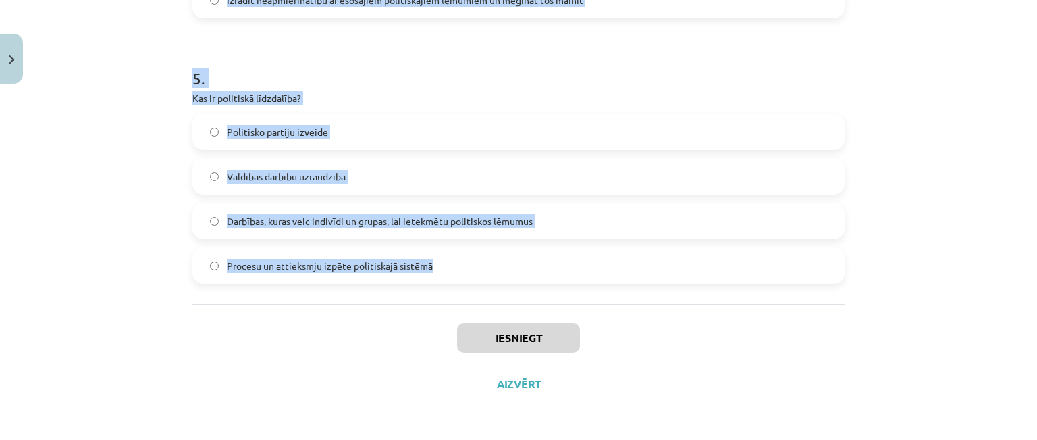
drag, startPoint x: 188, startPoint y: 134, endPoint x: 432, endPoint y: 261, distance: 274.6
copy form "Kas ir obligātā līdzdalība vēlēšanās, un kurās valstīs tā ir piemērota? Dalība …"
click at [153, 135] on div "Mācību tēma: Sociālo zinātņu ii - 12. klases 1. ieskaites mācību materiāls #5 3…" at bounding box center [518, 220] width 1037 height 440
click at [166, 134] on div "Mācību tēma: Sociālo zinātņu ii - 12. klases 1. ieskaites mācību materiāls #5 3…" at bounding box center [518, 220] width 1037 height 440
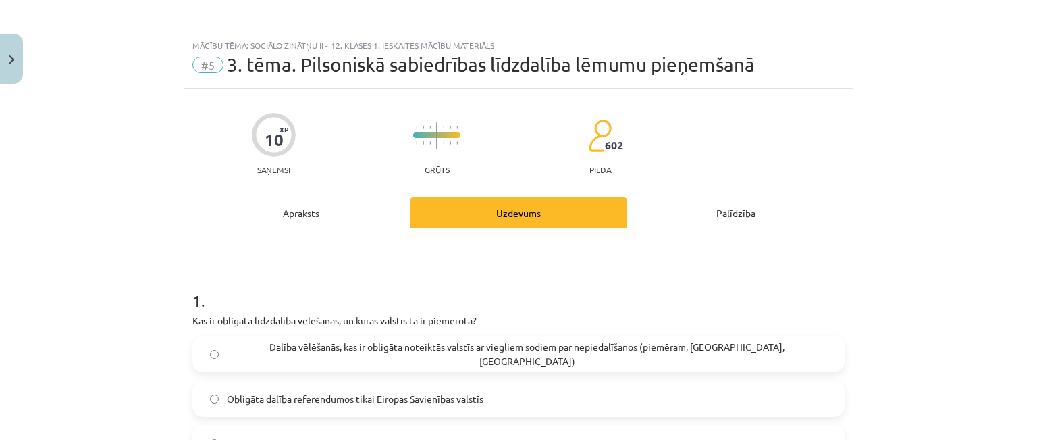
scroll to position [0, 0]
click at [205, 367] on label "Dalība vēlēšanās, kas ir obligāta noteiktās valstīs ar viegliem sodiem par nepi…" at bounding box center [519, 355] width 650 height 34
click at [166, 352] on div "Mācību tēma: Sociālo zinātņu ii - 12. klases 1. ieskaites mācību materiāls #5 3…" at bounding box center [518, 220] width 1037 height 440
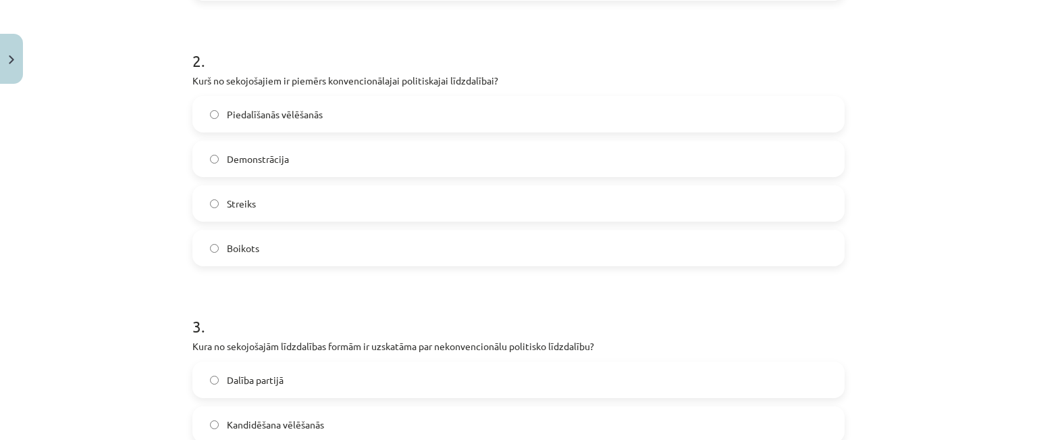
scroll to position [507, 0]
click at [140, 123] on div "Mācību tēma: Sociālo zinātņu ii - 12. klases 1. ieskaites mācību materiāls #5 3…" at bounding box center [518, 220] width 1037 height 440
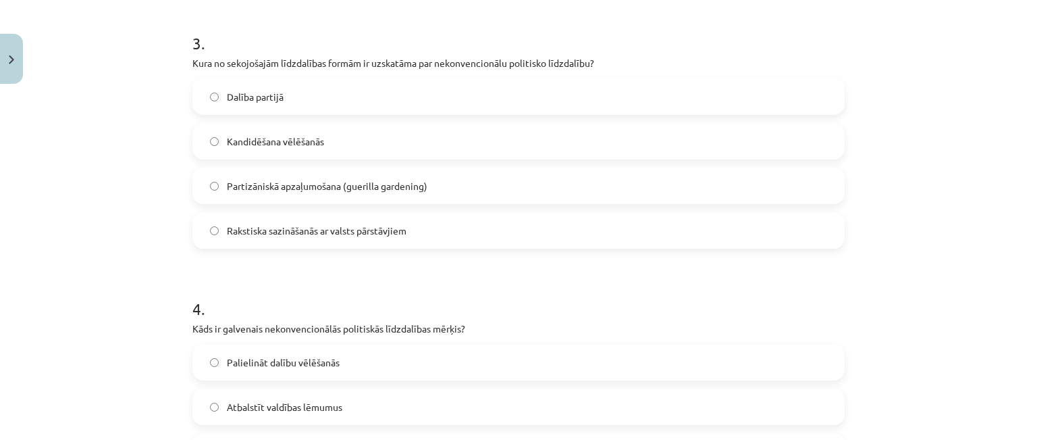
scroll to position [794, 0]
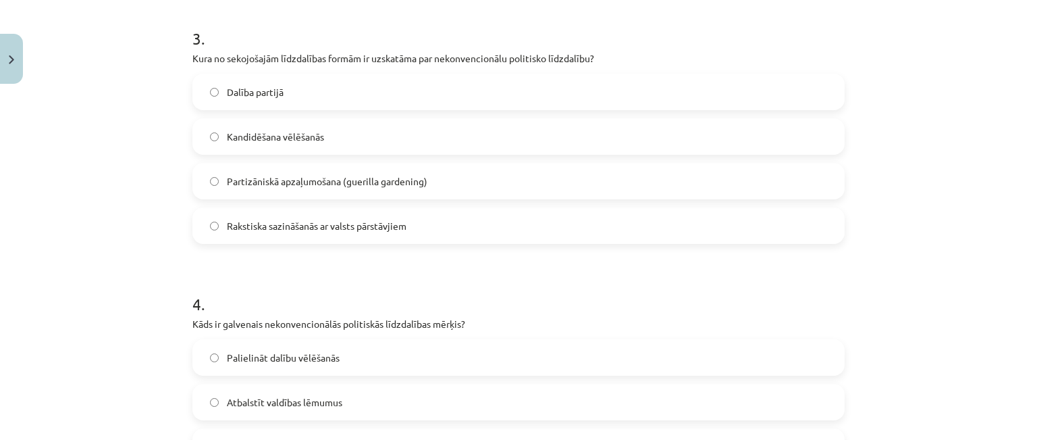
click at [140, 123] on div "Mācību tēma: Sociālo zinātņu ii - 12. klases 1. ieskaites mācību materiāls #5 3…" at bounding box center [518, 220] width 1037 height 440
click at [242, 182] on span "Partizāniskā apzaļumošana (guerilla gardening)" at bounding box center [327, 181] width 201 height 14
click at [134, 184] on div "Mācību tēma: Sociālo zinātņu ii - 12. klases 1. ieskaites mācību materiāls #5 3…" at bounding box center [518, 220] width 1037 height 440
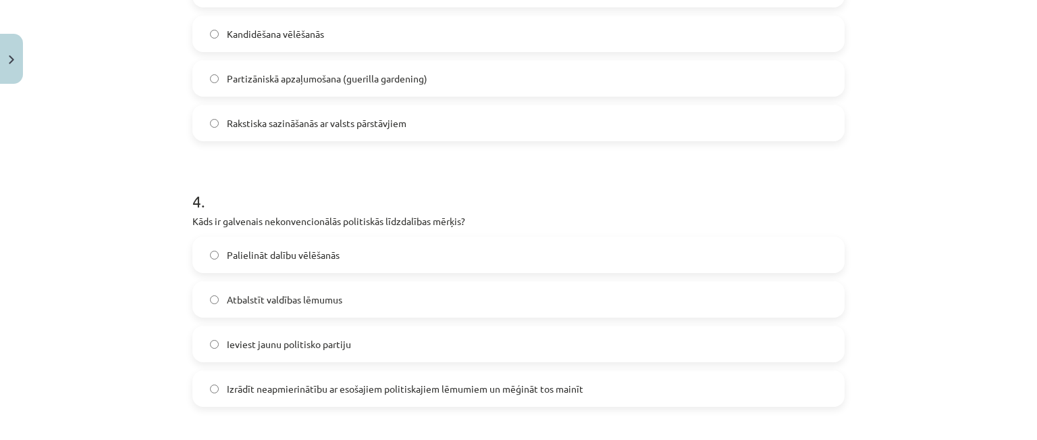
scroll to position [897, 0]
click at [220, 370] on div "Izrādīt neapmierinātību ar esošajiem politiskajiem lēmumiem un mēģināt tos main…" at bounding box center [518, 388] width 652 height 36
click at [220, 380] on label "Izrādīt neapmierinātību ar esošajiem politiskajiem lēmumiem un mēģināt tos main…" at bounding box center [519, 388] width 650 height 34
click at [102, 329] on div "Mācību tēma: Sociālo zinātņu ii - 12. klases 1. ieskaites mācību materiāls #5 3…" at bounding box center [518, 220] width 1037 height 440
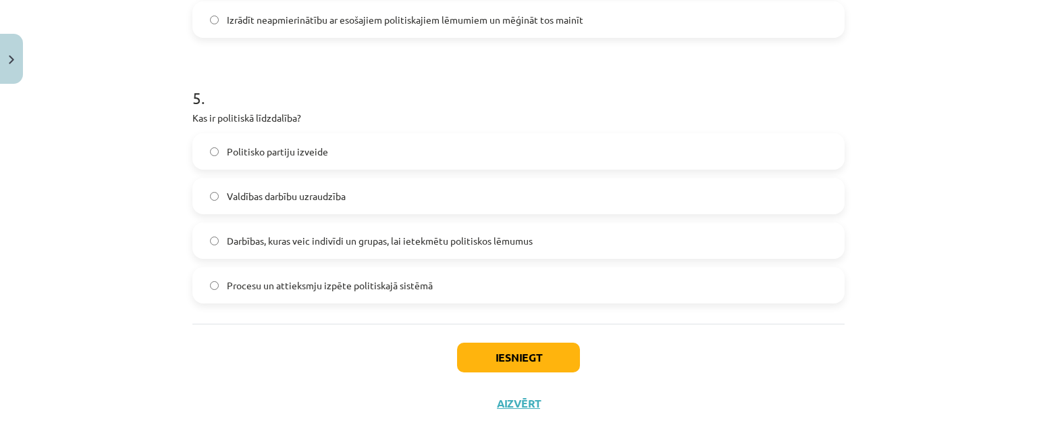
scroll to position [1285, 0]
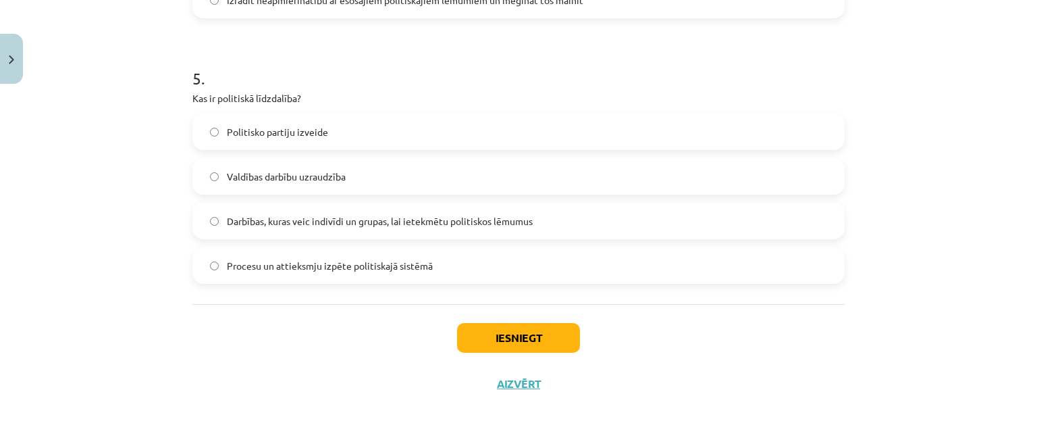
click at [235, 228] on label "Darbības, kuras veic indivīdi un grupas, lai ietekmētu politiskos lēmumus" at bounding box center [519, 221] width 650 height 34
click at [483, 332] on button "Iesniegt" at bounding box center [518, 338] width 123 height 30
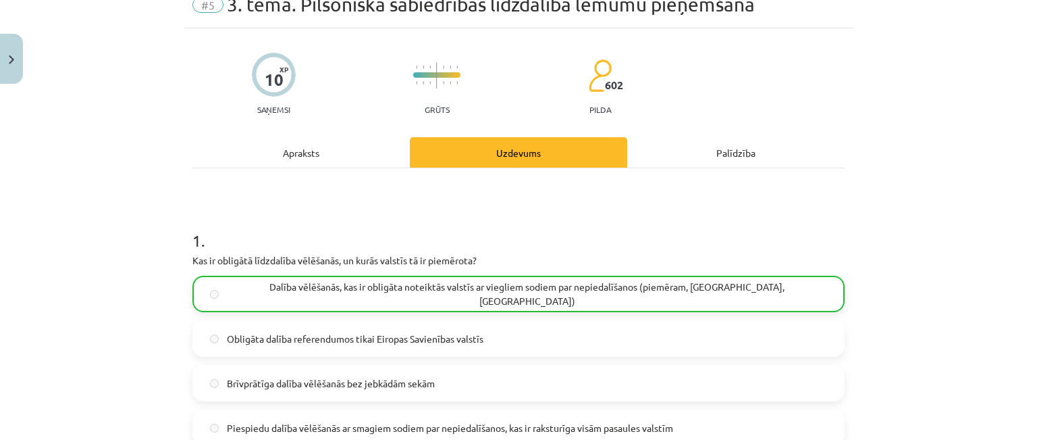
scroll to position [1328, 0]
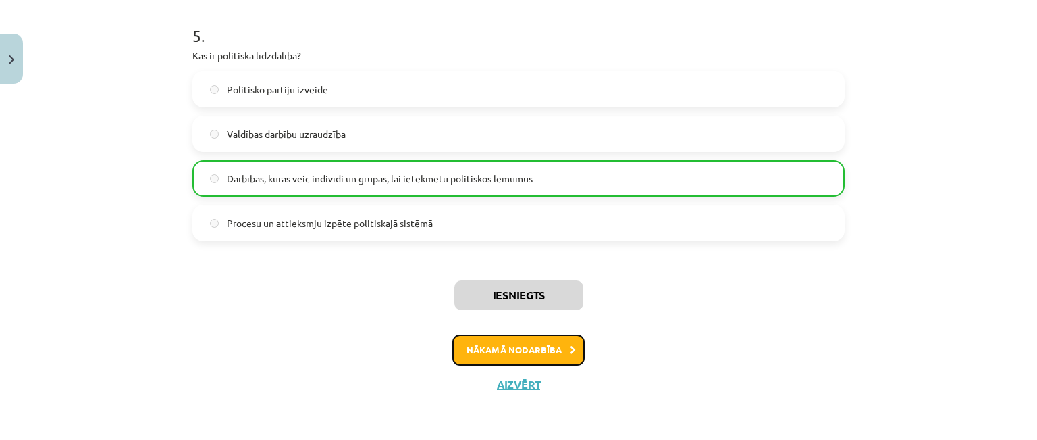
click at [571, 354] on button "Nākamā nodarbība" at bounding box center [518, 349] width 132 height 31
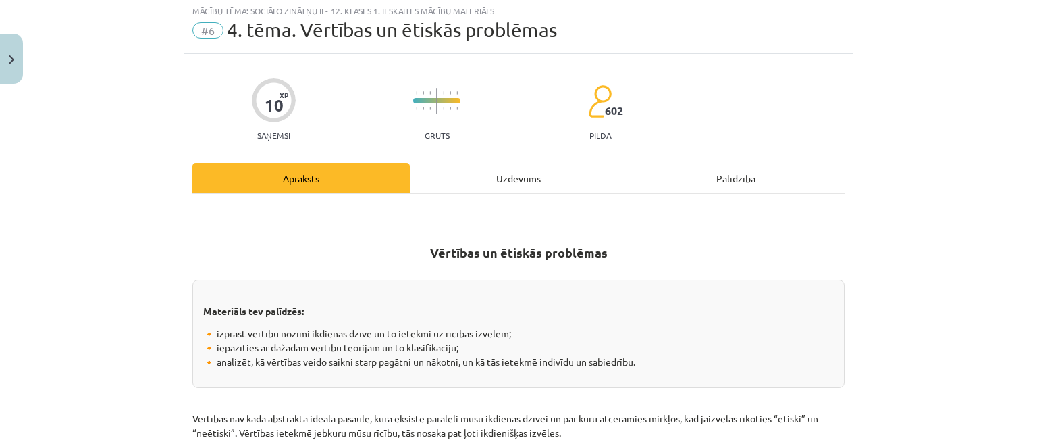
scroll to position [882, 0]
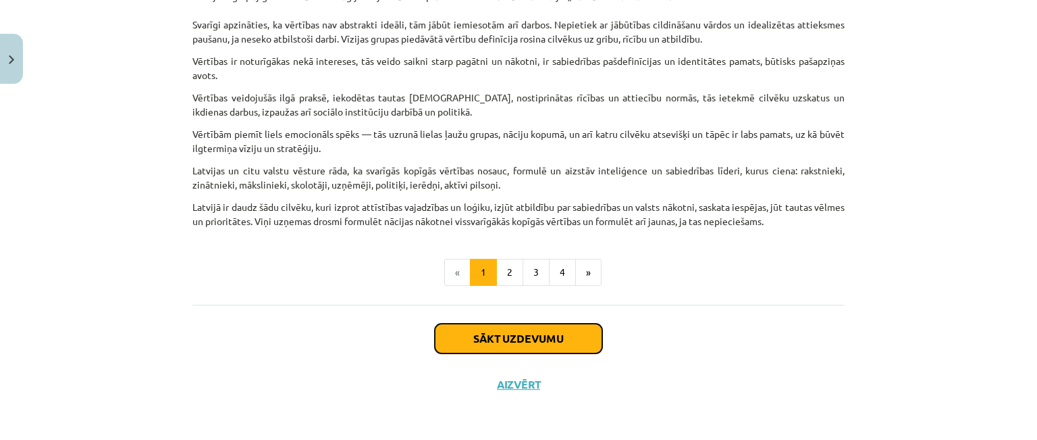
click at [531, 342] on button "Sākt uzdevumu" at bounding box center [518, 338] width 167 height 30
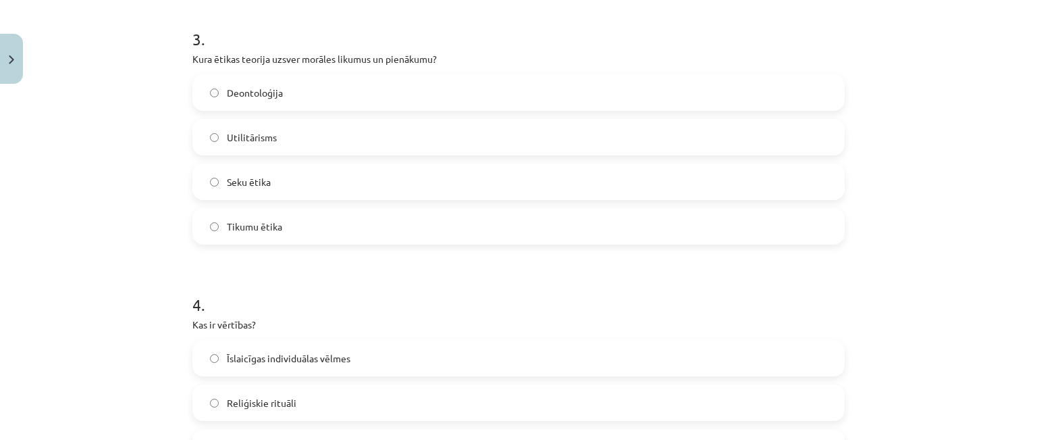
scroll to position [1285, 0]
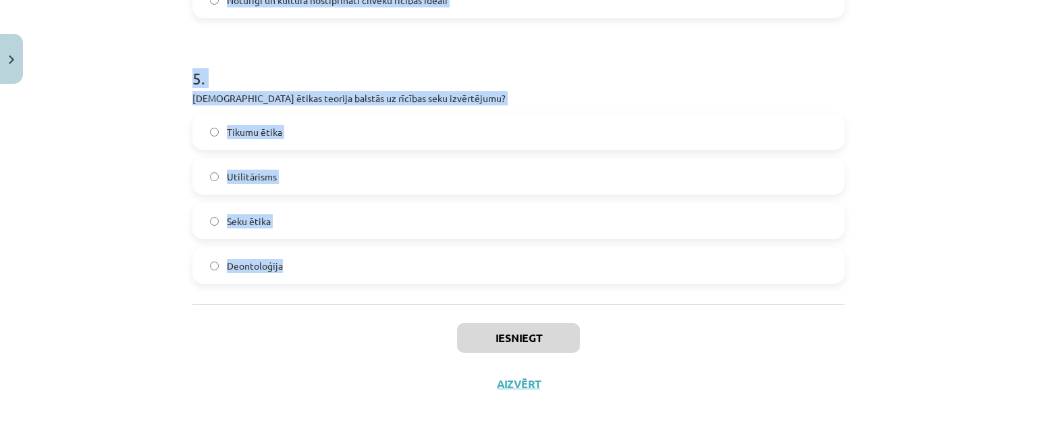
drag, startPoint x: 187, startPoint y: 259, endPoint x: 280, endPoint y: 265, distance: 92.7
copy form "1 . Kas raksturo postmateriālistiskās vērtības, saskaņā ar Inglehartu un Velcel…"
click at [136, 145] on div "Mācību tēma: Sociālo zinātņu ii - 12. klases 1. ieskaites mācību materiāls #6 4…" at bounding box center [518, 220] width 1037 height 440
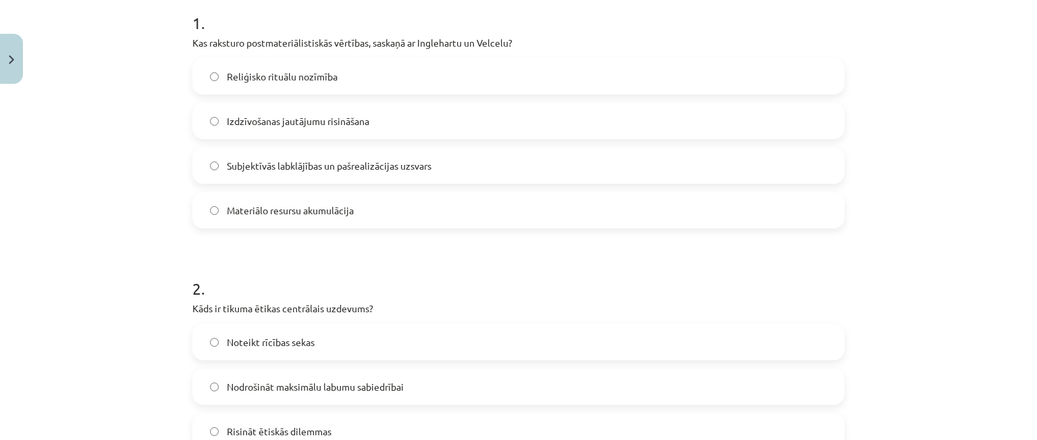
scroll to position [255, 0]
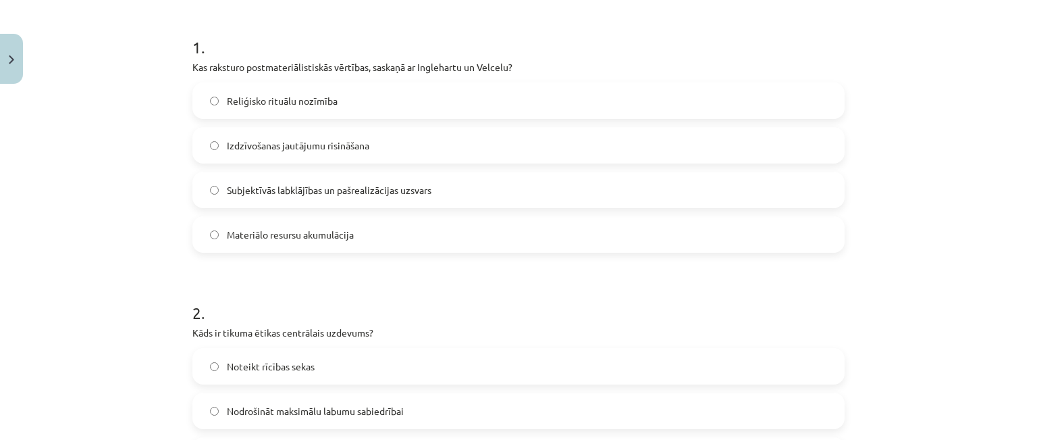
click at [216, 201] on label "Subjektīvās labklājības un pašrealizācijas uzsvars" at bounding box center [519, 190] width 650 height 34
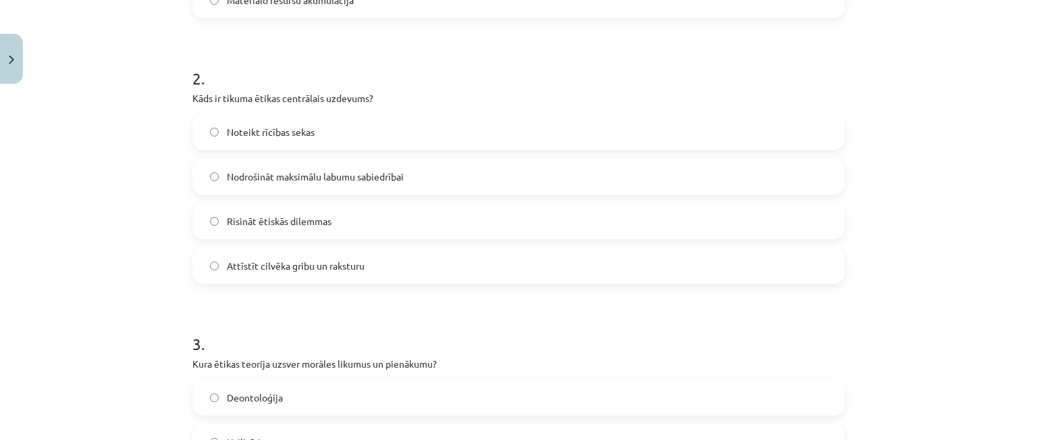
scroll to position [490, 0]
click at [230, 260] on span "Attīstīt cilvēka gribu un raksturu" at bounding box center [296, 265] width 138 height 14
click at [118, 205] on div "Mācību tēma: Sociālo zinātņu ii - 12. klases 1. ieskaites mācību materiāls #6 4…" at bounding box center [518, 220] width 1037 height 440
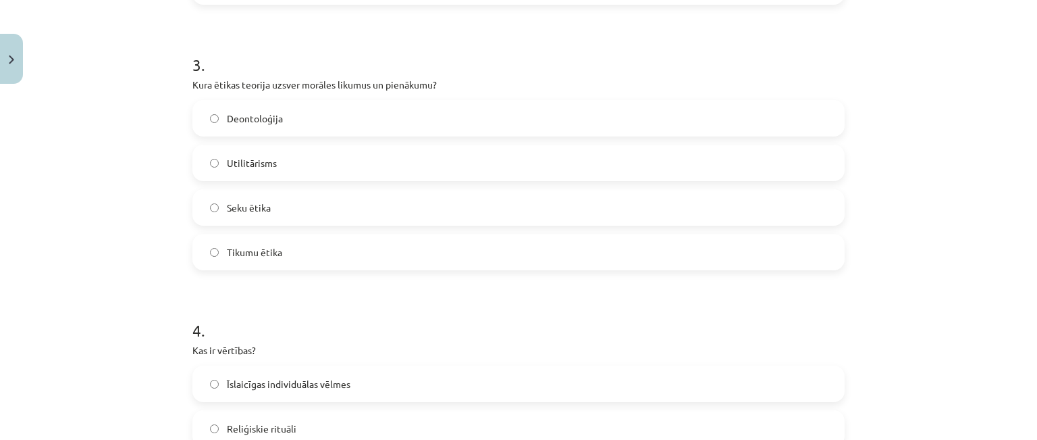
scroll to position [771, 0]
click at [219, 126] on label "Deontoloģija" at bounding box center [519, 116] width 650 height 34
click at [135, 127] on div "Mācību tēma: Sociālo zinātņu ii - 12. klases 1. ieskaites mācību materiāls #6 4…" at bounding box center [518, 220] width 1037 height 440
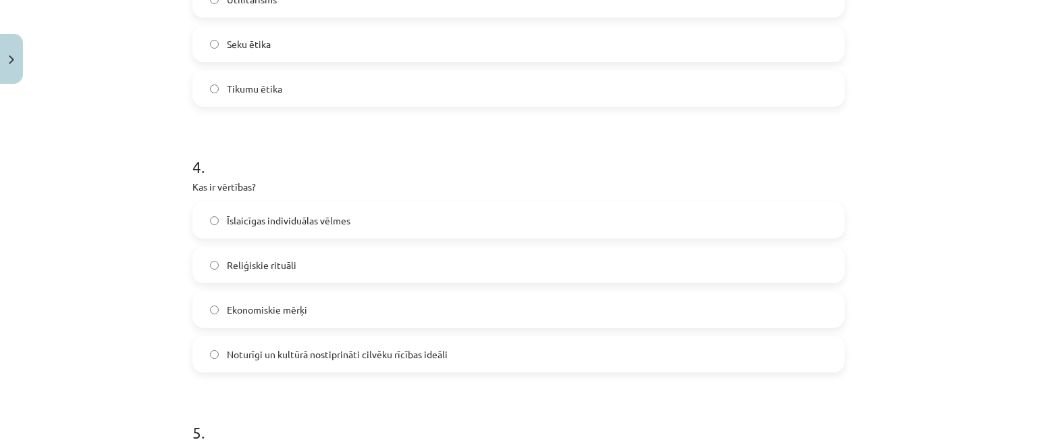
scroll to position [932, 0]
click at [230, 350] on span "Noturīgi un kultūrā nostiprināti cilvēku rīcības ideāli" at bounding box center [337, 353] width 221 height 14
click at [115, 307] on div "Mācību tēma: Sociālo zinātņu ii - 12. klases 1. ieskaites mācību materiāls #6 4…" at bounding box center [518, 220] width 1037 height 440
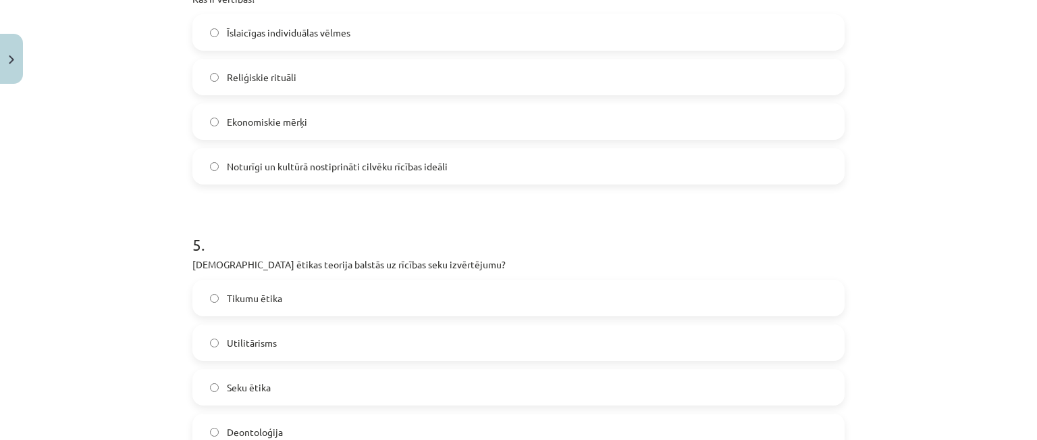
scroll to position [1174, 0]
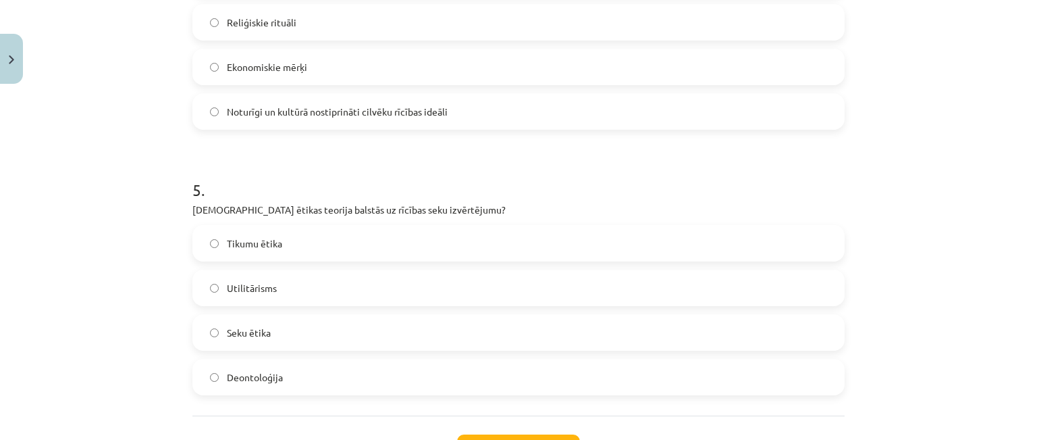
click at [149, 232] on div "Mācību tēma: Sociālo zinātņu ii - 12. klases 1. ieskaites mācību materiāls #6 4…" at bounding box center [518, 220] width 1037 height 440
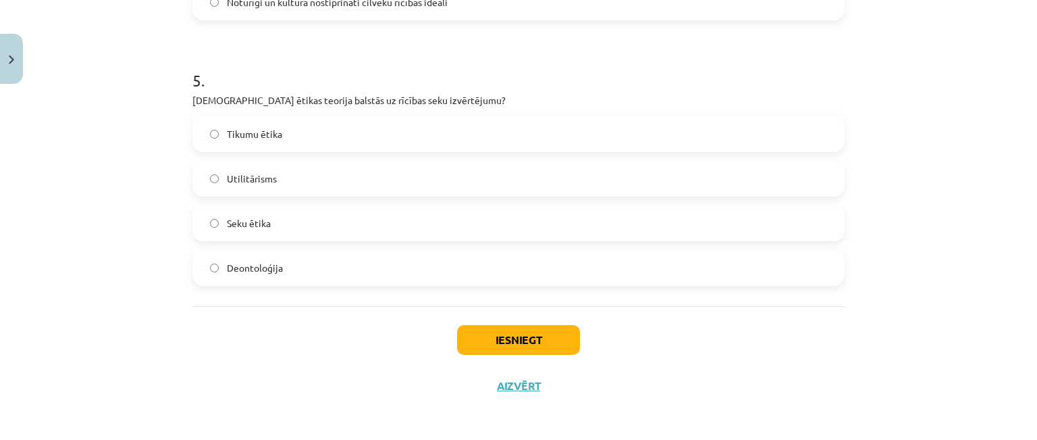
scroll to position [1285, 0]
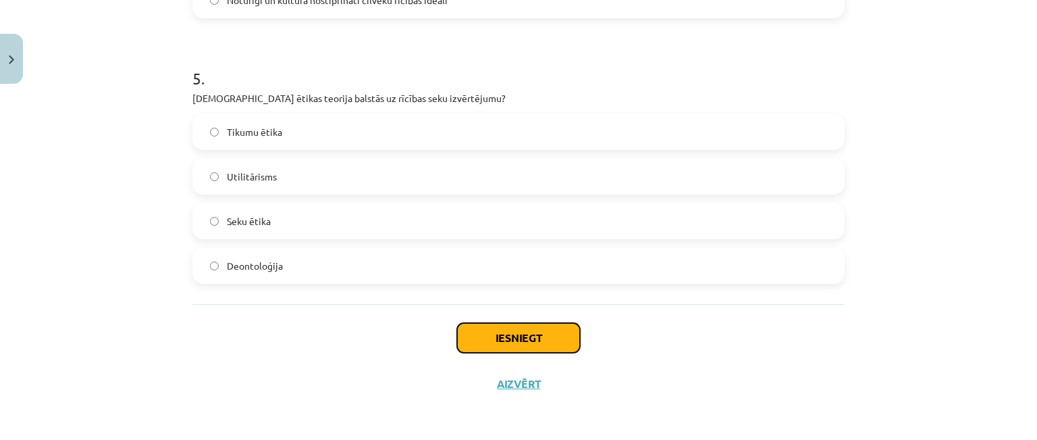
click at [531, 328] on button "Iesniegt" at bounding box center [518, 338] width 123 height 30
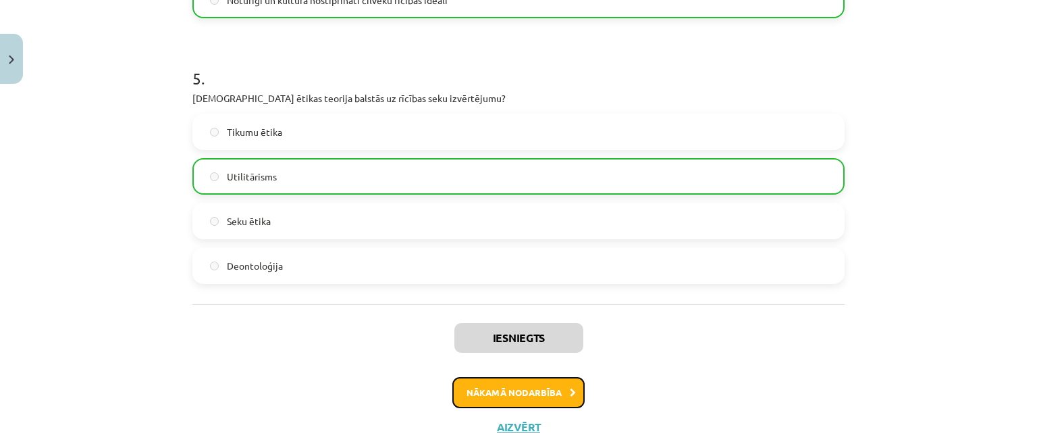
click at [538, 394] on button "Nākamā nodarbība" at bounding box center [518, 392] width 132 height 31
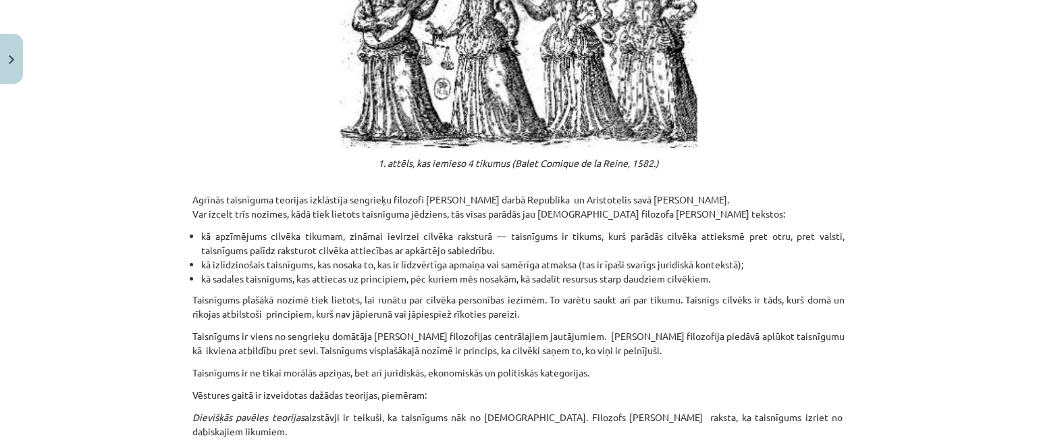
scroll to position [1915, 0]
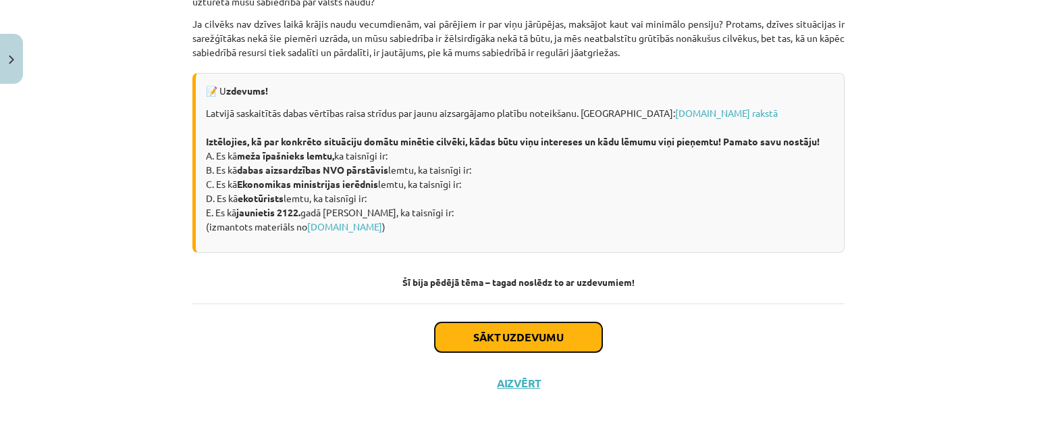
click at [546, 350] on button "Sākt uzdevumu" at bounding box center [518, 337] width 167 height 30
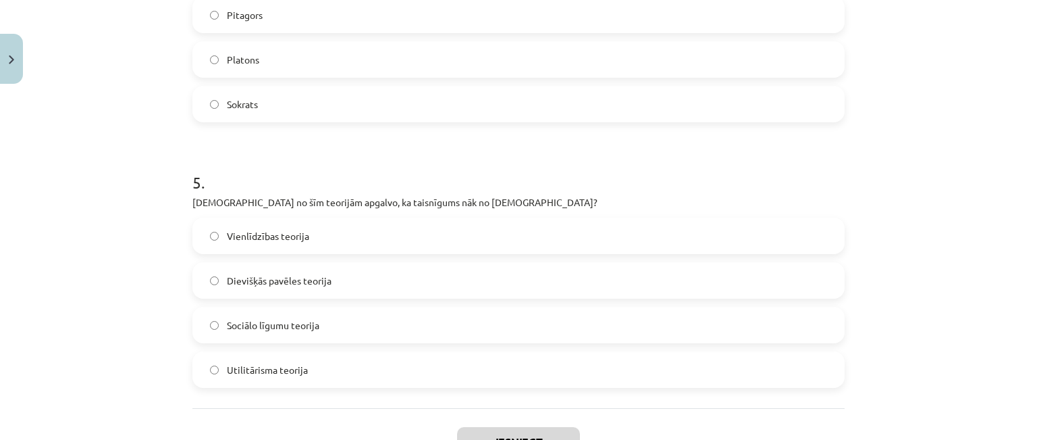
scroll to position [1285, 0]
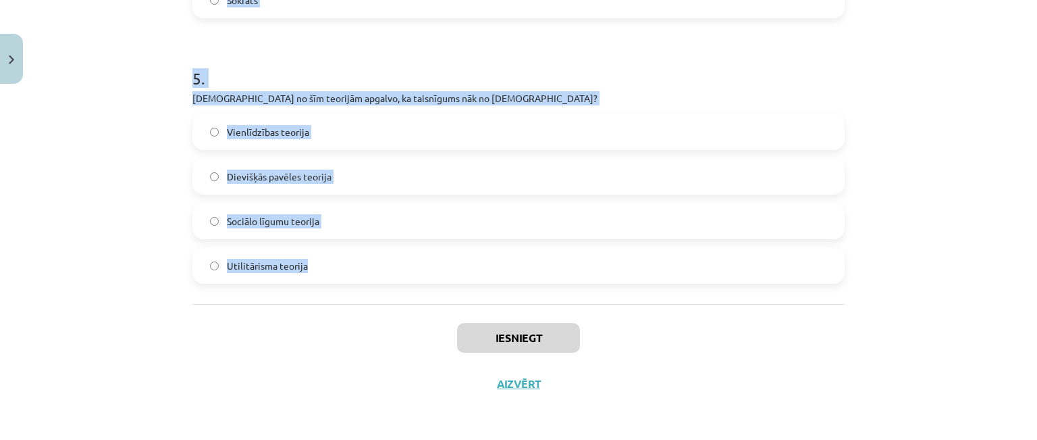
drag, startPoint x: 187, startPoint y: 265, endPoint x: 310, endPoint y: 261, distance: 123.0
copy form "1 . Kurš no sekojošajiem tikumiem ir viens no četriem galvenajiem tikumiem, kas…"
click at [908, 234] on div "Mācību tēma: Sociālo zinātņu ii - 12. klases 1. ieskaites mācību materiāls #7 5…" at bounding box center [518, 220] width 1037 height 440
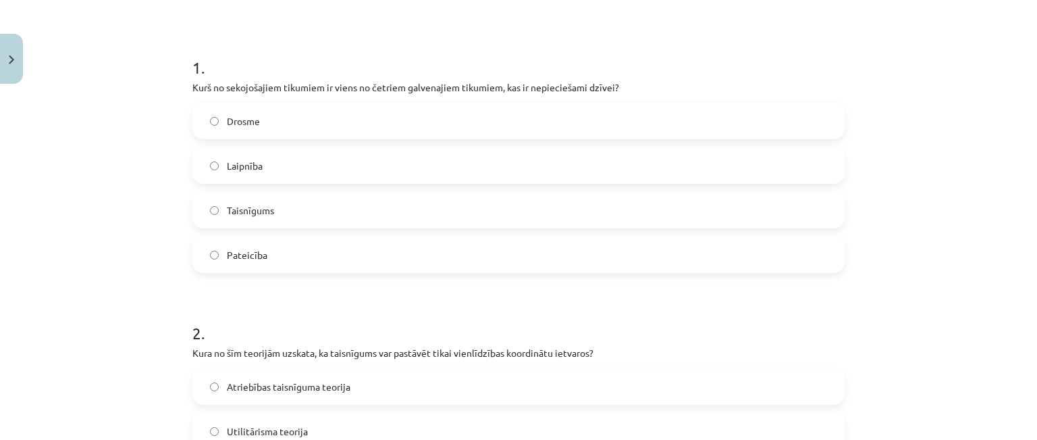
scroll to position [240, 0]
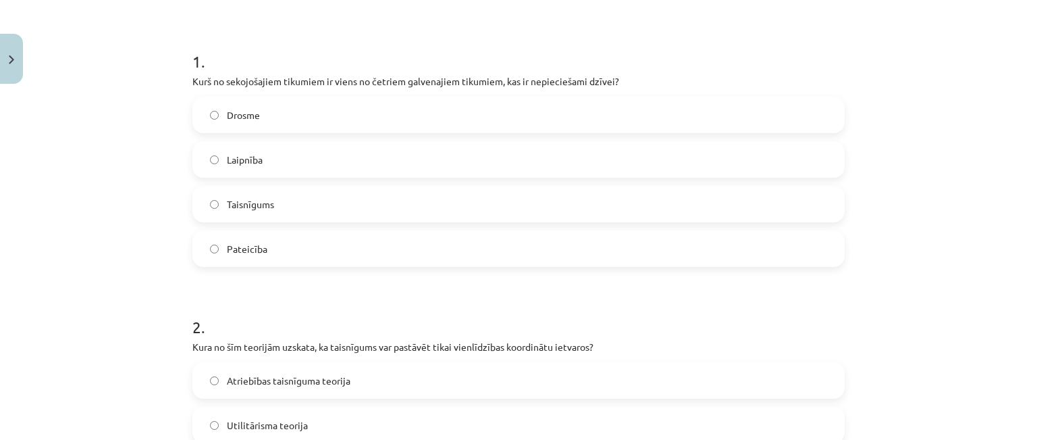
click at [457, 207] on label "Taisnīgums" at bounding box center [519, 204] width 650 height 34
click at [934, 212] on div "Mācību tēma: Sociālo zinātņu ii - 12. klases 1. ieskaites mācību materiāls #7 5…" at bounding box center [518, 220] width 1037 height 440
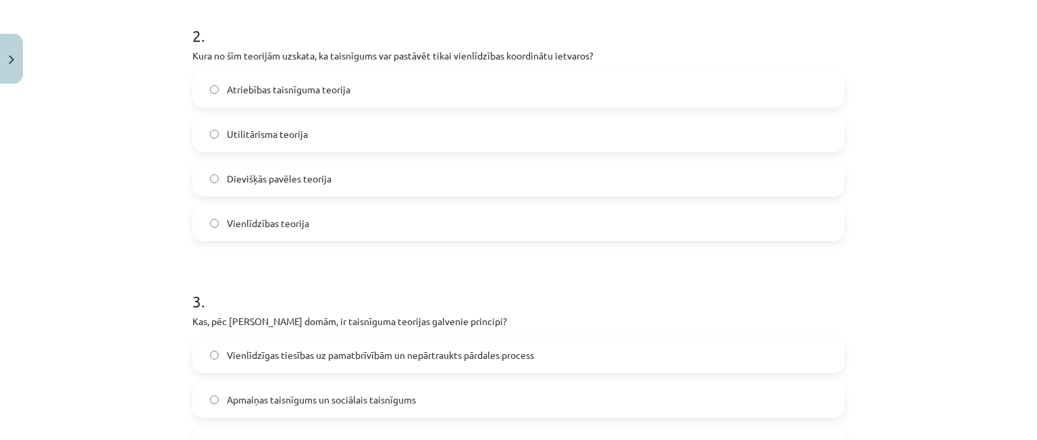
scroll to position [533, 0]
click at [431, 220] on label "Vienlīdzības teorija" at bounding box center [519, 221] width 650 height 34
click at [912, 136] on div "Mācību tēma: Sociālo zinātņu ii - 12. klases 1. ieskaites mācību materiāls #7 5…" at bounding box center [518, 220] width 1037 height 440
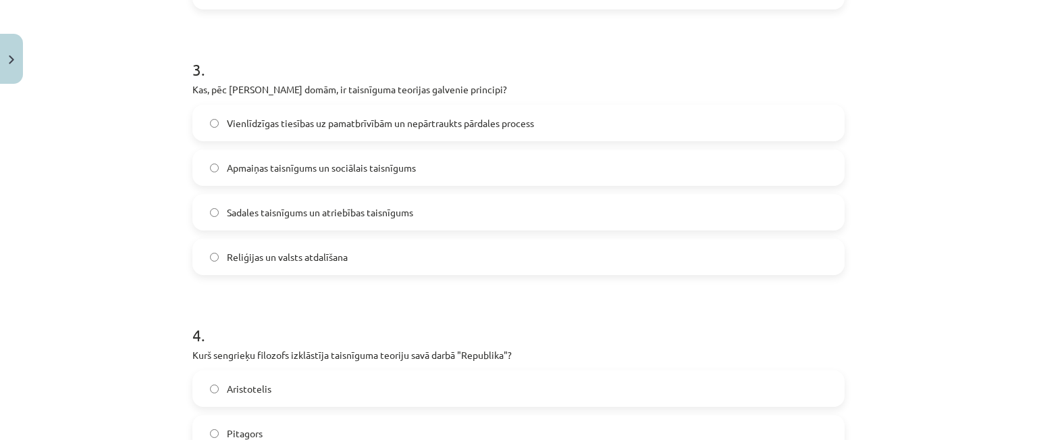
scroll to position [777, 0]
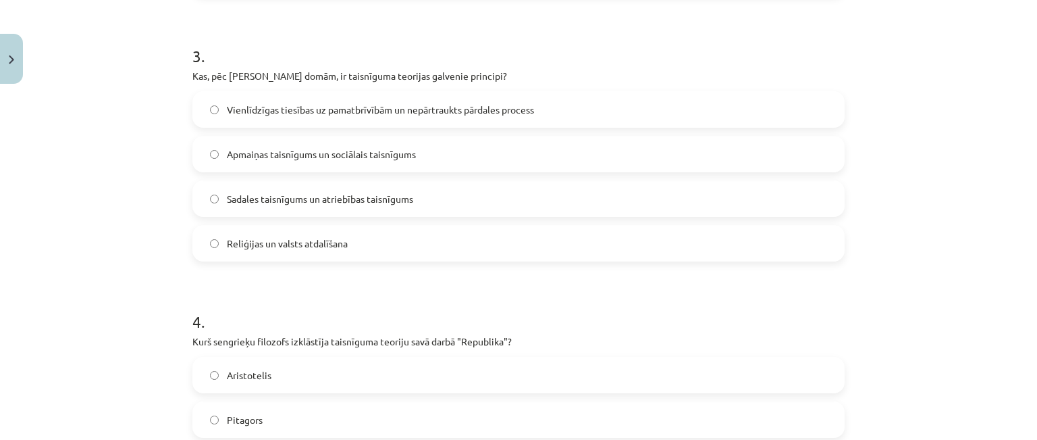
click at [216, 119] on label "Vienlīdzīgas tiesības uz pamatbrīvībām un nepārtraukts pārdales process" at bounding box center [519, 110] width 650 height 34
click at [128, 154] on div "Mācību tēma: Sociālo zinātņu ii - 12. klases 1. ieskaites mācību materiāls #7 5…" at bounding box center [518, 220] width 1037 height 440
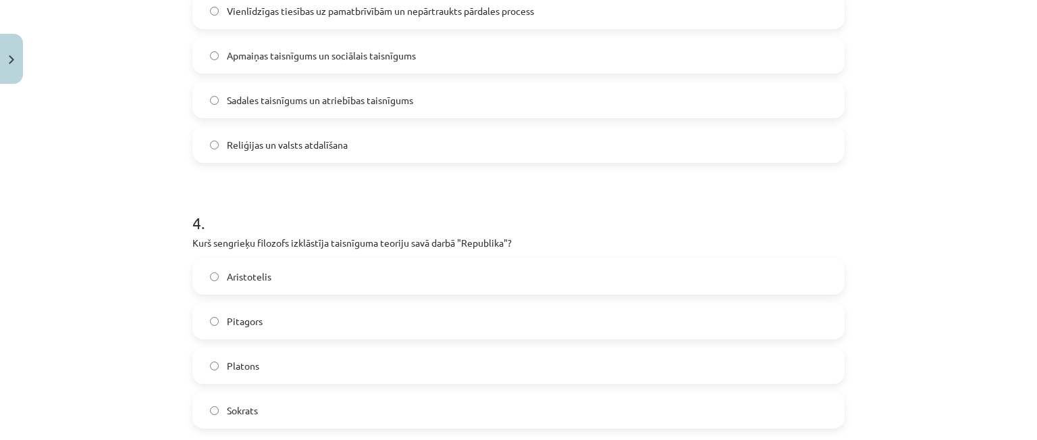
scroll to position [918, 0]
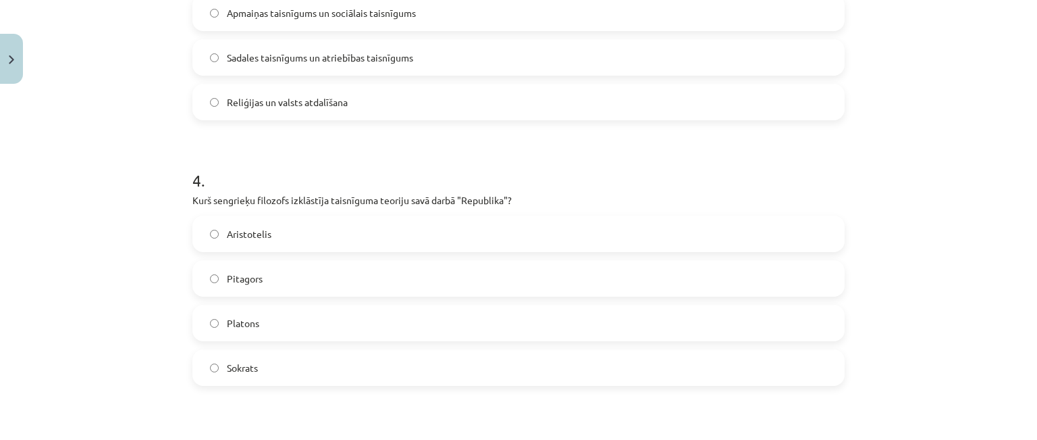
click at [224, 333] on label "Platons" at bounding box center [519, 323] width 650 height 34
click at [107, 274] on div "Mācību tēma: Sociālo zinātņu ii - 12. klases 1. ieskaites mācību materiāls #7 5…" at bounding box center [518, 220] width 1037 height 440
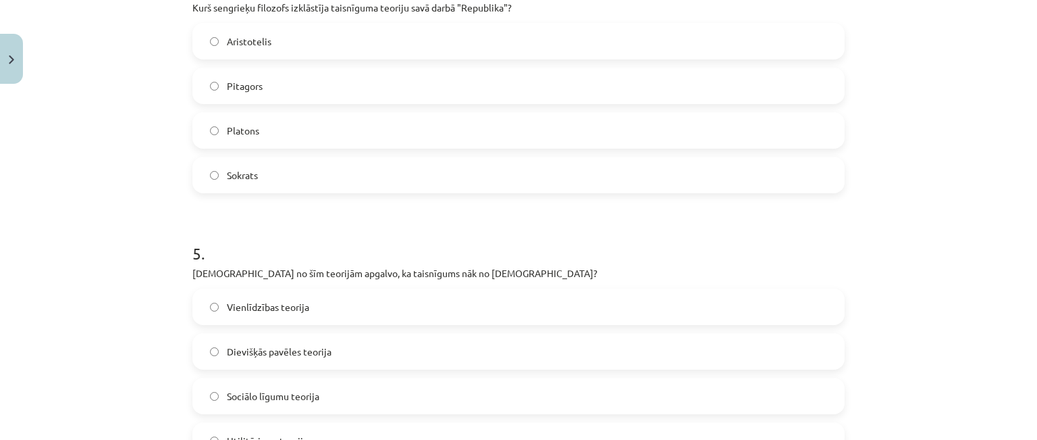
scroll to position [1113, 0]
click at [107, 284] on div "Mācību tēma: Sociālo zinātņu ii - 12. klases 1. ieskaites mācību materiāls #7 5…" at bounding box center [518, 220] width 1037 height 440
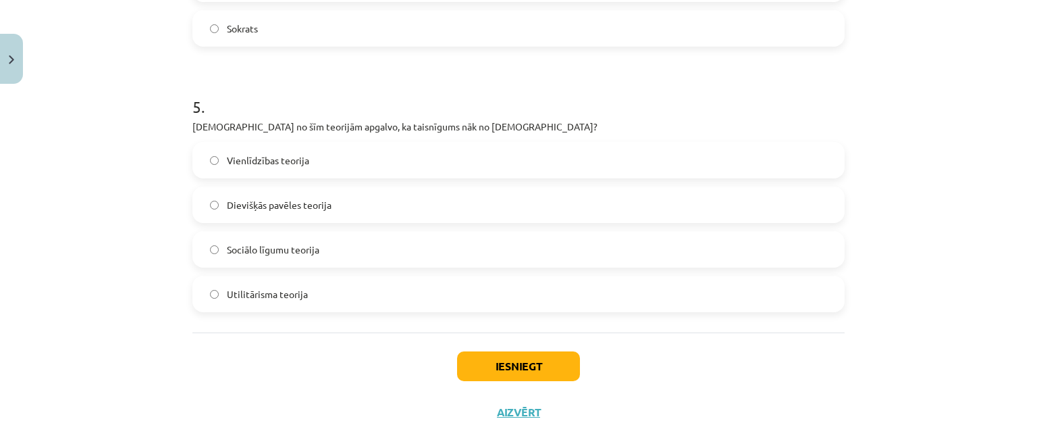
scroll to position [1285, 0]
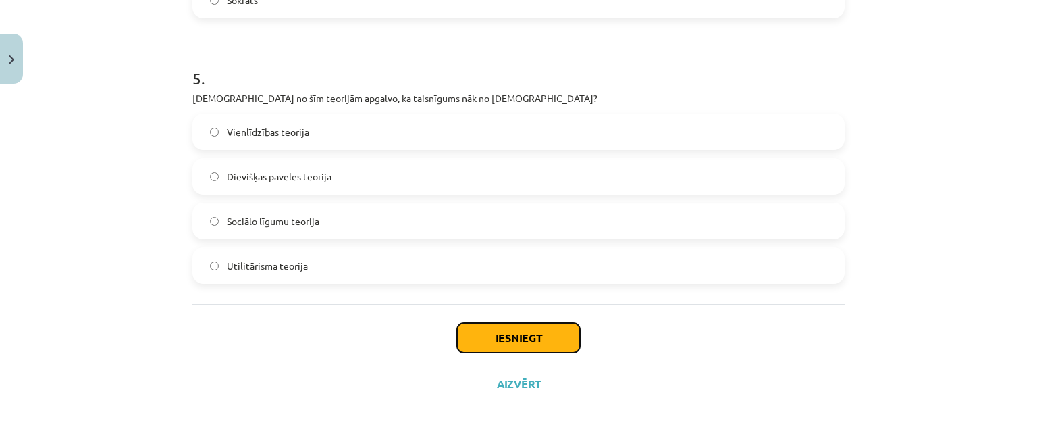
click at [523, 334] on button "Iesniegt" at bounding box center [518, 338] width 123 height 30
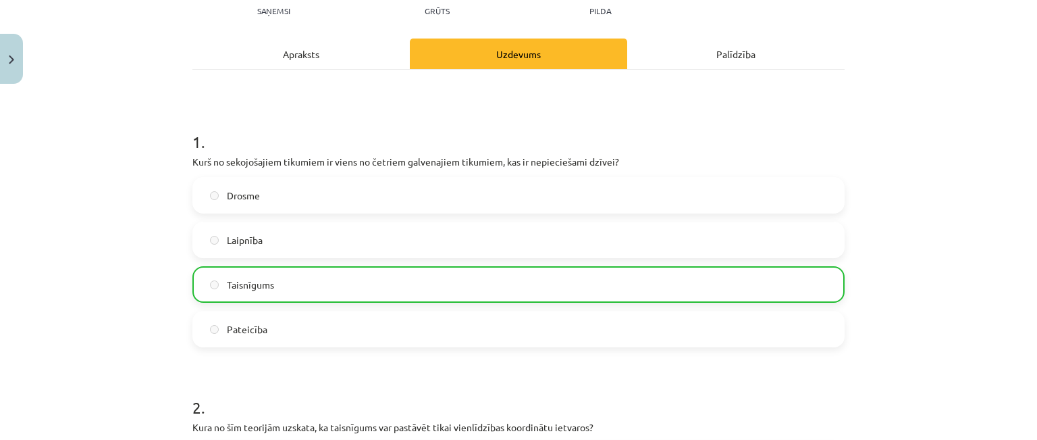
scroll to position [1328, 0]
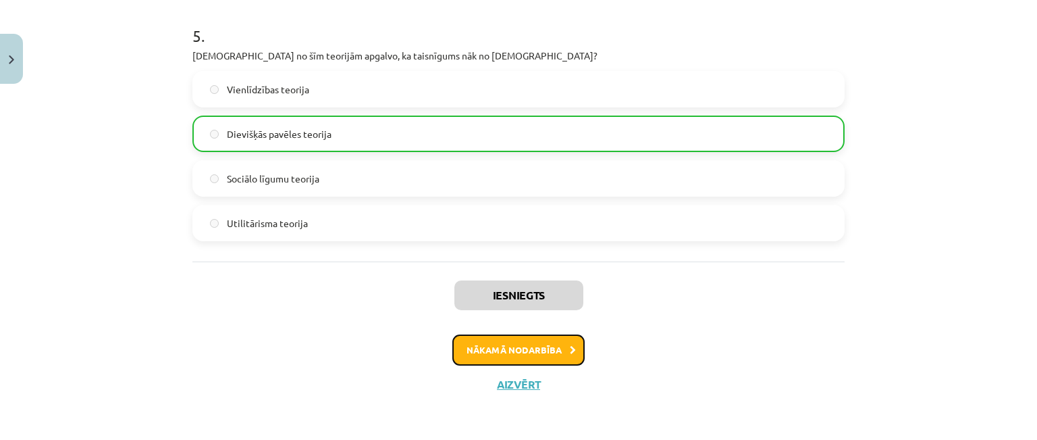
click at [535, 354] on button "Nākamā nodarbība" at bounding box center [518, 349] width 132 height 31
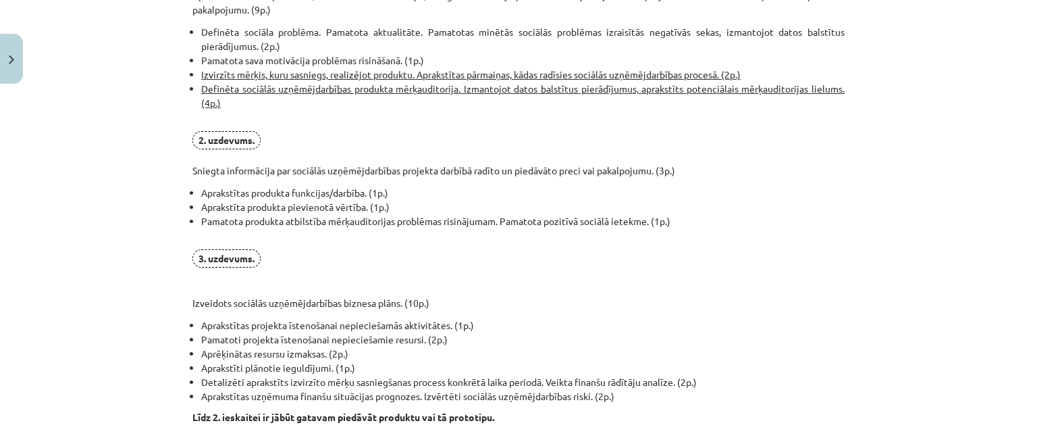
scroll to position [1099, 0]
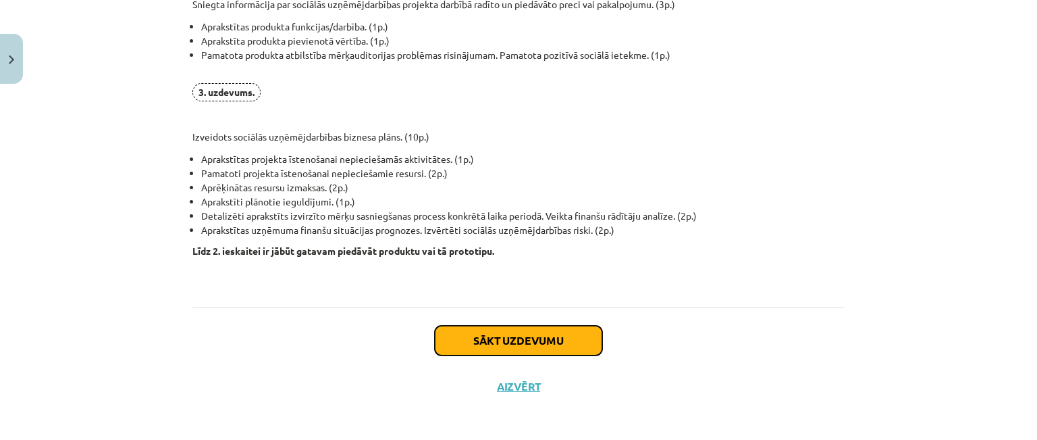
click at [494, 327] on button "Sākt uzdevumu" at bounding box center [518, 340] width 167 height 30
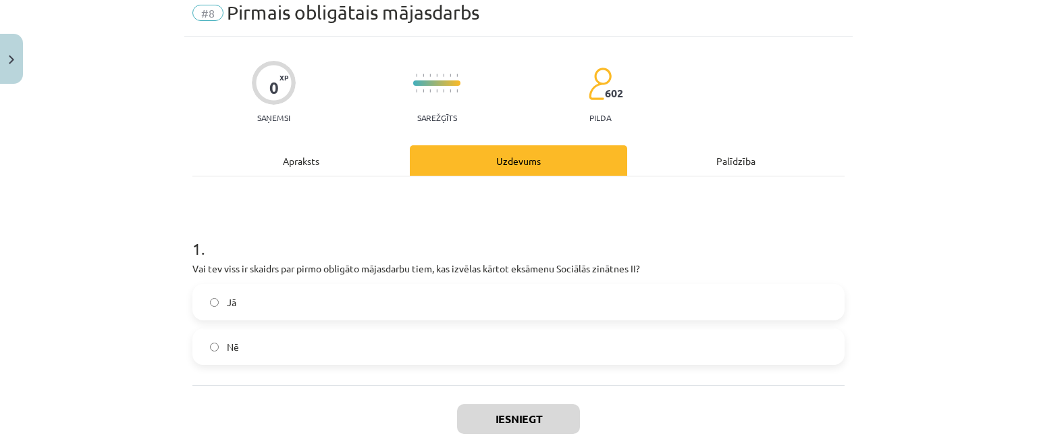
scroll to position [34, 0]
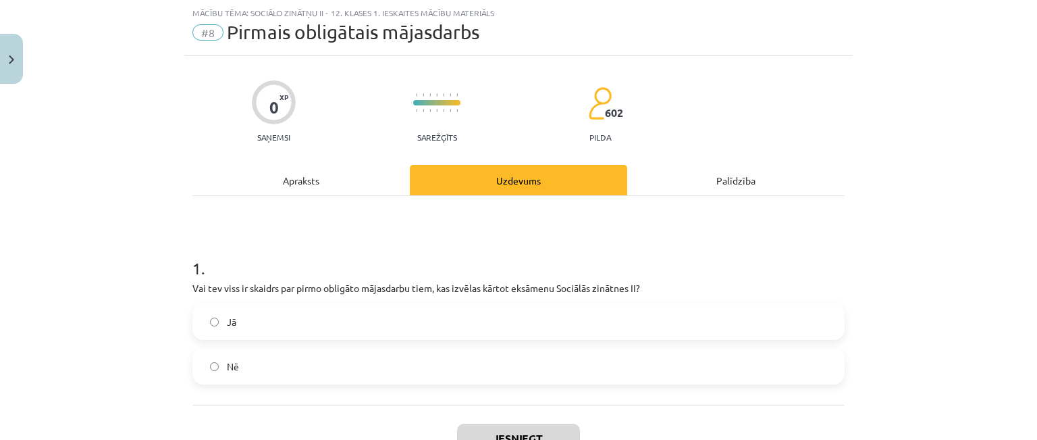
click at [282, 326] on label "Jā" at bounding box center [519, 322] width 650 height 34
click at [133, 306] on div "Mācību tēma: Sociālo zinātņu ii - 12. klases 1. ieskaites mācību materiāls #8 P…" at bounding box center [518, 220] width 1037 height 440
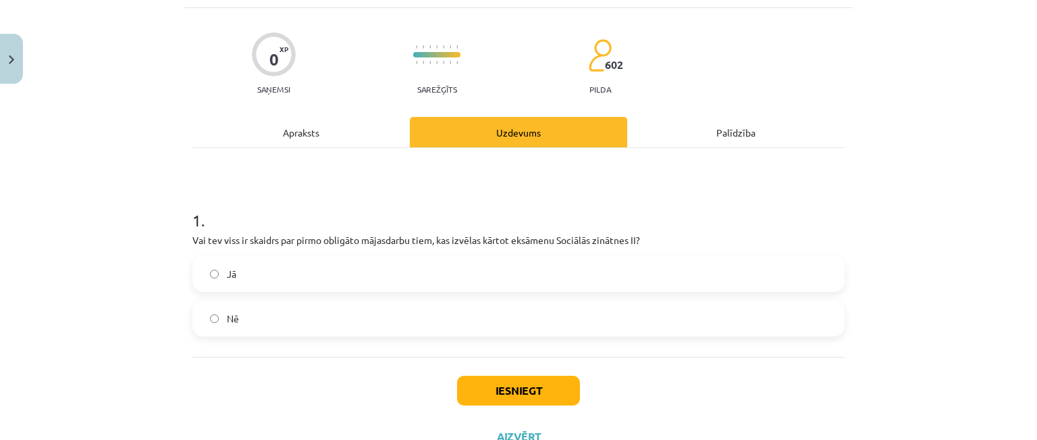
scroll to position [84, 0]
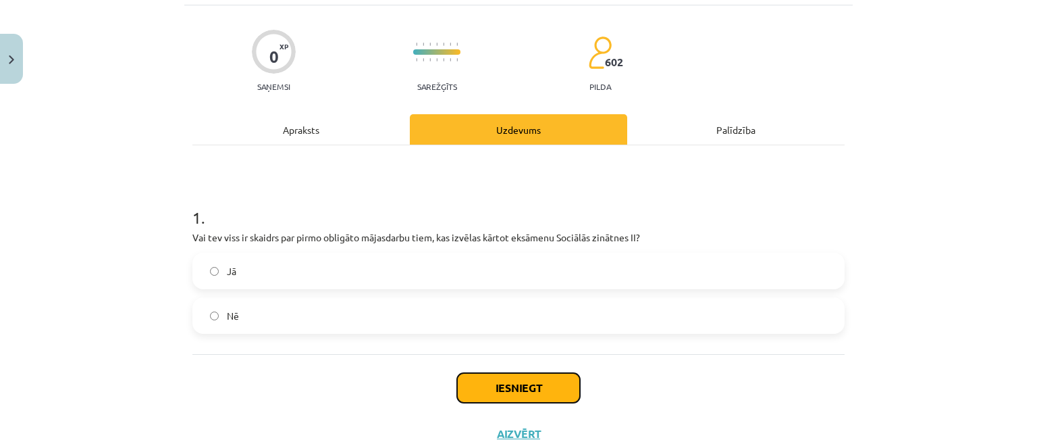
click at [489, 373] on button "Iesniegt" at bounding box center [518, 388] width 123 height 30
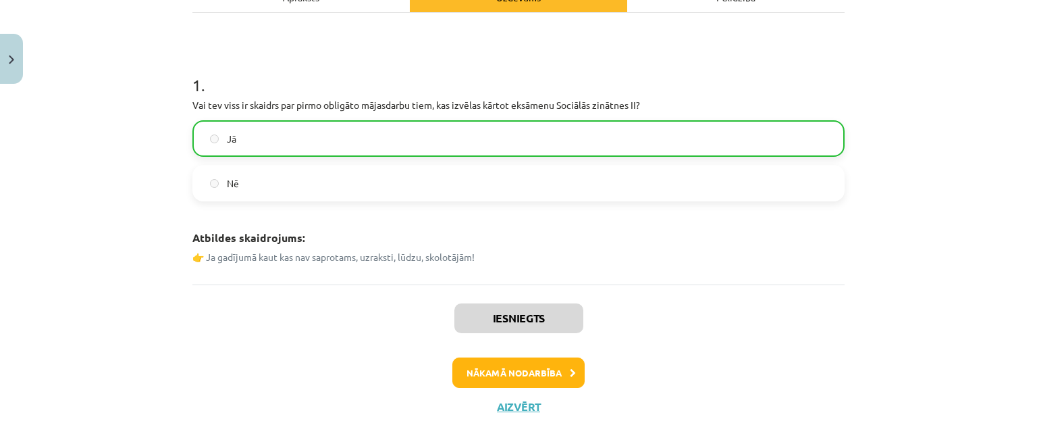
scroll to position [226, 0]
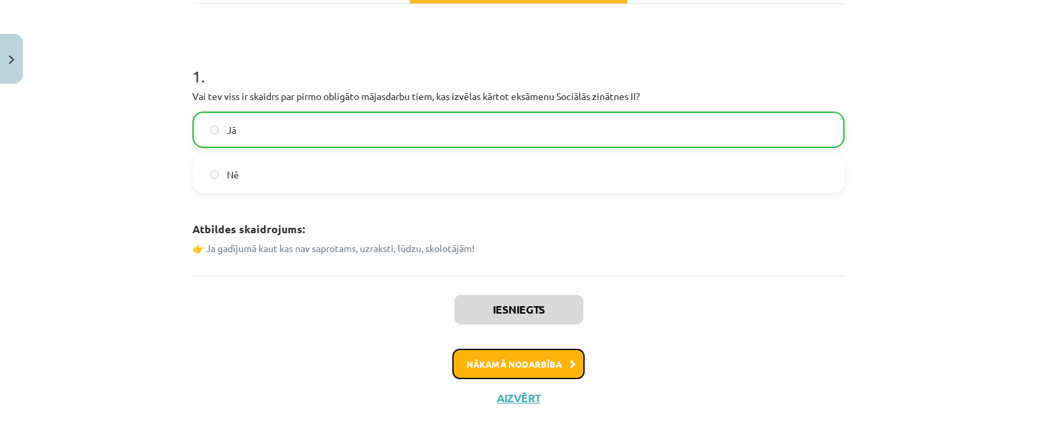
click at [533, 351] on button "Nākamā nodarbība" at bounding box center [518, 363] width 132 height 31
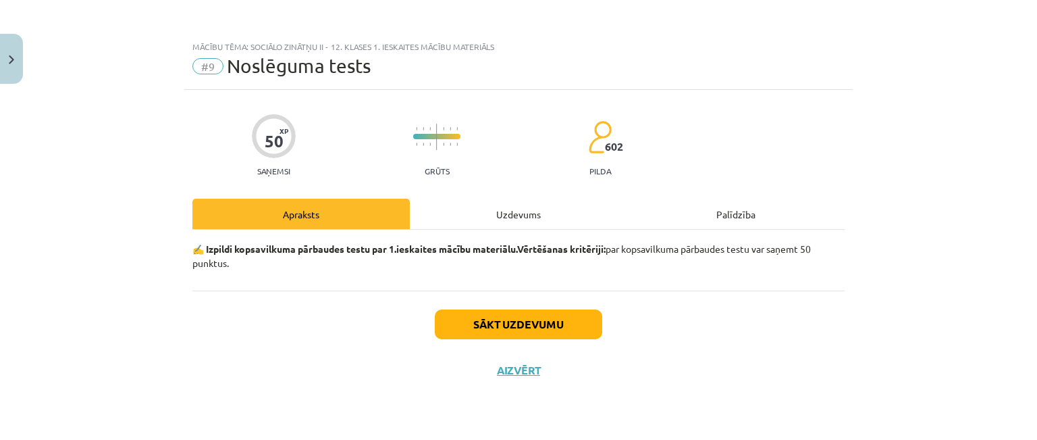
scroll to position [0, 0]
click at [519, 321] on button "Sākt uzdevumu" at bounding box center [518, 324] width 167 height 30
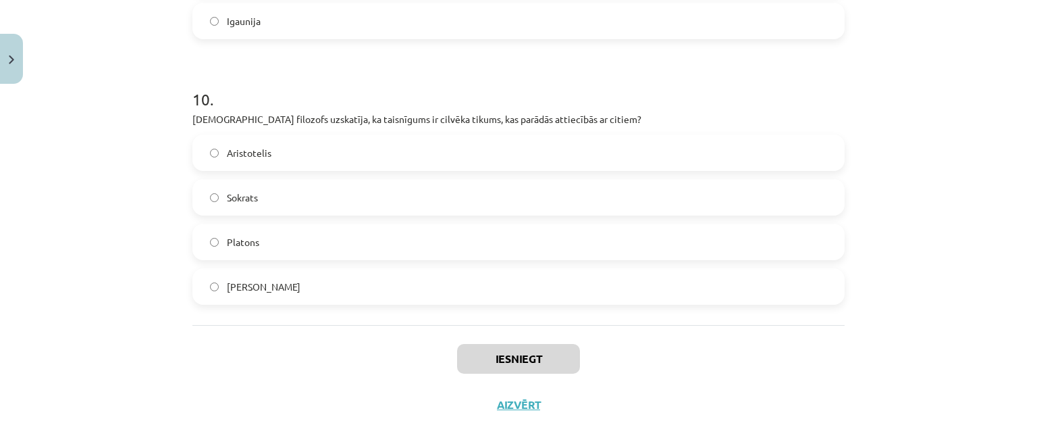
scroll to position [2612, 0]
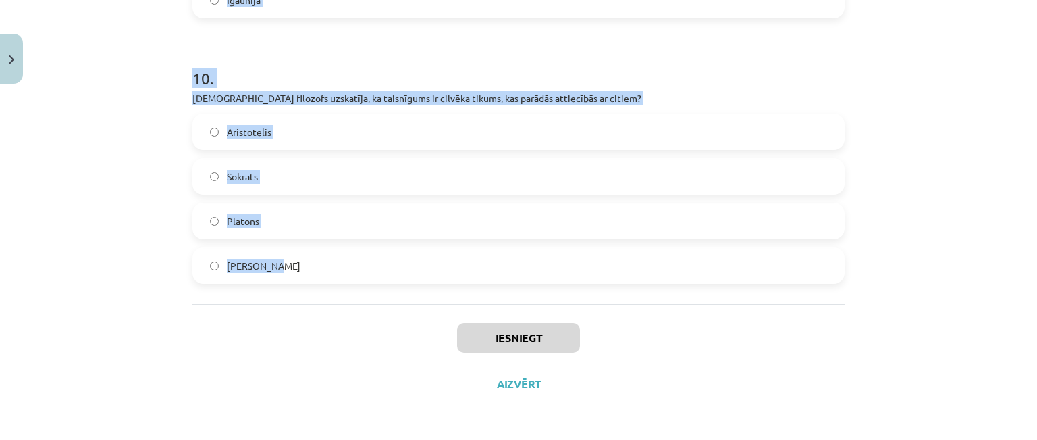
drag, startPoint x: 184, startPoint y: 313, endPoint x: 272, endPoint y: 261, distance: 102.6
copy form "Kāda ir platformas manabalss.lv galvenā funkcija? Nodrošināt informāciju par Sa…"
click at [935, 222] on div "Mācību tēma: Sociālo zinātņu ii - 12. klases 1. ieskaites mācību materiāls #9 N…" at bounding box center [518, 220] width 1037 height 440
drag, startPoint x: 1010, startPoint y: 371, endPoint x: 1006, endPoint y: 63, distance: 307.3
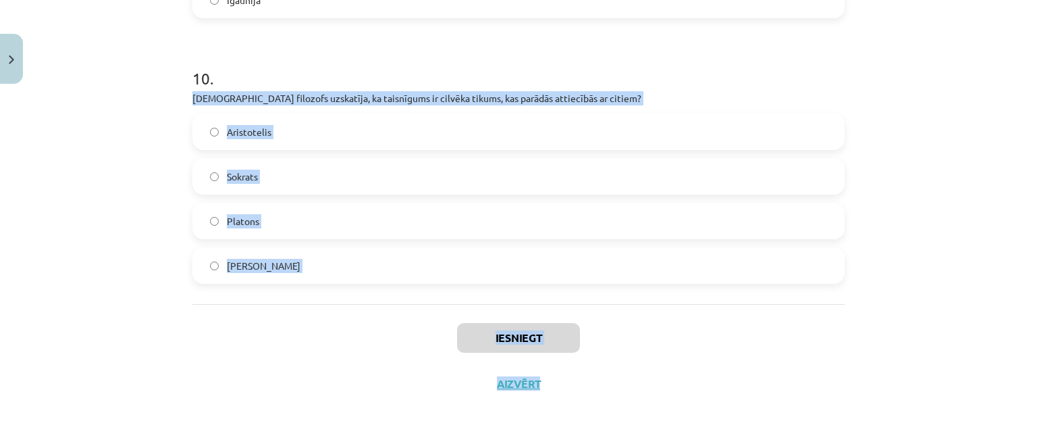
click at [1006, 63] on div "Mācību tēma: Sociālo zinātņu ii - 12. klases 1. ieskaites mācību materiāls #9 N…" at bounding box center [518, 220] width 1037 height 440
click at [918, 175] on div "Mācību tēma: Sociālo zinātņu ii - 12. klases 1. ieskaites mācību materiāls #9 N…" at bounding box center [518, 220] width 1037 height 440
click at [976, 334] on div "Mācību tēma: Sociālo zinātņu ii - 12. klases 1. ieskaites mācību materiāls #9 N…" at bounding box center [518, 220] width 1037 height 440
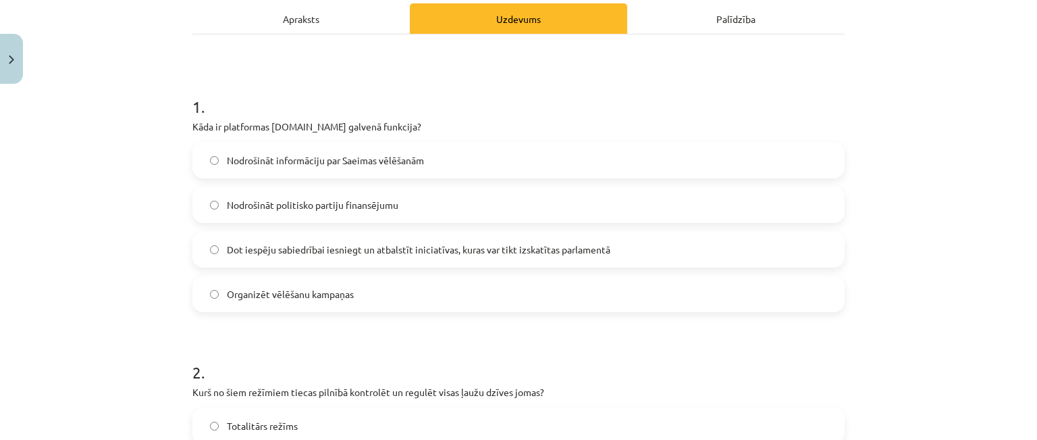
scroll to position [232, 0]
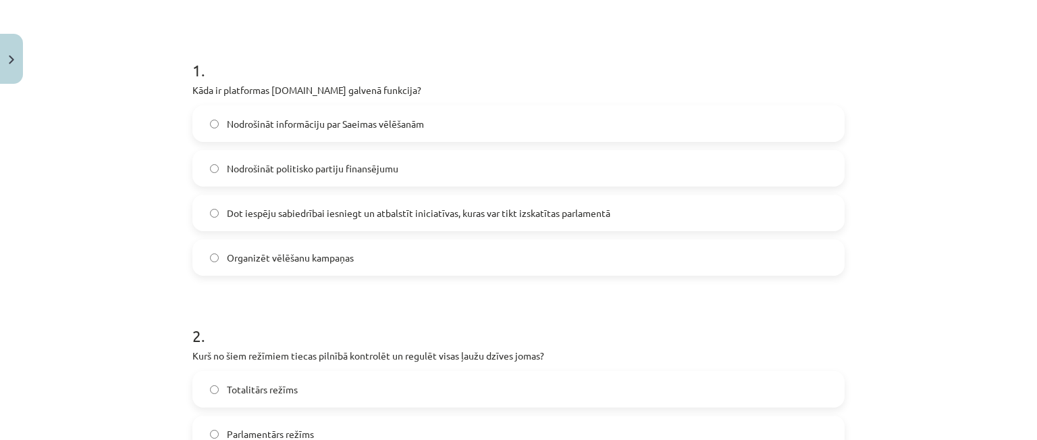
click at [401, 210] on span "Dot iespēju sabiedrībai iesniegt un atbalstīt iniciatīvas, kuras var tikt izska…" at bounding box center [419, 213] width 384 height 14
drag, startPoint x: 904, startPoint y: 222, endPoint x: 941, endPoint y: 180, distance: 55.9
click at [905, 222] on div "Mācību tēma: Sociālo zinātņu ii - 12. klases 1. ieskaites mācību materiāls #9 N…" at bounding box center [518, 220] width 1037 height 440
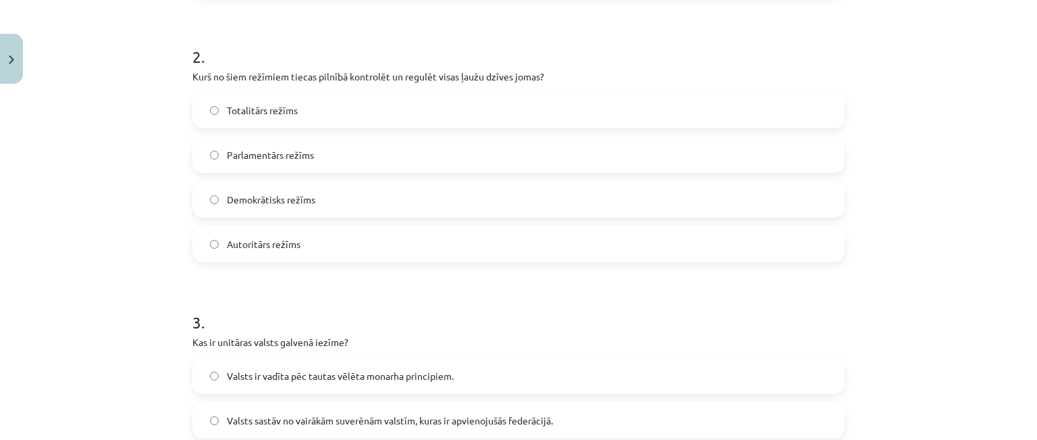
scroll to position [506, 0]
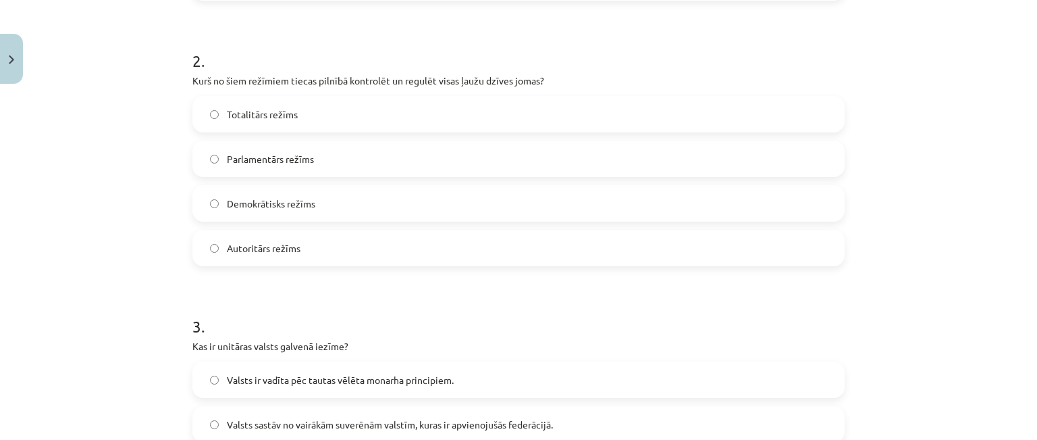
click at [240, 101] on label "Totalitārs režīms" at bounding box center [519, 114] width 650 height 34
click at [151, 138] on div "Mācību tēma: Sociālo zinātņu ii - 12. klases 1. ieskaites mācību materiāls #9 N…" at bounding box center [518, 220] width 1037 height 440
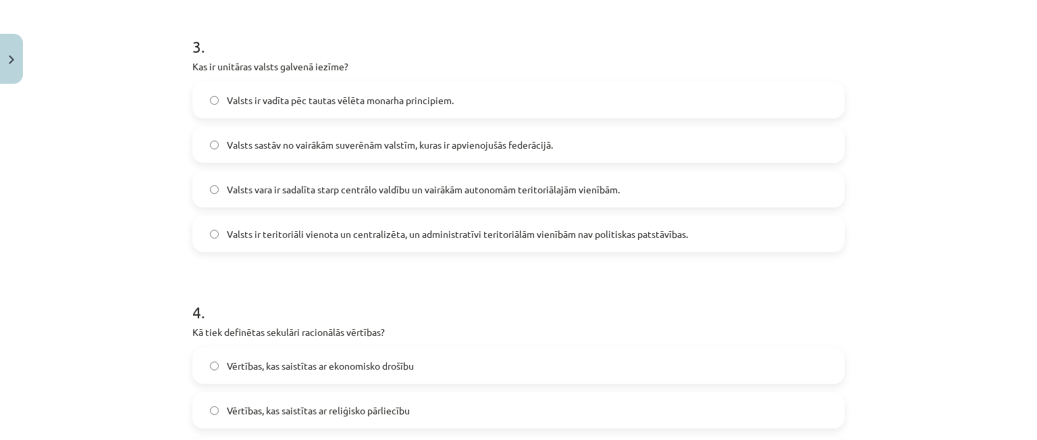
scroll to position [790, 0]
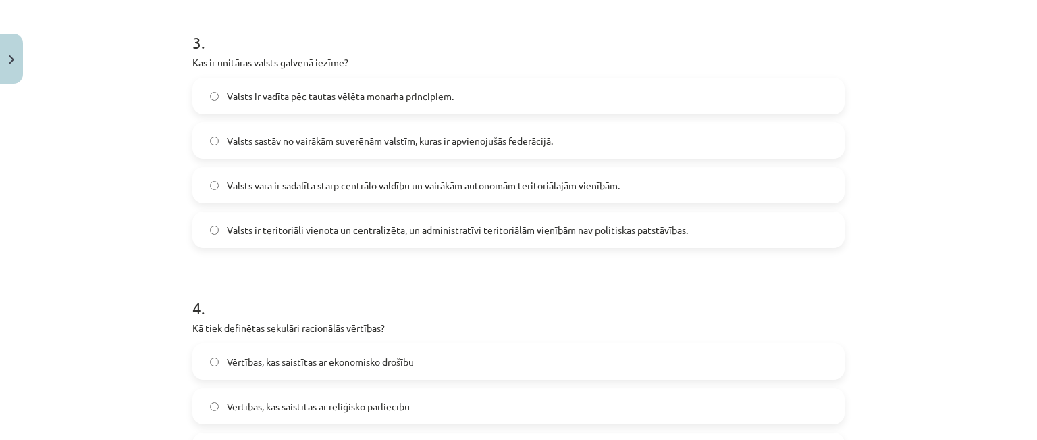
click at [235, 229] on span "Valsts ir teritoriāli vienota un centralizēta, un administratīvi teritoriālām v…" at bounding box center [457, 230] width 461 height 14
drag, startPoint x: 93, startPoint y: 209, endPoint x: 118, endPoint y: 203, distance: 24.9
click at [95, 207] on div "Mācību tēma: Sociālo zinātņu ii - 12. klases 1. ieskaites mācību materiāls #9 N…" at bounding box center [518, 220] width 1037 height 440
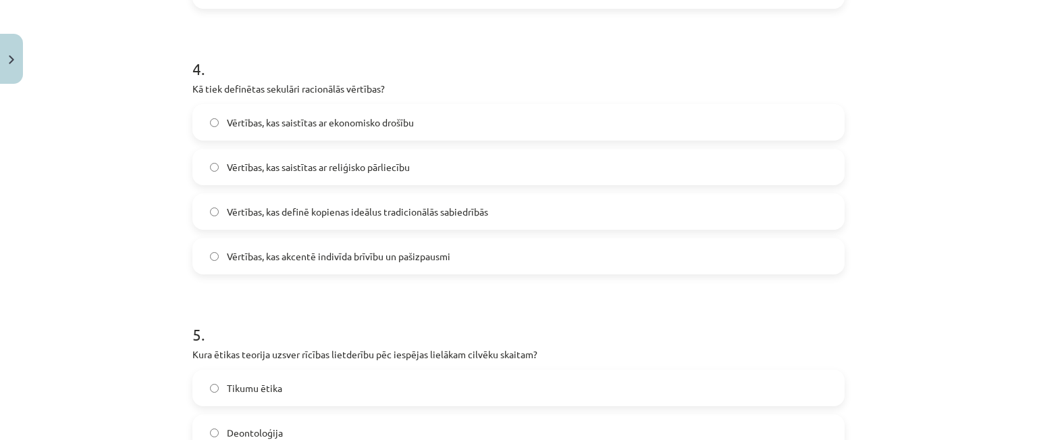
scroll to position [1037, 0]
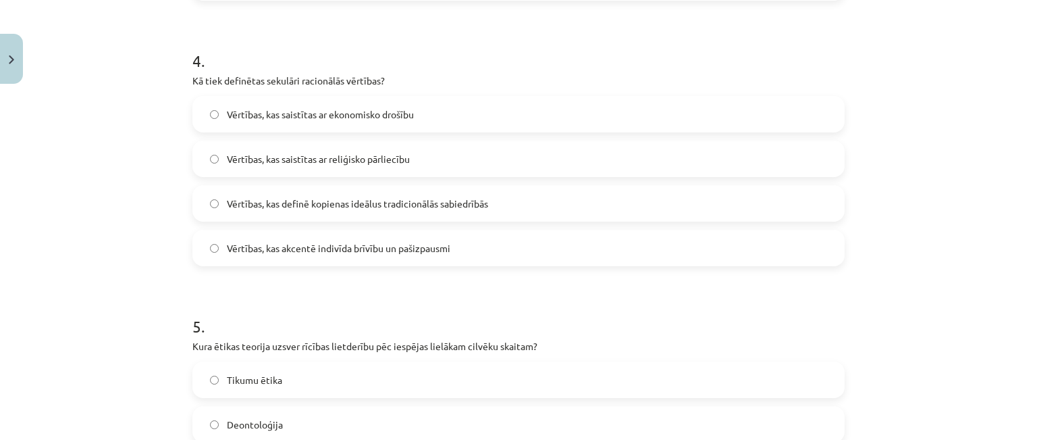
click at [246, 242] on span "Vērtības, kas akcentē indivīda brīvību un pašizpausmi" at bounding box center [339, 248] width 224 height 14
click at [90, 188] on div "Mācību tēma: Sociālo zinātņu ii - 12. klases 1. ieskaites mācību materiāls #9 N…" at bounding box center [518, 220] width 1037 height 440
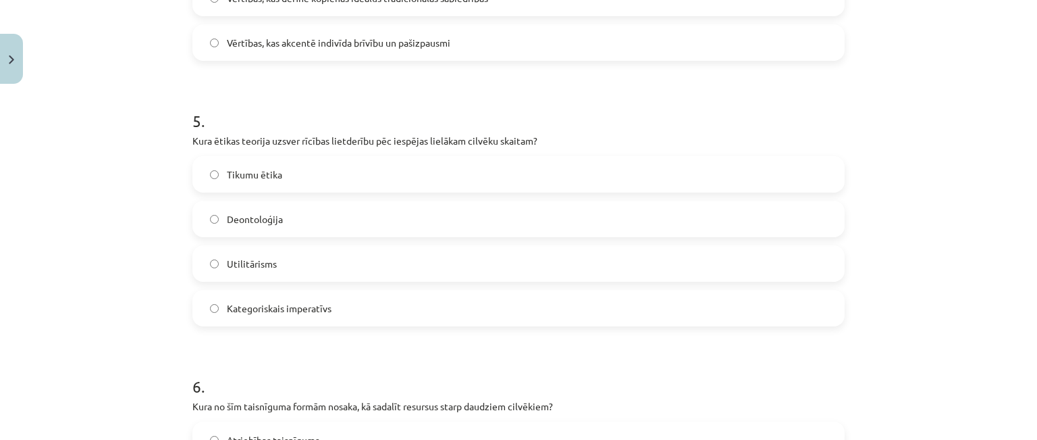
scroll to position [1243, 0]
click at [101, 176] on div "Mācību tēma: Sociālo zinātņu ii - 12. klases 1. ieskaites mācību materiāls #9 N…" at bounding box center [518, 220] width 1037 height 440
click at [232, 267] on span "Utilitārisms" at bounding box center [252, 263] width 50 height 14
click at [149, 252] on div "Mācību tēma: Sociālo zinātņu ii - 12. klases 1. ieskaites mācību materiāls #9 N…" at bounding box center [518, 220] width 1037 height 440
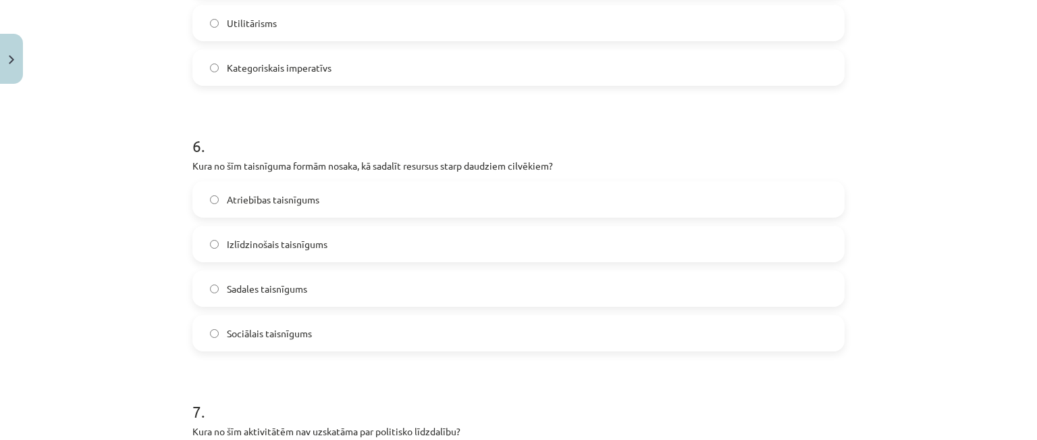
scroll to position [1492, 0]
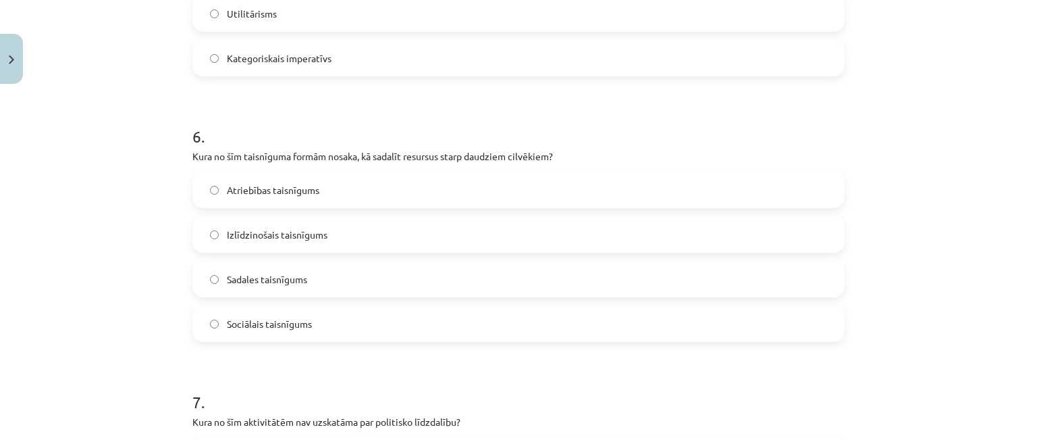
click at [234, 291] on label "Sadales taisnīgums" at bounding box center [519, 279] width 650 height 34
click at [165, 269] on div "Mācību tēma: Sociālo zinātņu ii - 12. klases 1. ieskaites mācību materiāls #9 N…" at bounding box center [518, 220] width 1037 height 440
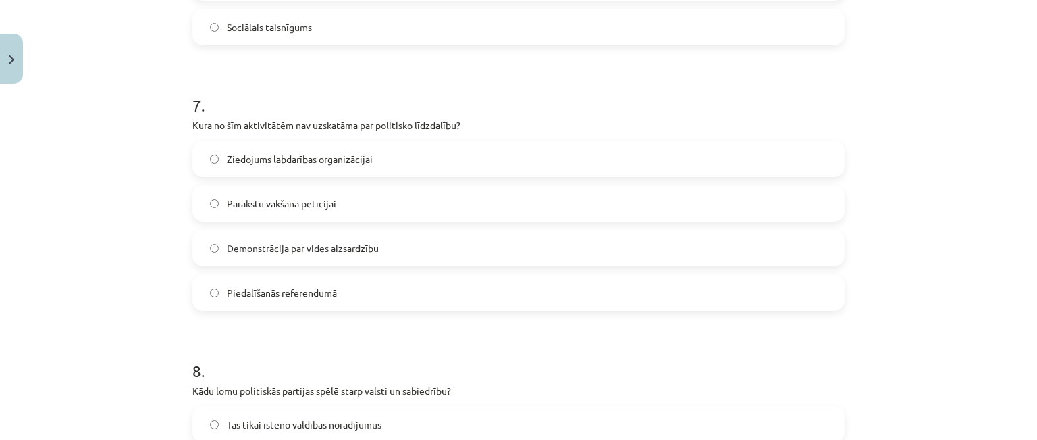
scroll to position [1863, 0]
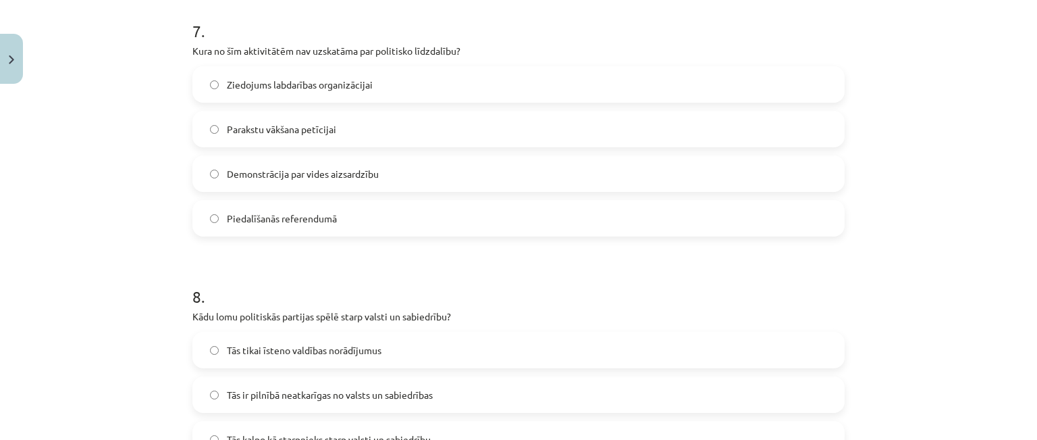
click at [227, 84] on span "Ziedojums labdarības organizācijai" at bounding box center [300, 85] width 146 height 14
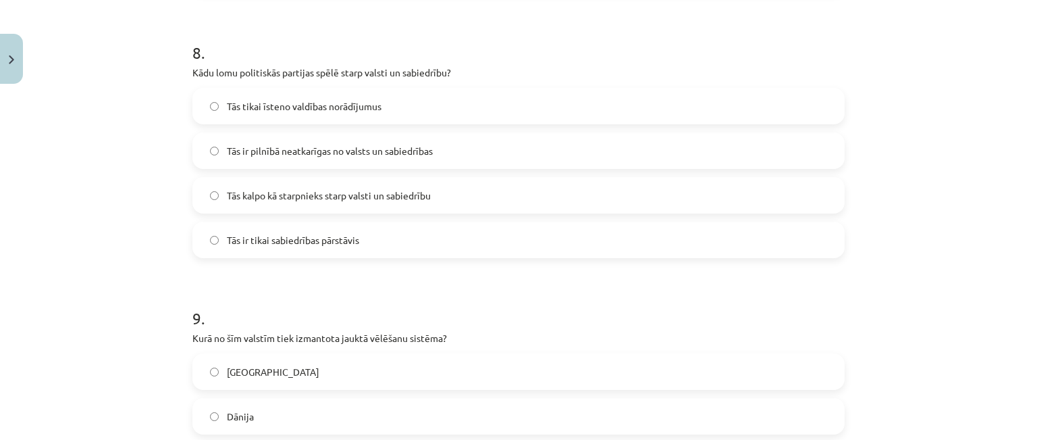
scroll to position [2108, 0]
click at [230, 188] on span "Tās kalpo kā starpnieks starp valsti un sabiedrību" at bounding box center [329, 195] width 204 height 14
click at [134, 167] on div "Mācību tēma: Sociālo zinātņu ii - 12. klases 1. ieskaites mācību materiāls #9 N…" at bounding box center [518, 220] width 1037 height 440
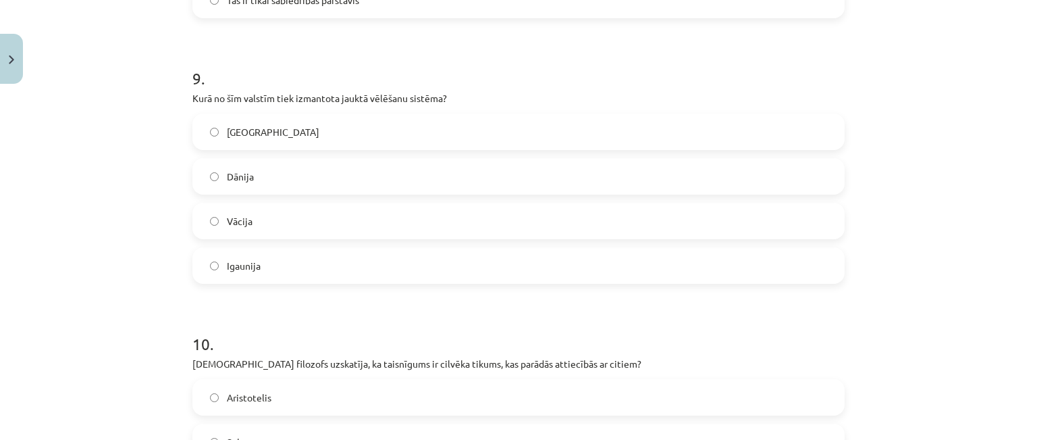
scroll to position [2349, 0]
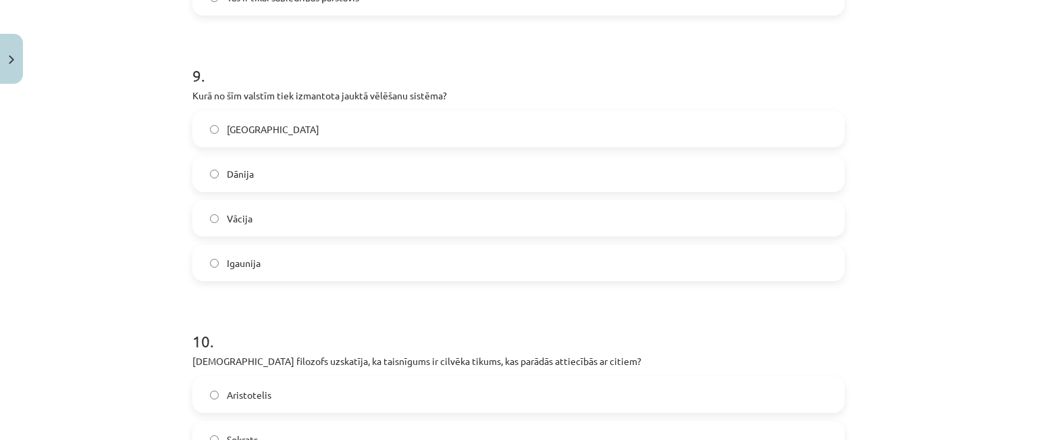
click at [262, 204] on label "Vācija" at bounding box center [519, 218] width 650 height 34
click at [132, 191] on div "Mācību tēma: Sociālo zinātņu ii - 12. klases 1. ieskaites mācību materiāls #9 N…" at bounding box center [518, 220] width 1037 height 440
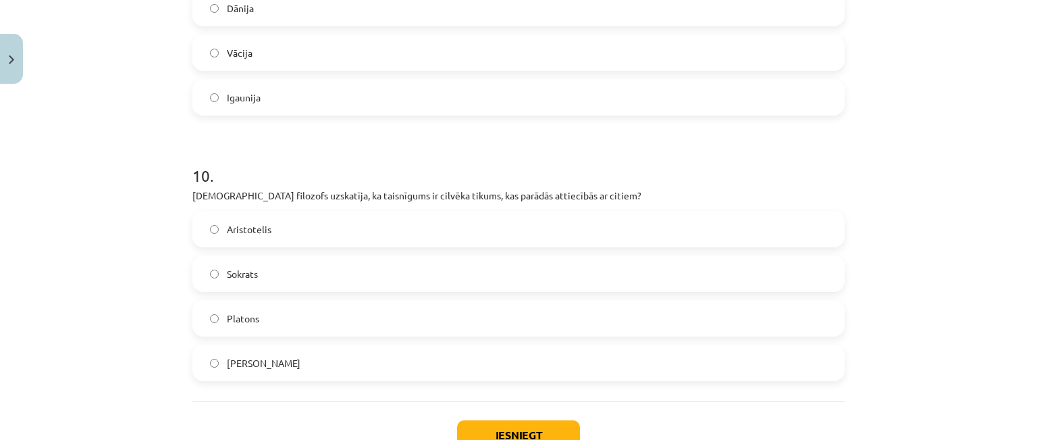
scroll to position [2580, 0]
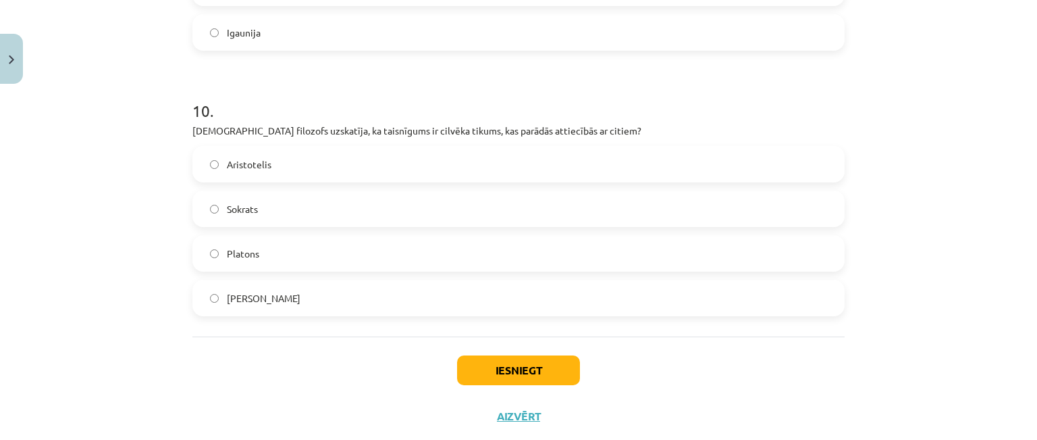
click at [245, 159] on span "Aristotelis" at bounding box center [249, 164] width 45 height 14
click at [481, 369] on button "Iesniegt" at bounding box center [518, 370] width 123 height 30
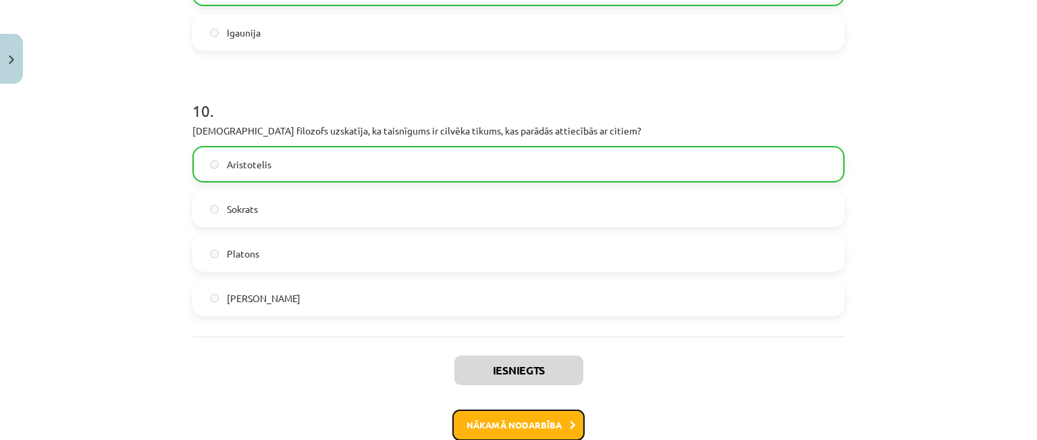
click at [518, 417] on button "Nākamā nodarbība" at bounding box center [518, 424] width 132 height 31
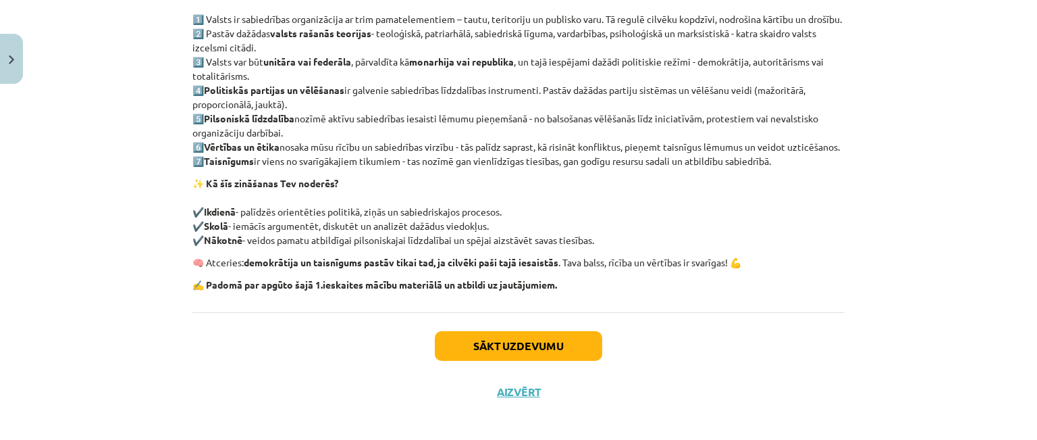
scroll to position [293, 0]
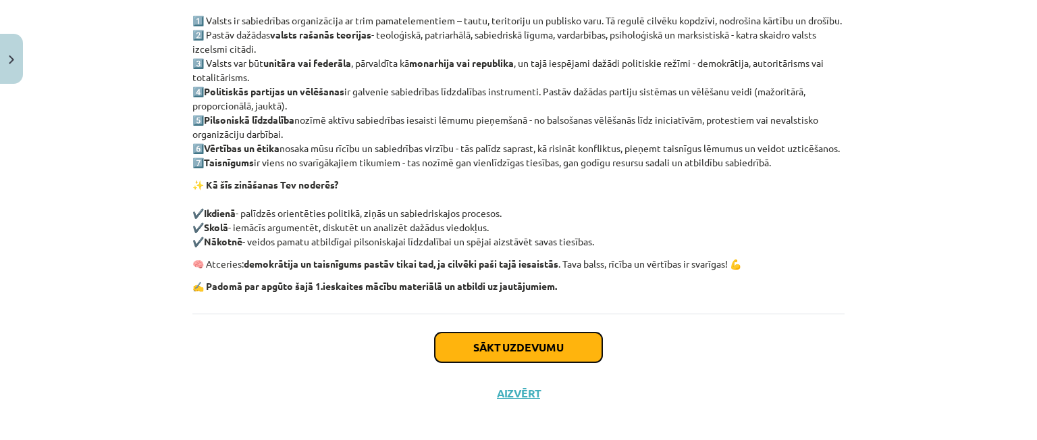
click at [443, 362] on button "Sākt uzdevumu" at bounding box center [518, 347] width 167 height 30
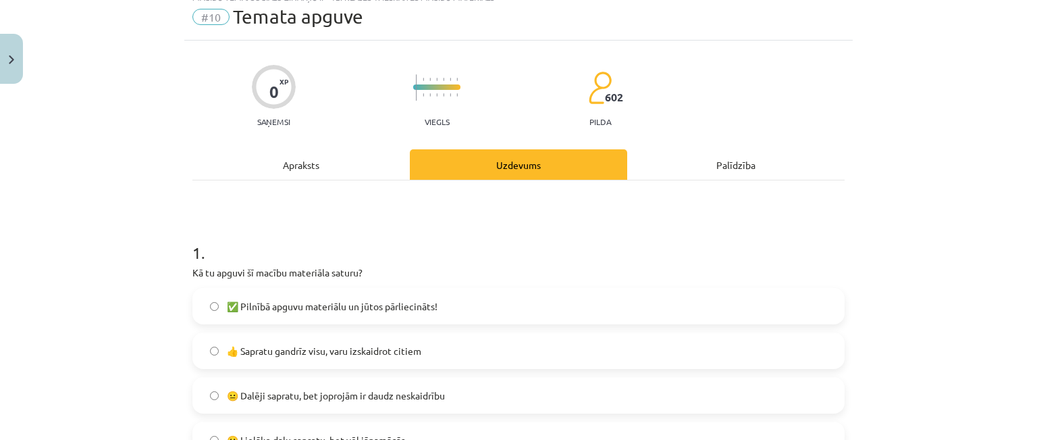
scroll to position [34, 0]
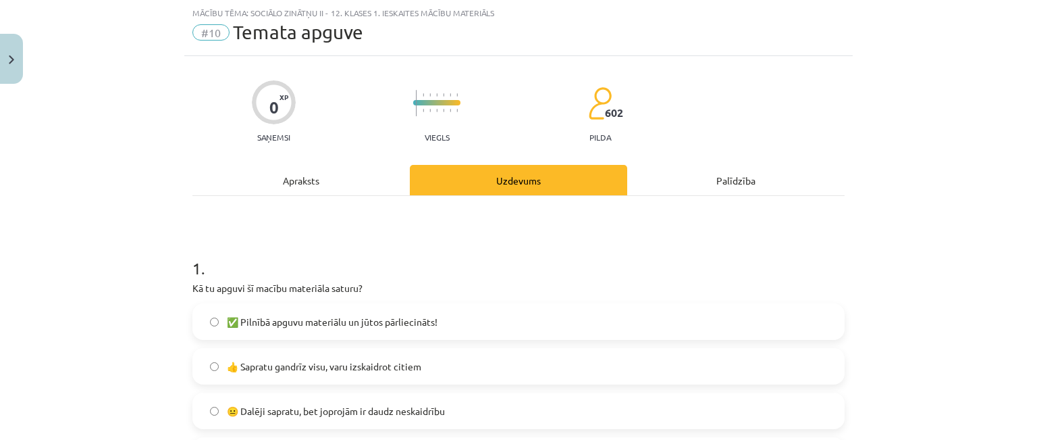
click at [333, 355] on label "👍 Sapratu gandrīz visu, varu izskaidrot citiem" at bounding box center [519, 366] width 650 height 34
click at [227, 368] on span "👍 Sapratu gandrīz visu, varu izskaidrot citiem" at bounding box center [324, 366] width 194 height 14
click at [161, 346] on div "Mācību tēma: Sociālo zinātņu ii - 12. klases 1. ieskaites mācību materiāls #10 …" at bounding box center [518, 220] width 1037 height 440
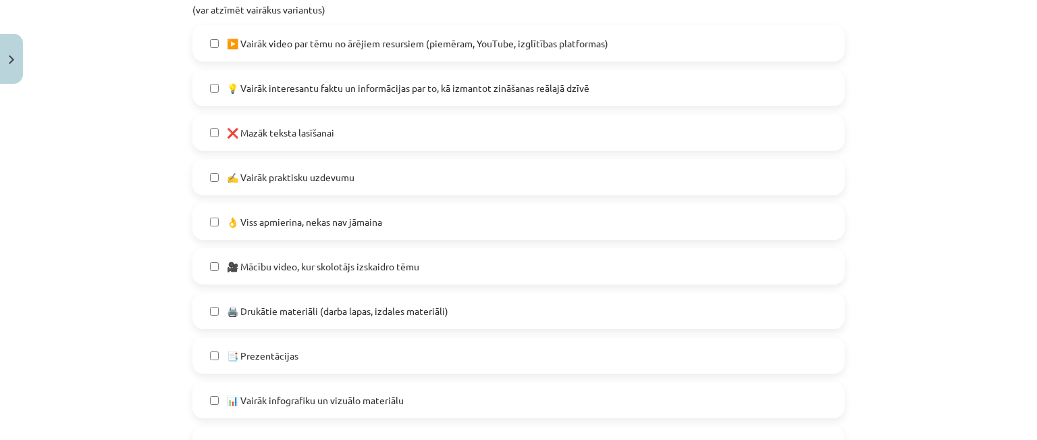
scroll to position [689, 0]
click at [280, 74] on label "💡 Vairāk interesantu faktu un informācijas par to, kā izmantot zināšanas reālaj…" at bounding box center [519, 87] width 650 height 34
click at [139, 124] on div "Mācību tēma: Sociālo zinātņu ii - 12. klases 1. ieskaites mācību materiāls #10 …" at bounding box center [518, 220] width 1037 height 440
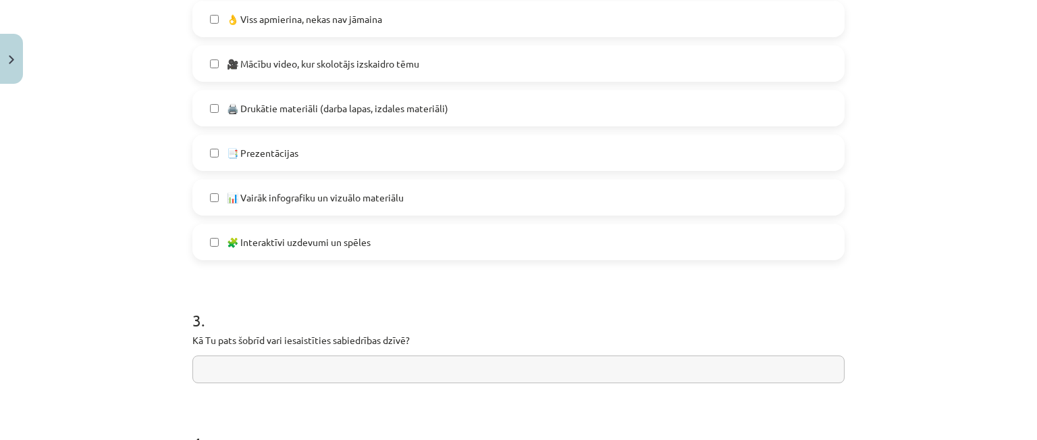
scroll to position [893, 0]
click at [131, 208] on div "Mācību tēma: Sociālo zinātņu ii - 12. klases 1. ieskaites mācību materiāls #10 …" at bounding box center [518, 220] width 1037 height 440
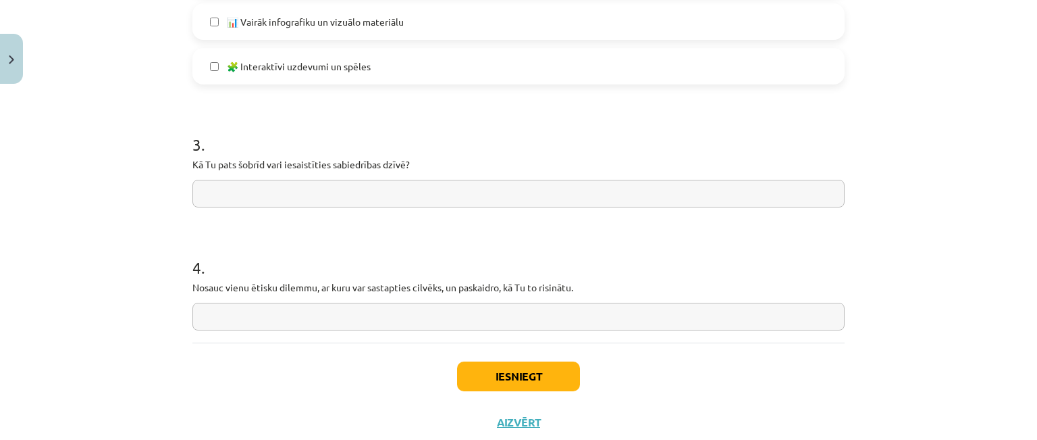
scroll to position [1070, 0]
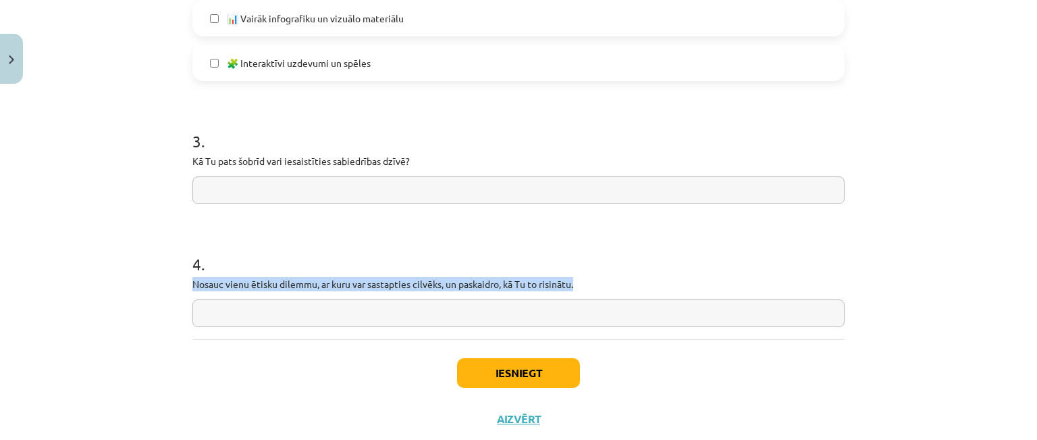
drag, startPoint x: 184, startPoint y: 283, endPoint x: 605, endPoint y: 280, distance: 420.7
click at [524, 286] on p "Nosauc vienu ētisku dilemmu, ar kuru var sastapties cilvēks, un paskaidro, kā T…" at bounding box center [518, 284] width 652 height 14
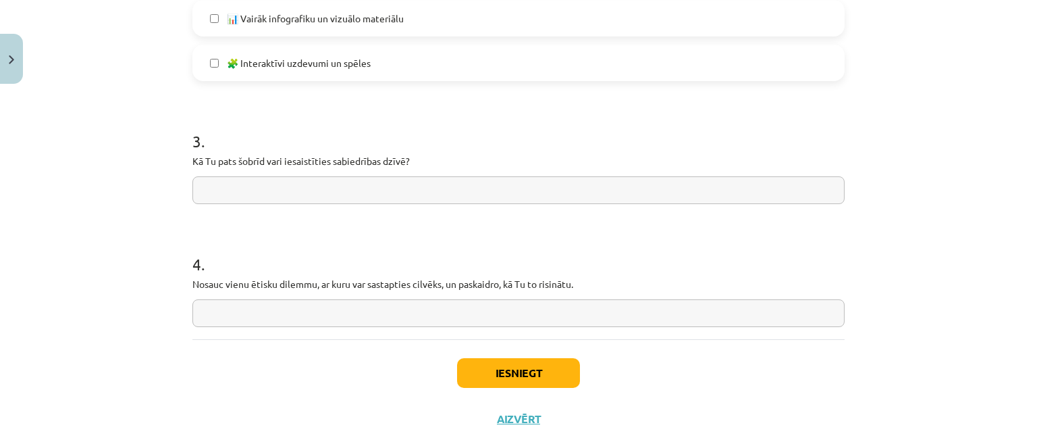
drag, startPoint x: 524, startPoint y: 286, endPoint x: 157, endPoint y: 249, distance: 369.2
click at [155, 240] on div "Mācību tēma: Sociālo zinātņu ii - 12. klases 1. ieskaites mācību materiāls #10 …" at bounding box center [518, 220] width 1037 height 440
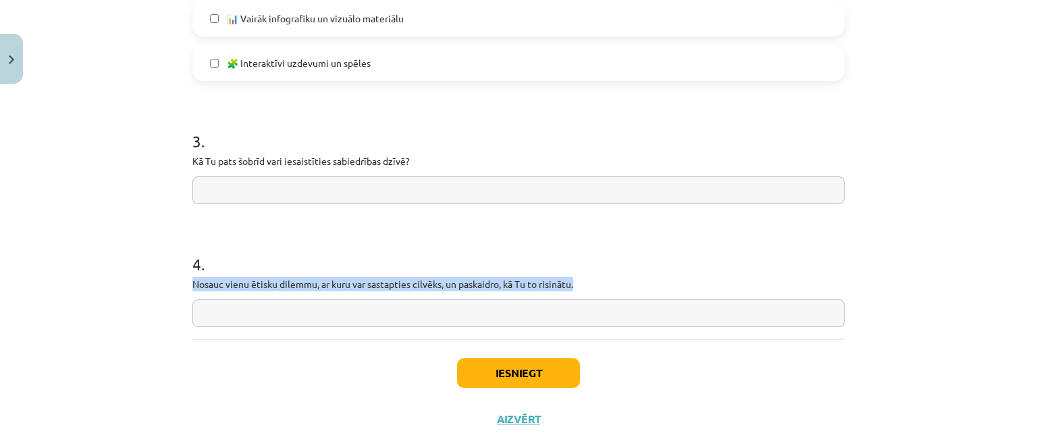
drag, startPoint x: 189, startPoint y: 282, endPoint x: 583, endPoint y: 282, distance: 394.4
click at [583, 282] on p "Nosauc vienu ētisku dilemmu, ar kuru var sastapties cilvēks, un paskaidro, kā T…" at bounding box center [518, 284] width 652 height 14
copy p "Nosauc vienu ētisku dilemmu, ar kuru var sastapties cilvēks, un paskaidro, kā T…"
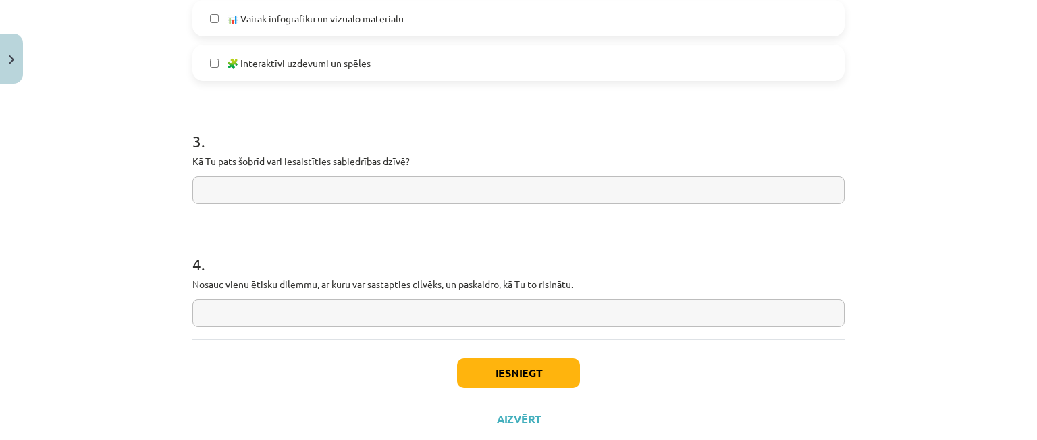
click at [100, 155] on div "Mācību tēma: Sociālo zinātņu ii - 12. klases 1. ieskaites mācību materiāls #10 …" at bounding box center [518, 220] width 1037 height 440
click at [234, 309] on input "text" at bounding box center [518, 313] width 652 height 28
paste input "**********"
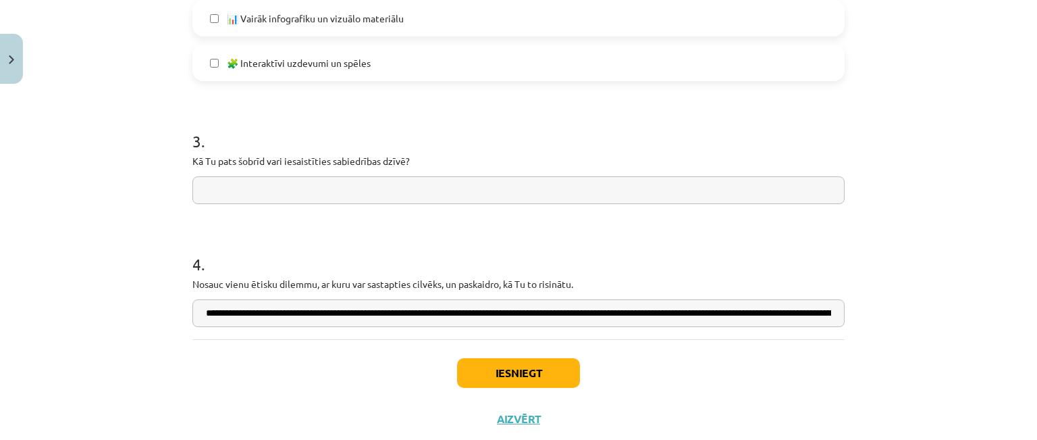
scroll to position [0, 2426]
click at [205, 311] on input "**********" at bounding box center [518, 313] width 652 height 28
click at [198, 313] on input "**********" at bounding box center [518, 313] width 652 height 28
click at [198, 311] on input "**********" at bounding box center [518, 313] width 652 height 28
click at [211, 314] on input "**********" at bounding box center [518, 313] width 652 height 28
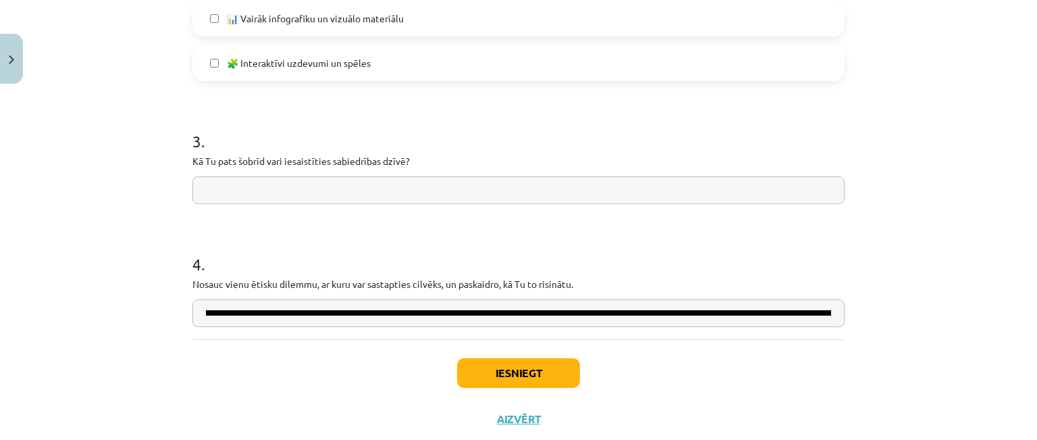
scroll to position [0, 0]
drag, startPoint x: 203, startPoint y: 315, endPoint x: 195, endPoint y: 315, distance: 8.1
click at [195, 315] on input "**********" at bounding box center [518, 313] width 652 height 28
click at [208, 311] on input "**********" at bounding box center [518, 313] width 652 height 28
click at [215, 314] on input "**********" at bounding box center [518, 313] width 652 height 28
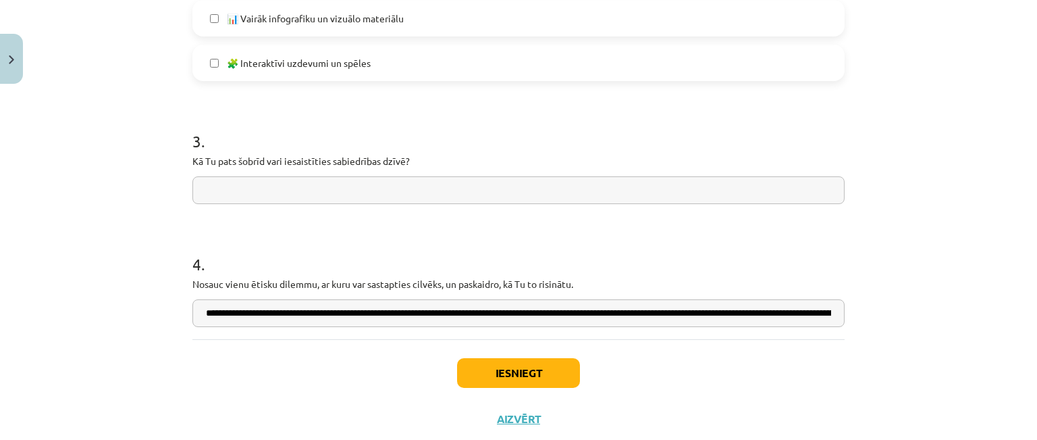
click at [297, 313] on input "**********" at bounding box center [518, 313] width 652 height 28
click at [387, 315] on input "**********" at bounding box center [518, 313] width 652 height 28
click at [394, 315] on input "**********" at bounding box center [518, 313] width 652 height 28
click at [438, 315] on input "**********" at bounding box center [518, 313] width 652 height 28
click at [474, 315] on input "**********" at bounding box center [518, 313] width 652 height 28
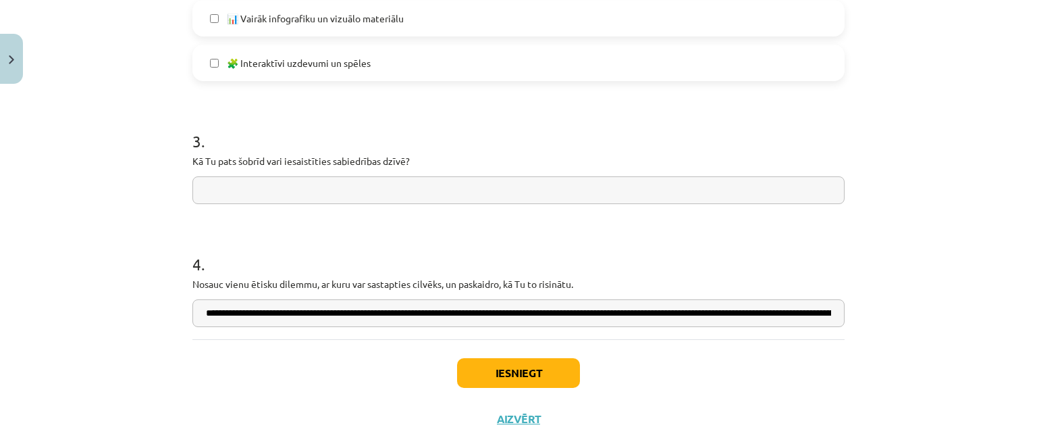
click at [478, 315] on input "**********" at bounding box center [518, 313] width 652 height 28
click at [799, 315] on input "**********" at bounding box center [518, 313] width 652 height 28
drag, startPoint x: 815, startPoint y: 315, endPoint x: 824, endPoint y: 315, distance: 8.8
click at [829, 315] on input "**********" at bounding box center [518, 313] width 652 height 28
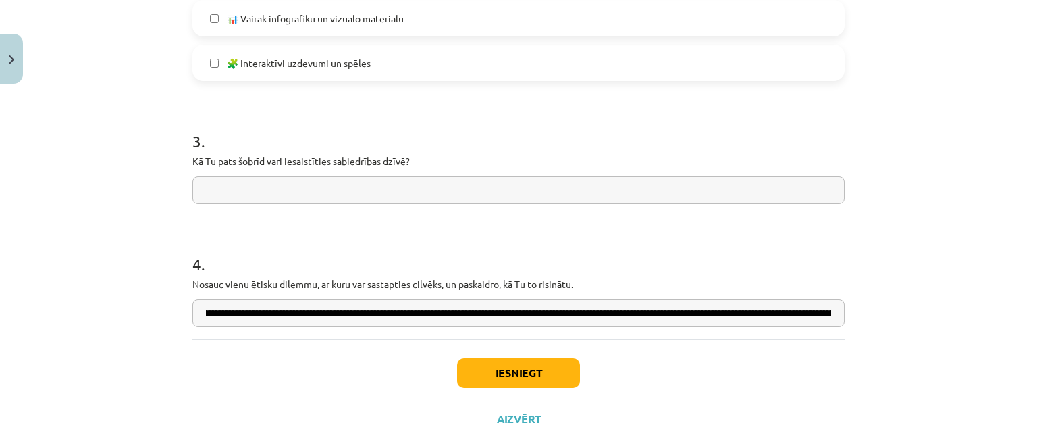
click at [735, 309] on input "**********" at bounding box center [518, 313] width 652 height 28
click at [486, 312] on input "**********" at bounding box center [518, 313] width 652 height 28
click at [654, 312] on input "**********" at bounding box center [518, 313] width 652 height 28
click at [725, 313] on input "**********" at bounding box center [518, 313] width 652 height 28
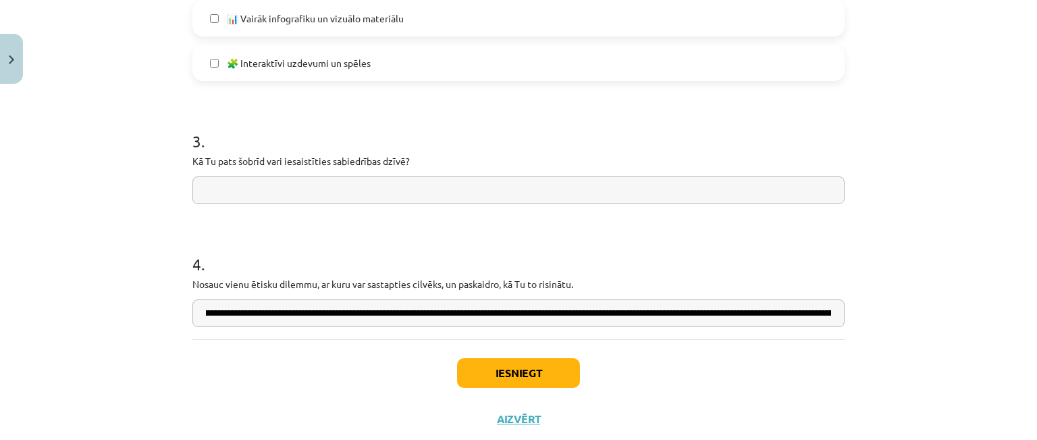
drag, startPoint x: 725, startPoint y: 313, endPoint x: 869, endPoint y: 324, distance: 144.9
click at [869, 324] on div "Mācību tēma: Sociālo zinātņu ii - 12. klases 1. ieskaites mācību materiāls #10 …" at bounding box center [518, 220] width 1037 height 440
click at [716, 309] on input "**********" at bounding box center [518, 313] width 652 height 28
click at [230, 315] on input "**********" at bounding box center [518, 313] width 652 height 28
click at [296, 317] on input "**********" at bounding box center [518, 313] width 652 height 28
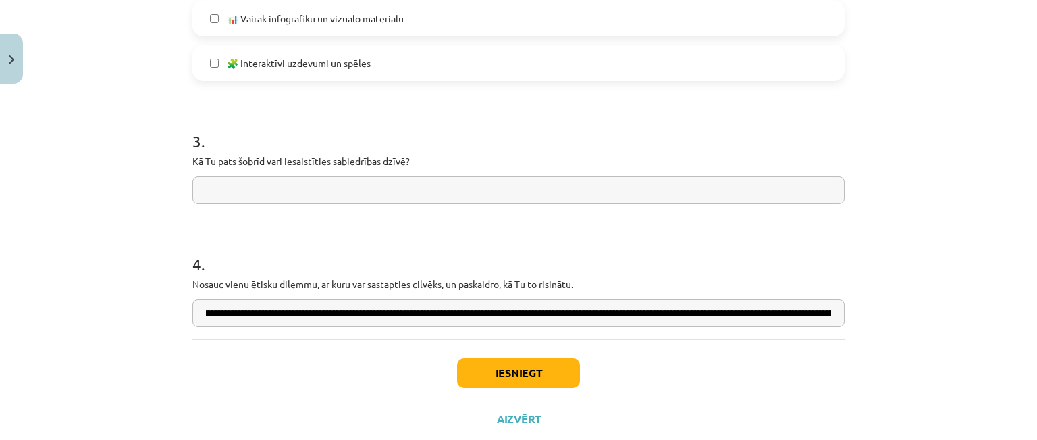
click at [451, 313] on input "**********" at bounding box center [518, 313] width 652 height 28
click at [520, 318] on input "**********" at bounding box center [518, 313] width 652 height 28
click at [740, 313] on input "**********" at bounding box center [518, 313] width 652 height 28
drag, startPoint x: 759, startPoint y: 310, endPoint x: 839, endPoint y: 320, distance: 81.0
click at [839, 320] on input "**********" at bounding box center [518, 313] width 652 height 28
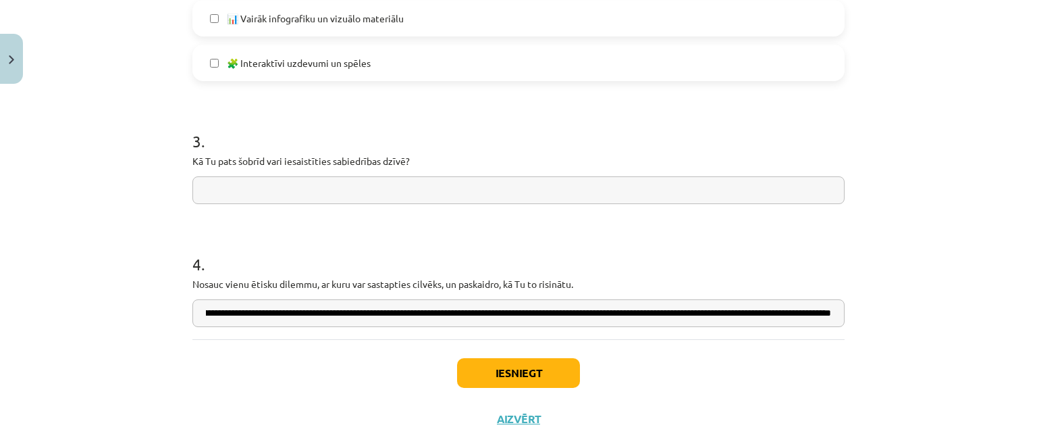
scroll to position [0, 2395]
click at [659, 311] on input "**********" at bounding box center [518, 313] width 652 height 28
click at [358, 313] on input "**********" at bounding box center [518, 313] width 652 height 28
click at [624, 314] on input "**********" at bounding box center [518, 313] width 652 height 28
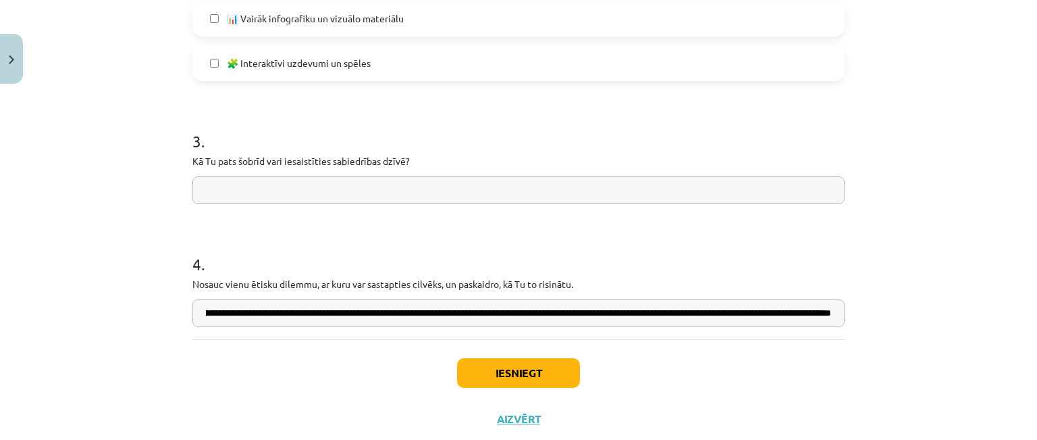
click at [621, 313] on input "**********" at bounding box center [518, 313] width 652 height 28
click at [710, 319] on input "**********" at bounding box center [518, 313] width 652 height 28
drag, startPoint x: 762, startPoint y: 317, endPoint x: 829, endPoint y: 319, distance: 67.6
click at [829, 319] on input "**********" at bounding box center [518, 313] width 652 height 28
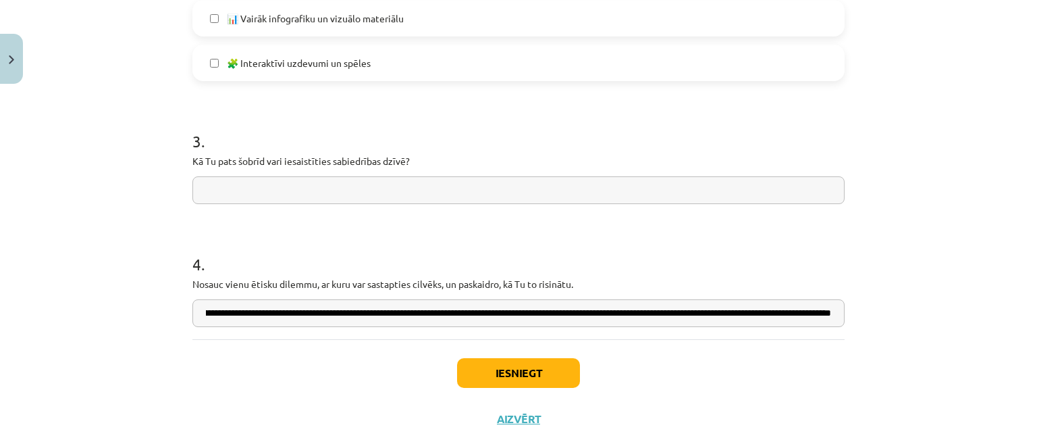
type input "**********"
click at [683, 277] on p "Nosauc vienu ētisku dilemmu, ar kuru var sastapties cilvēks, un paskaidro, kā T…" at bounding box center [518, 284] width 652 height 14
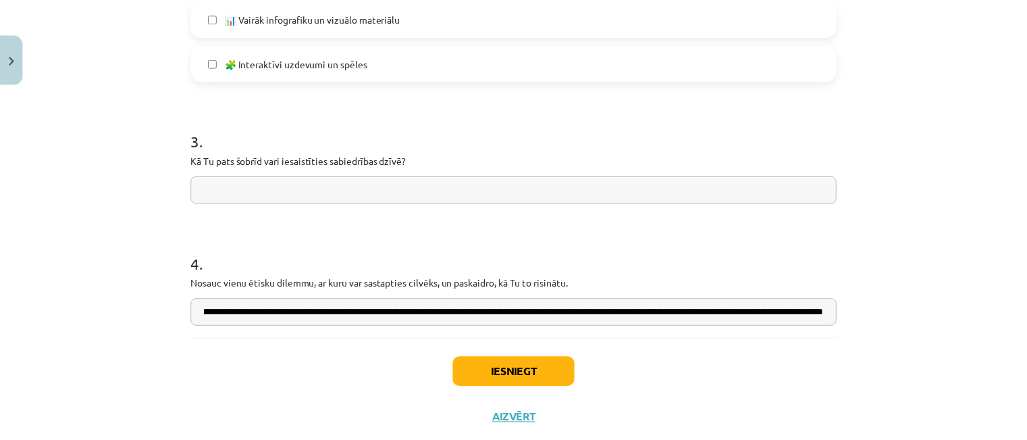
scroll to position [0, 0]
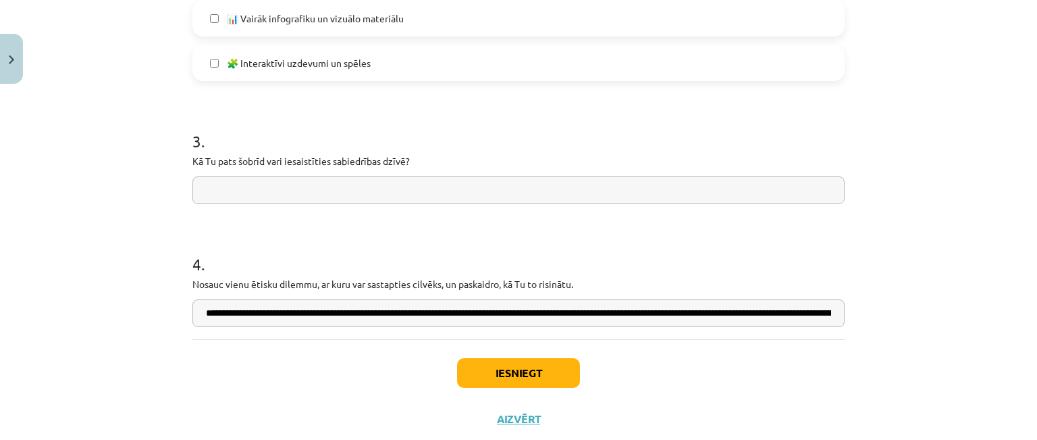
drag, startPoint x: 189, startPoint y: 159, endPoint x: 408, endPoint y: 170, distance: 219.1
click at [408, 170] on div "3 . Kā Tu pats šobrīd vari iesaistīties sabiedrības dzīvē?" at bounding box center [518, 156] width 652 height 96
copy p
click at [199, 190] on input "text" at bounding box center [518, 190] width 652 height 28
drag, startPoint x: 199, startPoint y: 190, endPoint x: 155, endPoint y: 169, distance: 48.9
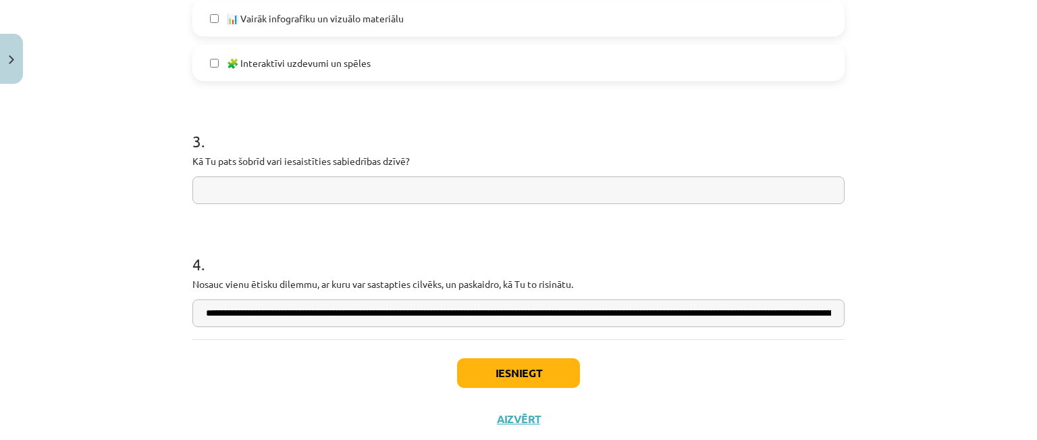
click at [138, 169] on div "Mācību tēma: Sociālo zinātņu ii - 12. klases 1. ieskaites mācību materiāls #10 …" at bounding box center [518, 220] width 1037 height 440
click at [215, 190] on input "text" at bounding box center [518, 190] width 652 height 28
paste input "**********"
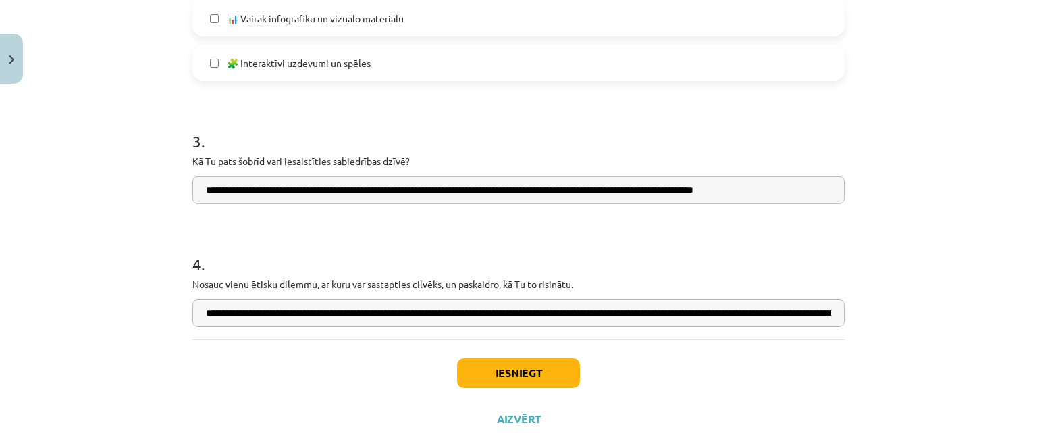
click at [293, 191] on input "**********" at bounding box center [518, 190] width 652 height 28
click at [365, 189] on input "**********" at bounding box center [518, 190] width 652 height 28
click at [570, 195] on input "**********" at bounding box center [518, 190] width 652 height 28
click at [773, 189] on input "**********" at bounding box center [518, 190] width 652 height 28
type input "**********"
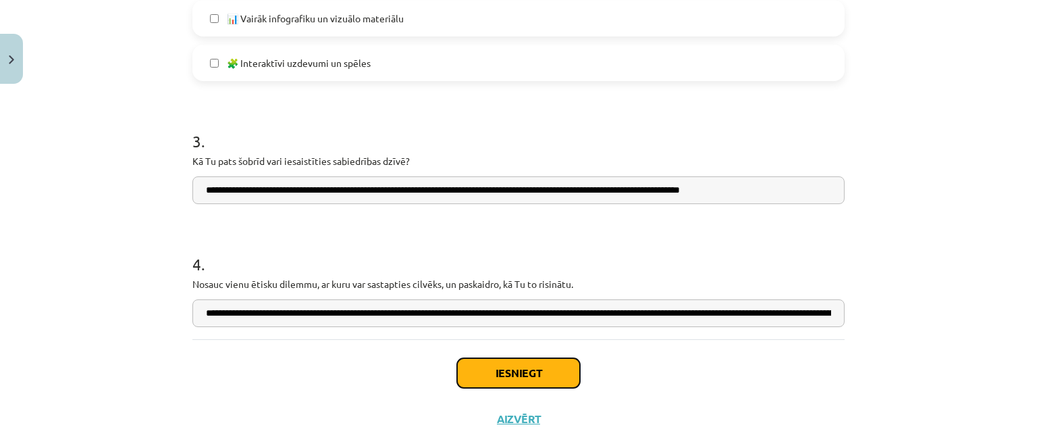
click at [512, 376] on button "Iesniegt" at bounding box center [518, 373] width 123 height 30
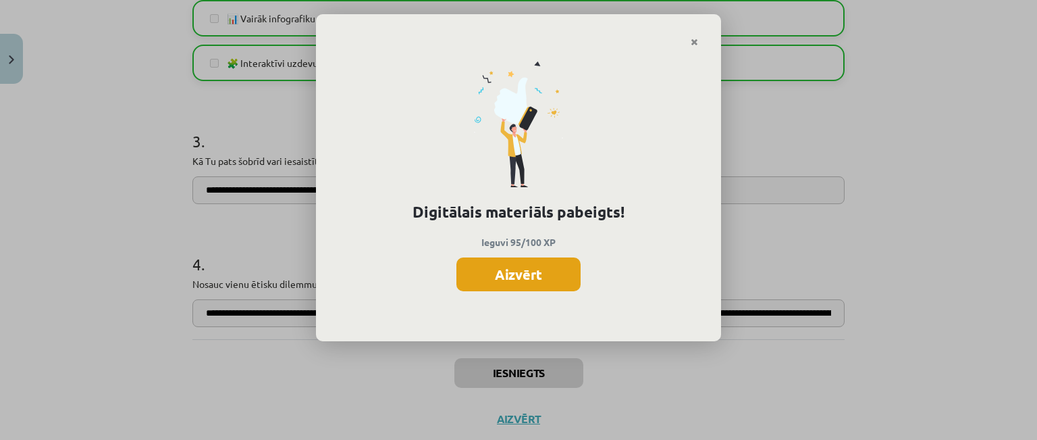
click at [535, 271] on button "Aizvērt" at bounding box center [519, 274] width 124 height 34
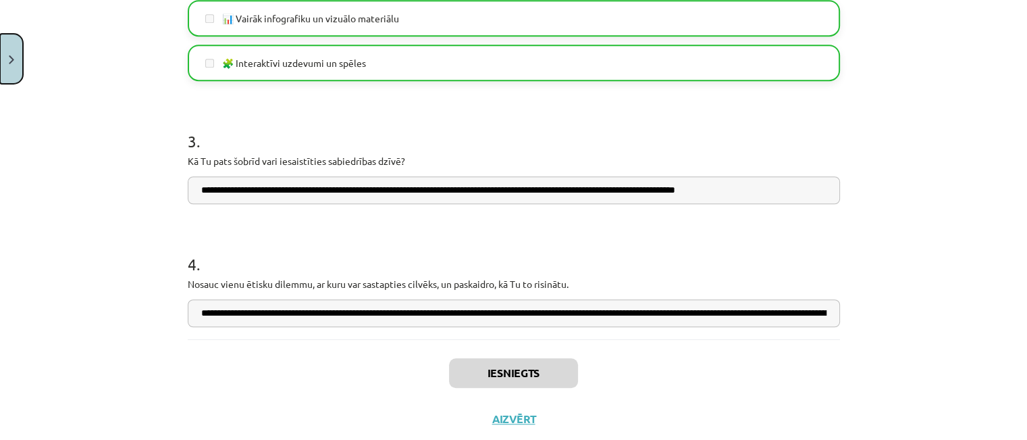
click at [11, 68] on button "Close" at bounding box center [11, 59] width 23 height 50
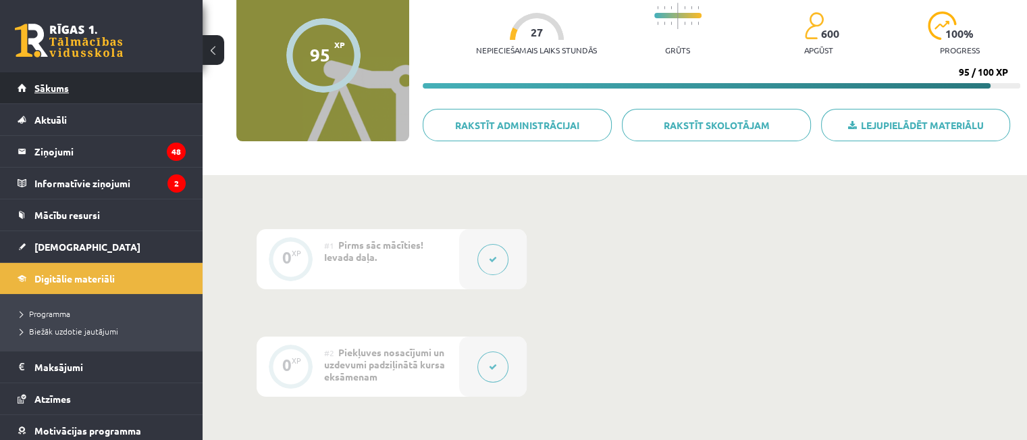
click at [82, 96] on link "Sākums" at bounding box center [102, 87] width 168 height 31
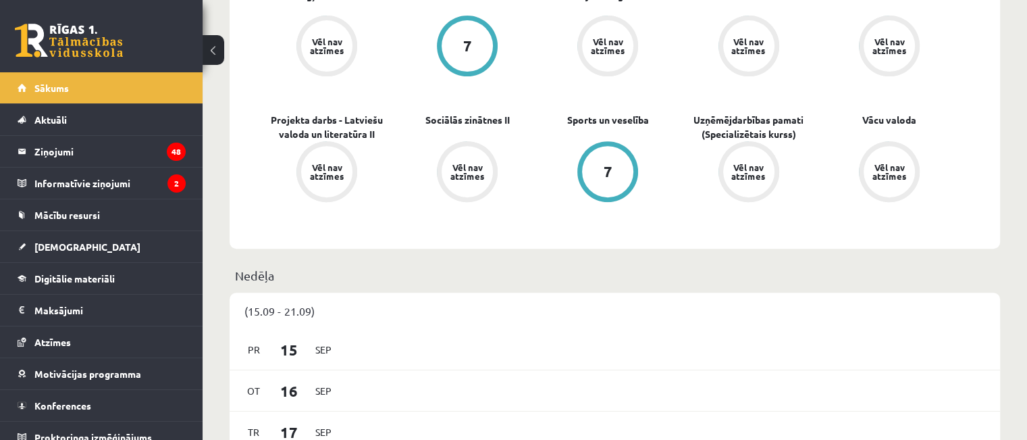
scroll to position [509, 0]
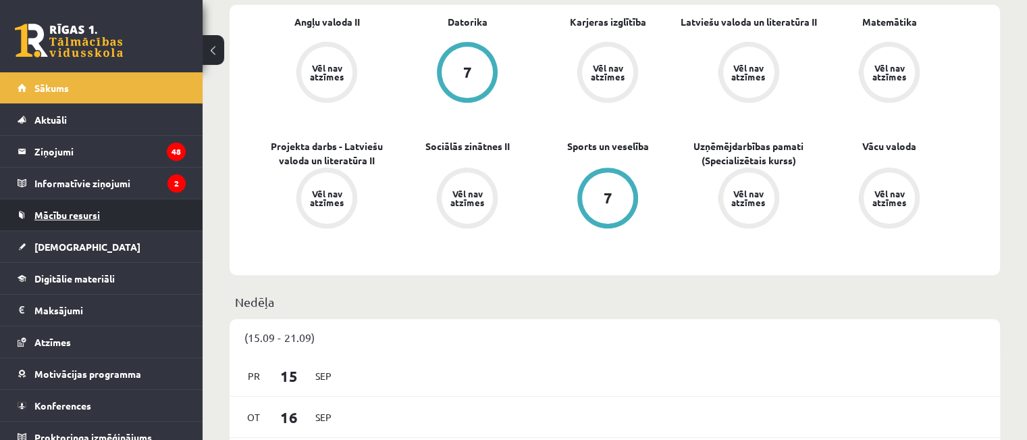
click at [48, 207] on link "Mācību resursi" at bounding box center [102, 214] width 168 height 31
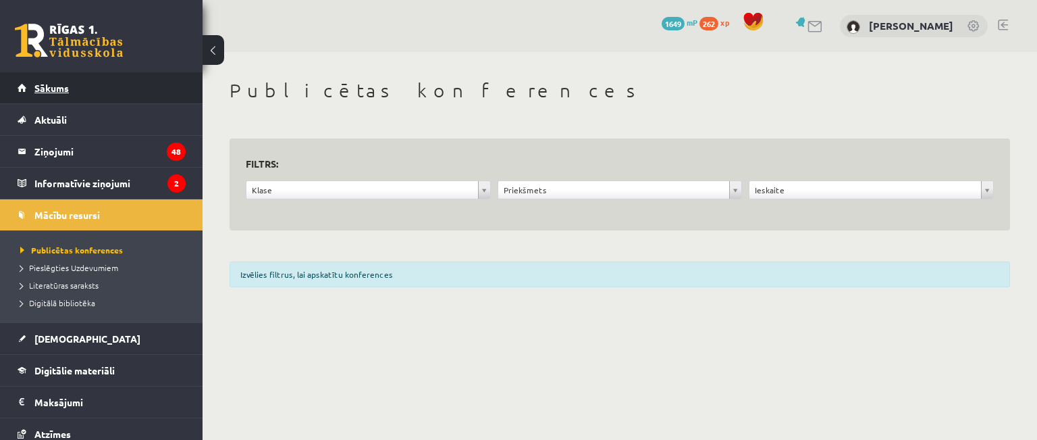
click at [60, 82] on link "Sākums" at bounding box center [102, 87] width 168 height 31
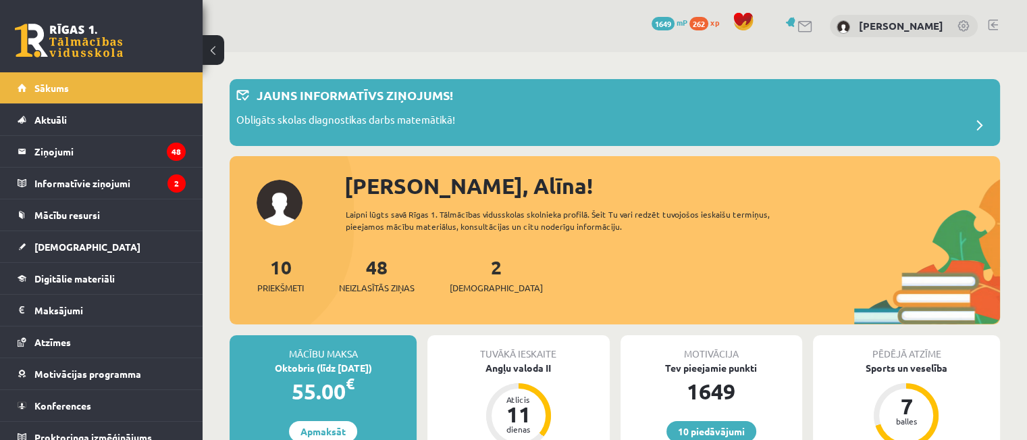
click at [500, 199] on div "[PERSON_NAME], Alīna!" at bounding box center [672, 186] width 656 height 32
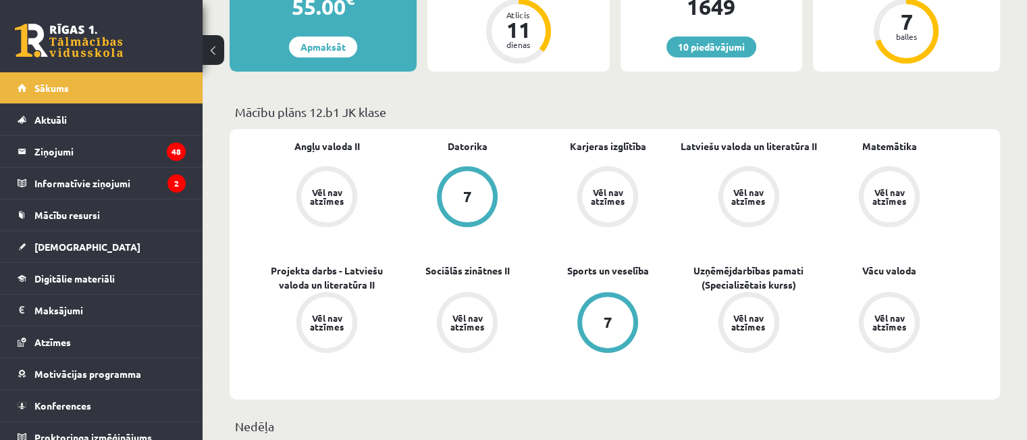
scroll to position [436, 0]
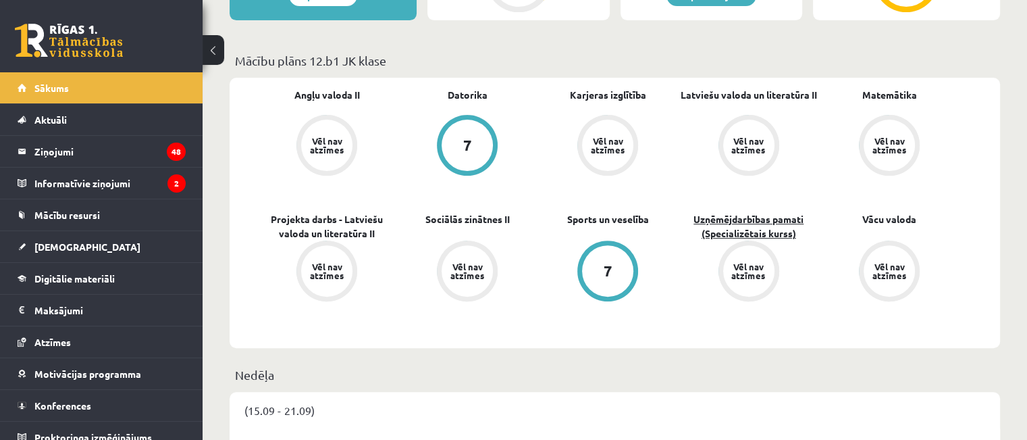
click at [761, 229] on link "Uzņēmējdarbības pamati (Specializētais kurss)" at bounding box center [749, 226] width 140 height 28
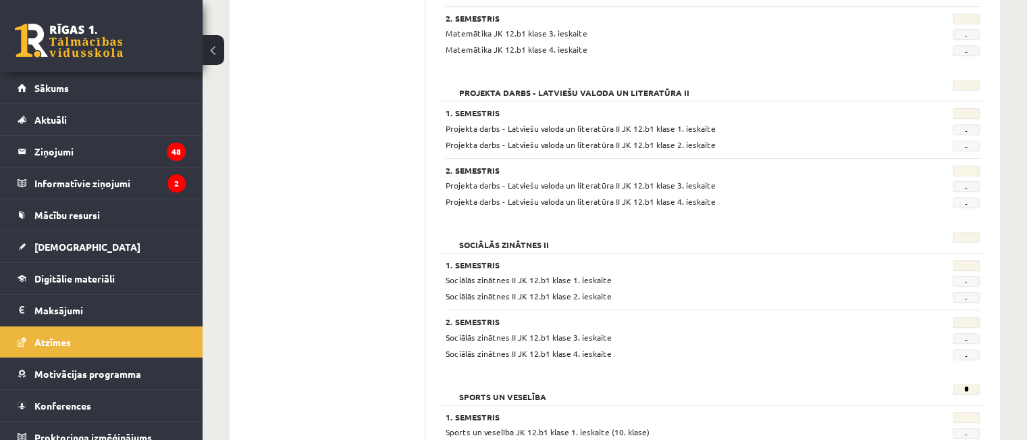
scroll to position [1180, 0]
